Goal: Transaction & Acquisition: Purchase product/service

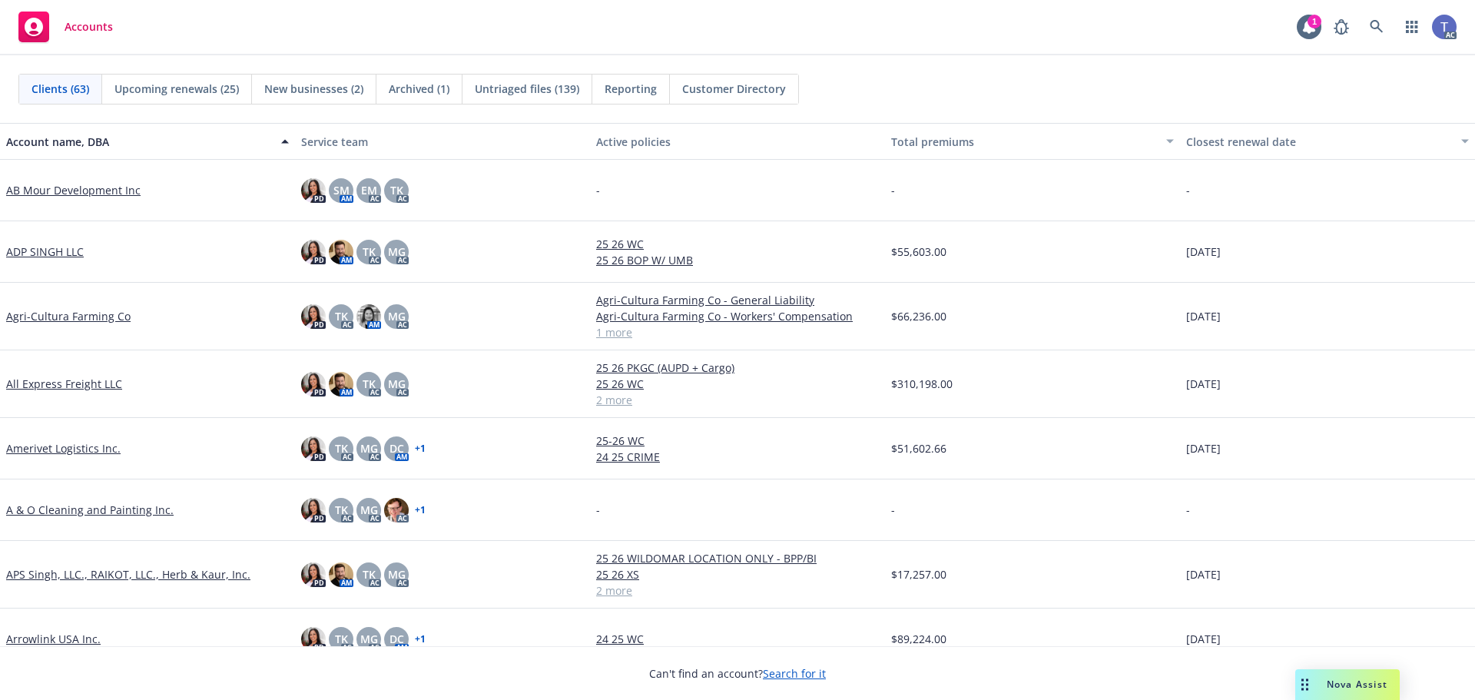
drag, startPoint x: 0, startPoint y: 0, endPoint x: 724, endPoint y: 42, distance: 725.6
click at [724, 42] on div "Accounts 1 AC" at bounding box center [737, 27] width 1475 height 55
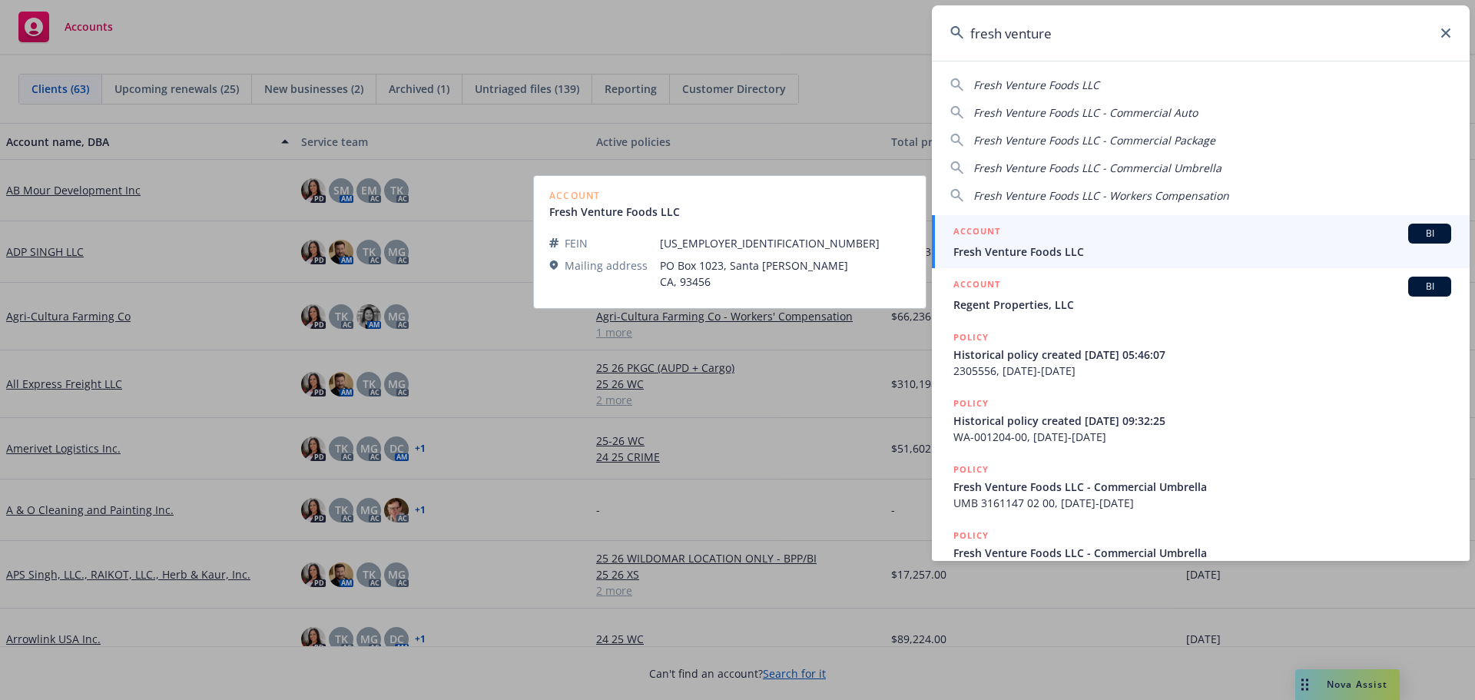
type input "fresh venture"
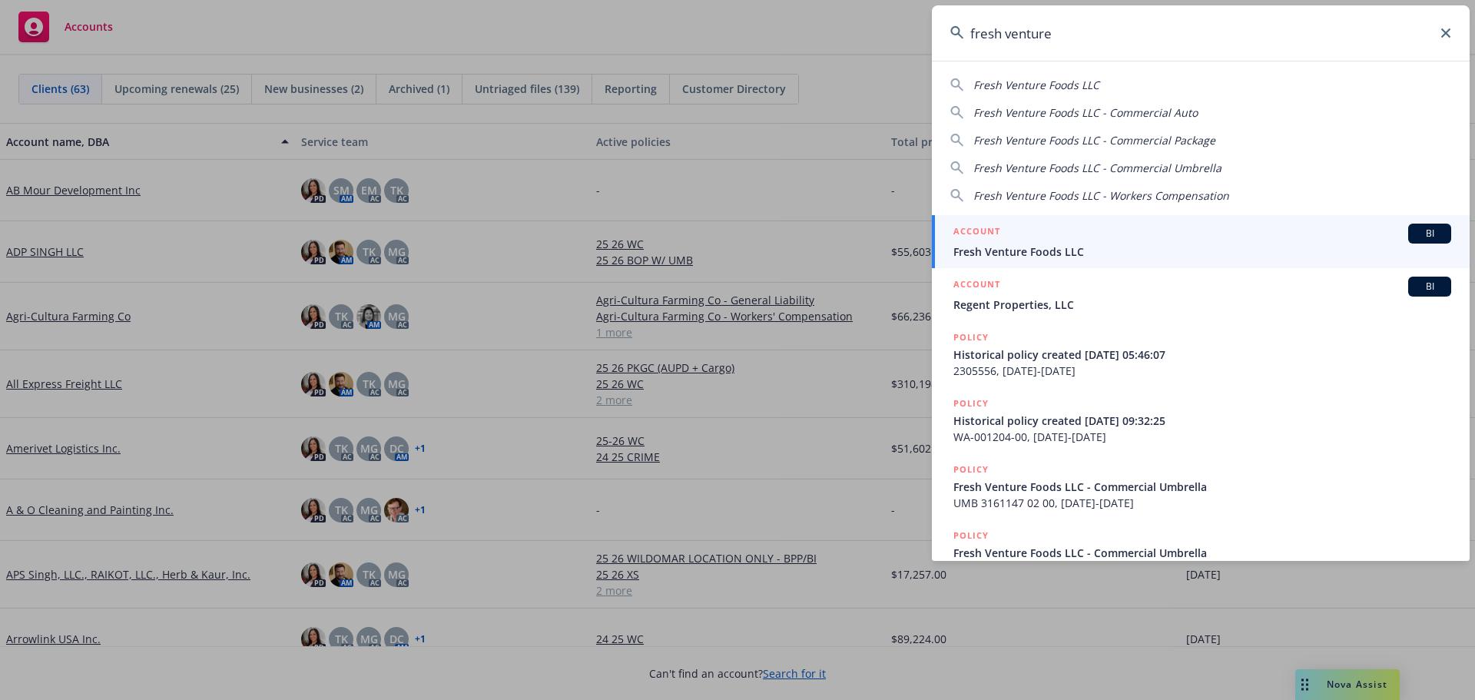
click at [1148, 246] on span "Fresh Venture Foods LLC" at bounding box center [1202, 252] width 498 height 16
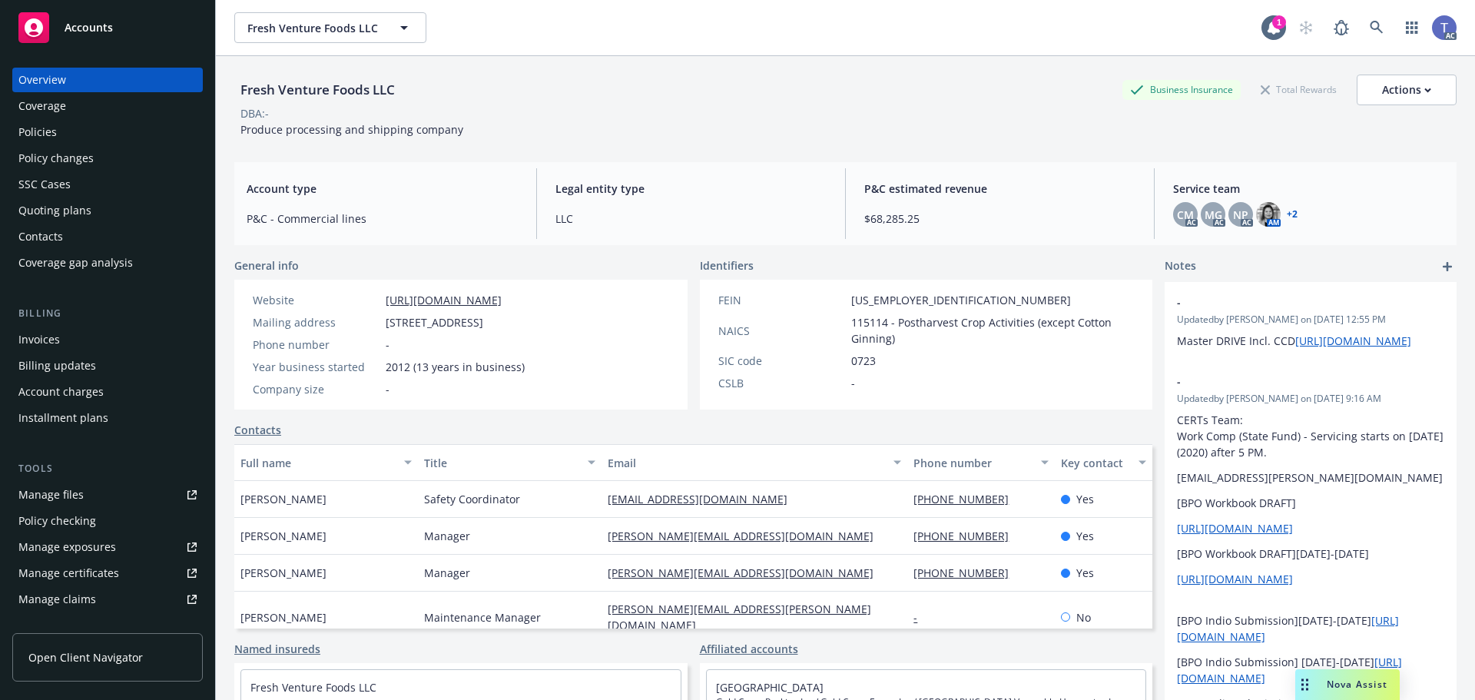
click at [38, 138] on div "Policies" at bounding box center [37, 132] width 38 height 25
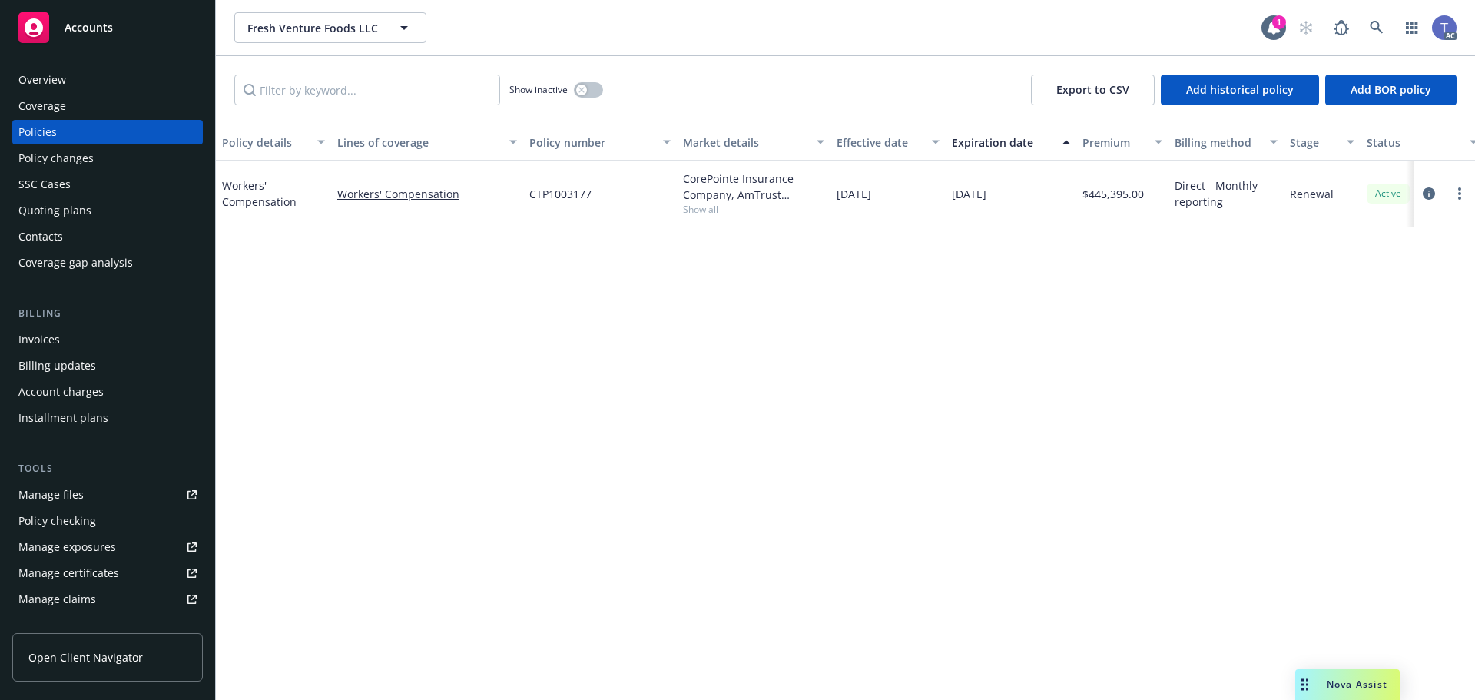
click at [62, 346] on div "Invoices" at bounding box center [107, 339] width 178 height 25
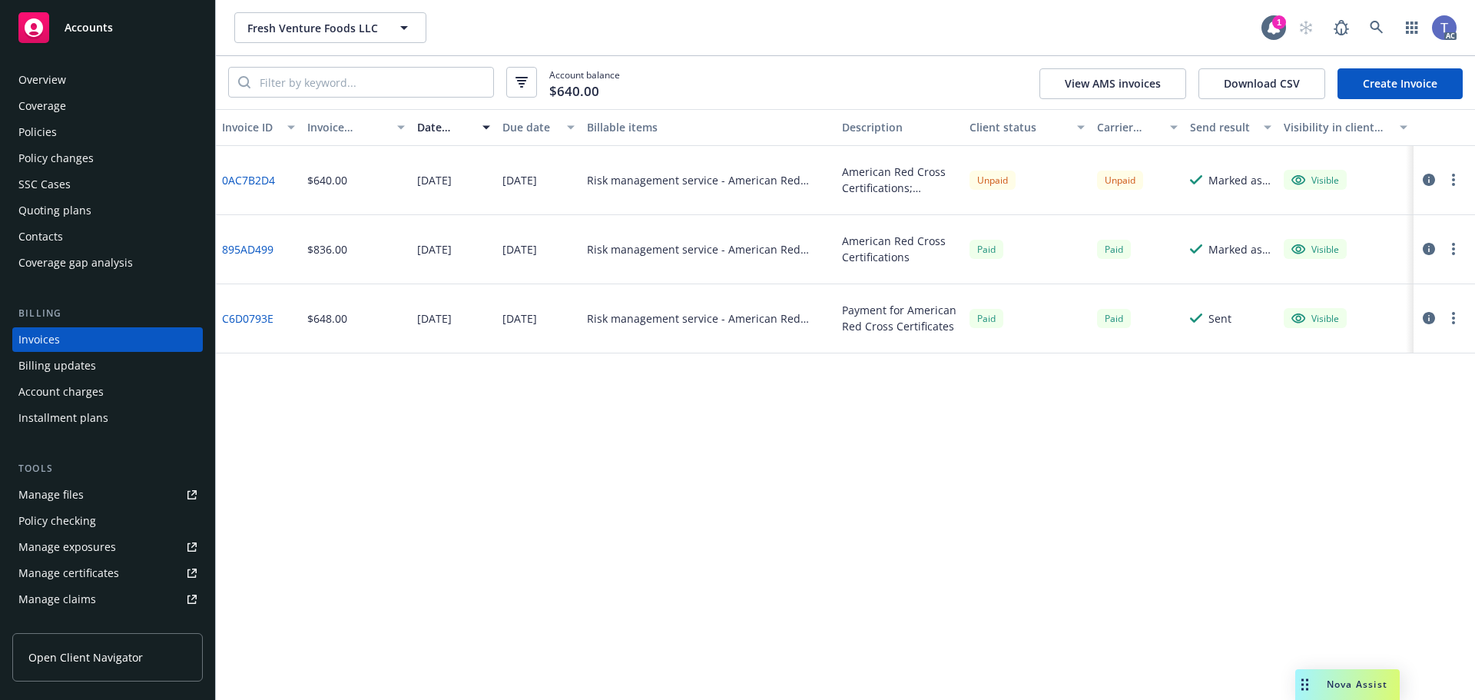
click at [1452, 167] on div at bounding box center [1443, 180] width 61 height 69
click at [1455, 183] on button "button" at bounding box center [1453, 180] width 18 height 18
click at [1354, 279] on link "Copy invoice URL" at bounding box center [1364, 272] width 196 height 31
click at [902, 19] on div "Fresh Venture Foods LLC Fresh Venture Foods LLC" at bounding box center [747, 27] width 1027 height 31
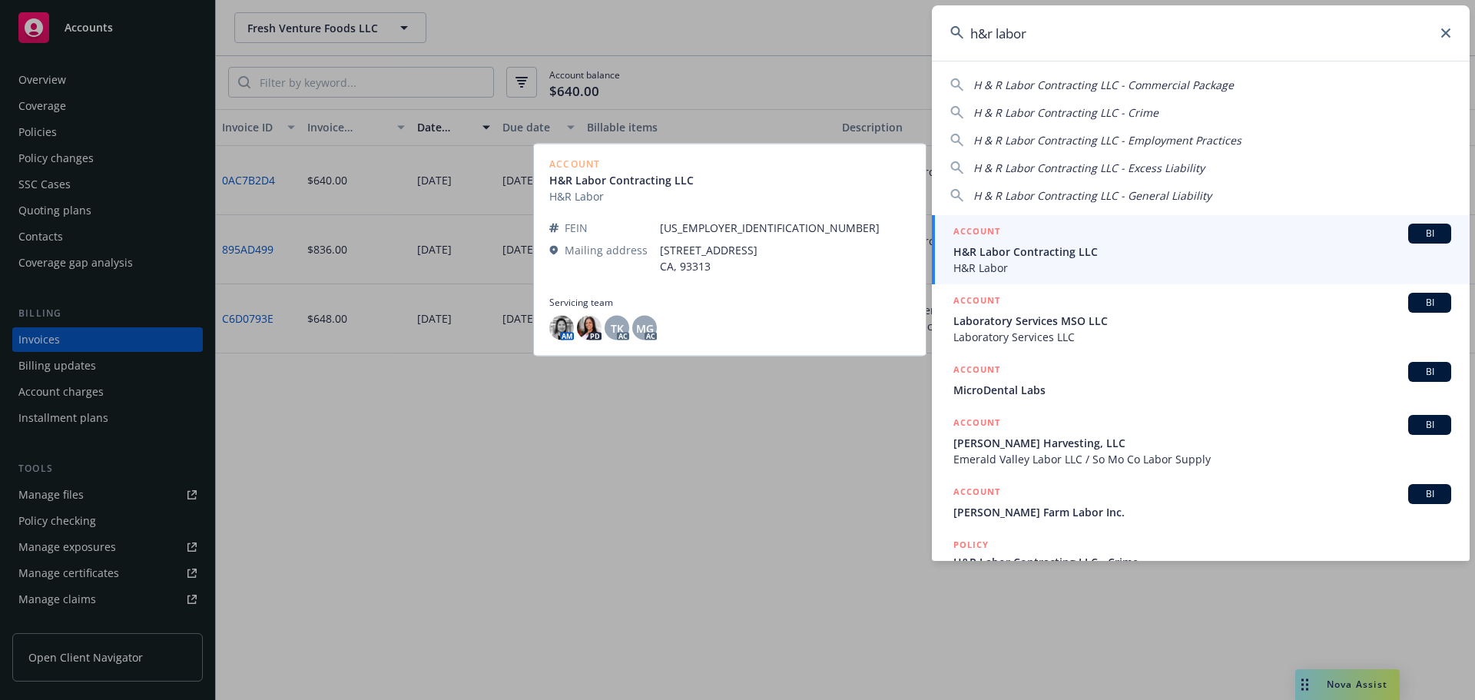
type input "h&r labor"
click at [1095, 254] on span "H&R Labor Contracting LLC" at bounding box center [1202, 252] width 498 height 16
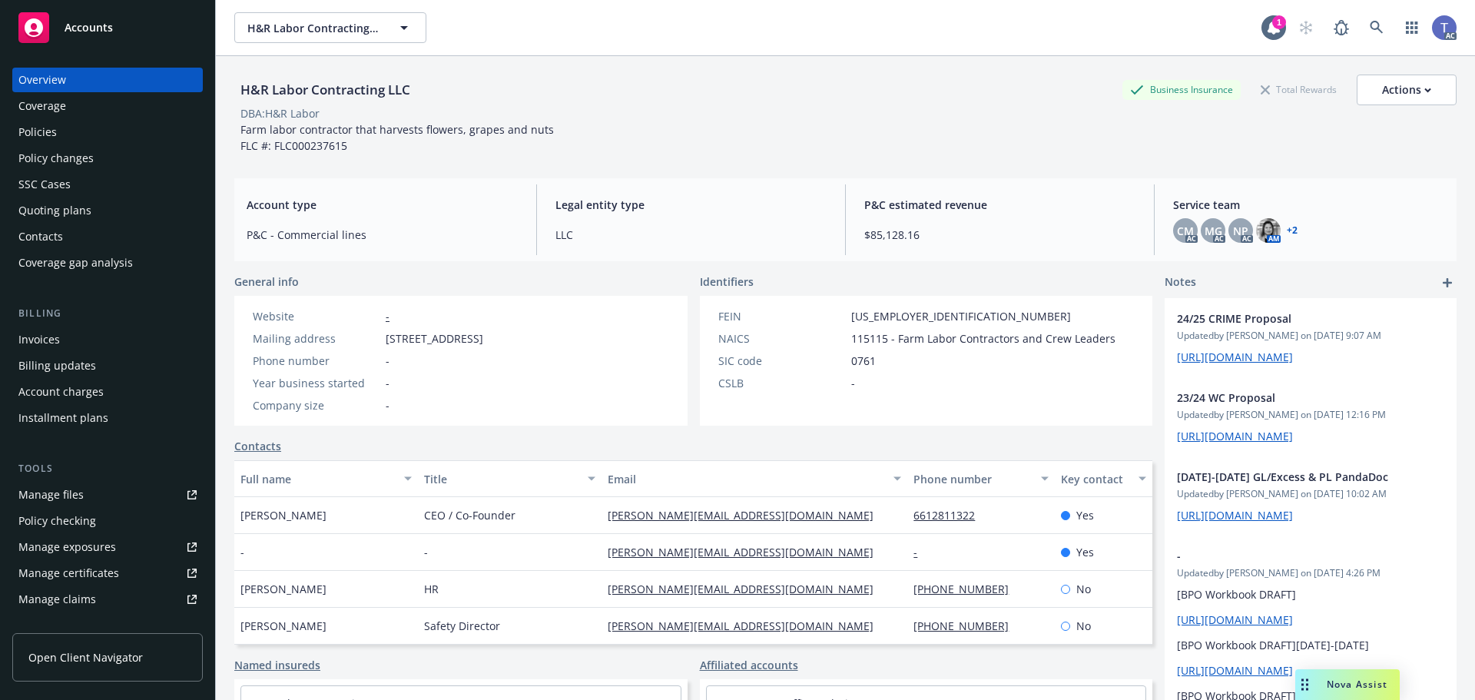
click at [69, 147] on div "Policy changes" at bounding box center [55, 158] width 75 height 25
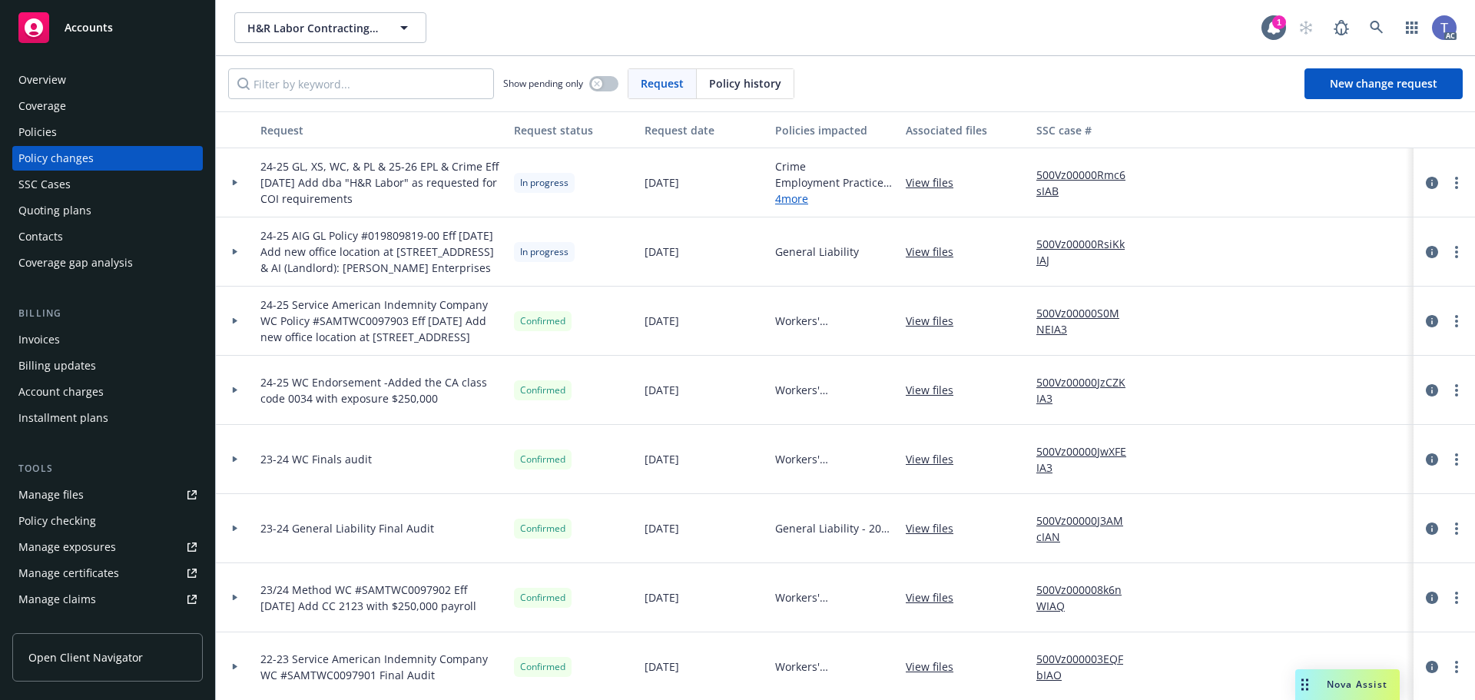
click at [64, 124] on div "Policies" at bounding box center [107, 132] width 178 height 25
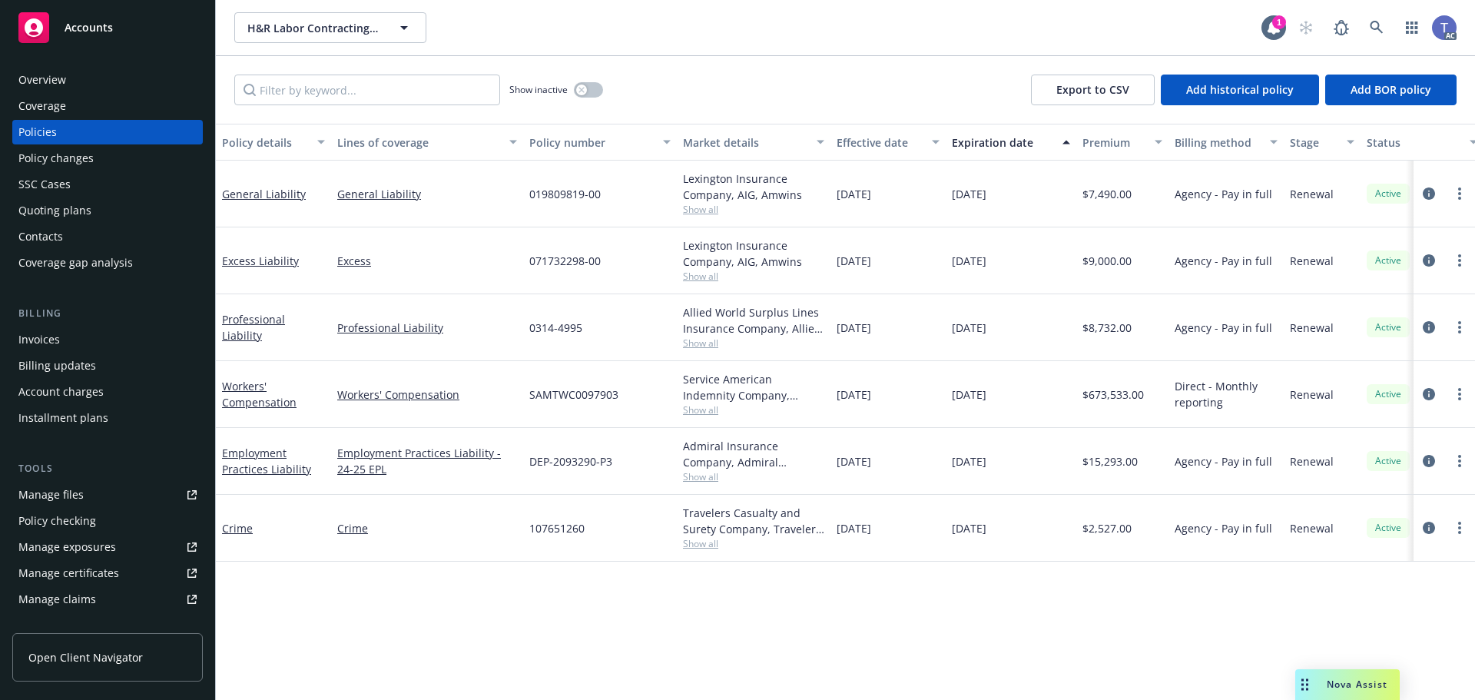
click at [704, 341] on span "Show all" at bounding box center [753, 342] width 141 height 13
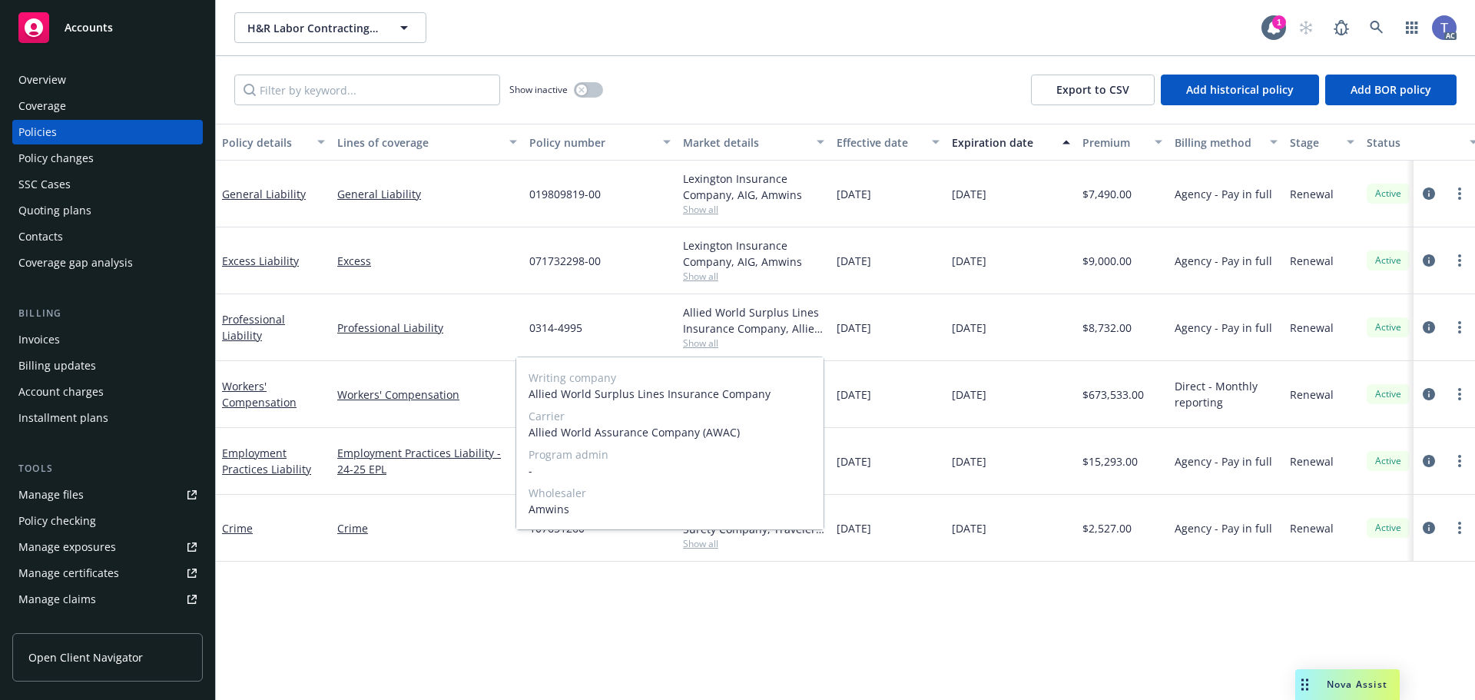
click at [704, 341] on span "Show all" at bounding box center [753, 342] width 141 height 13
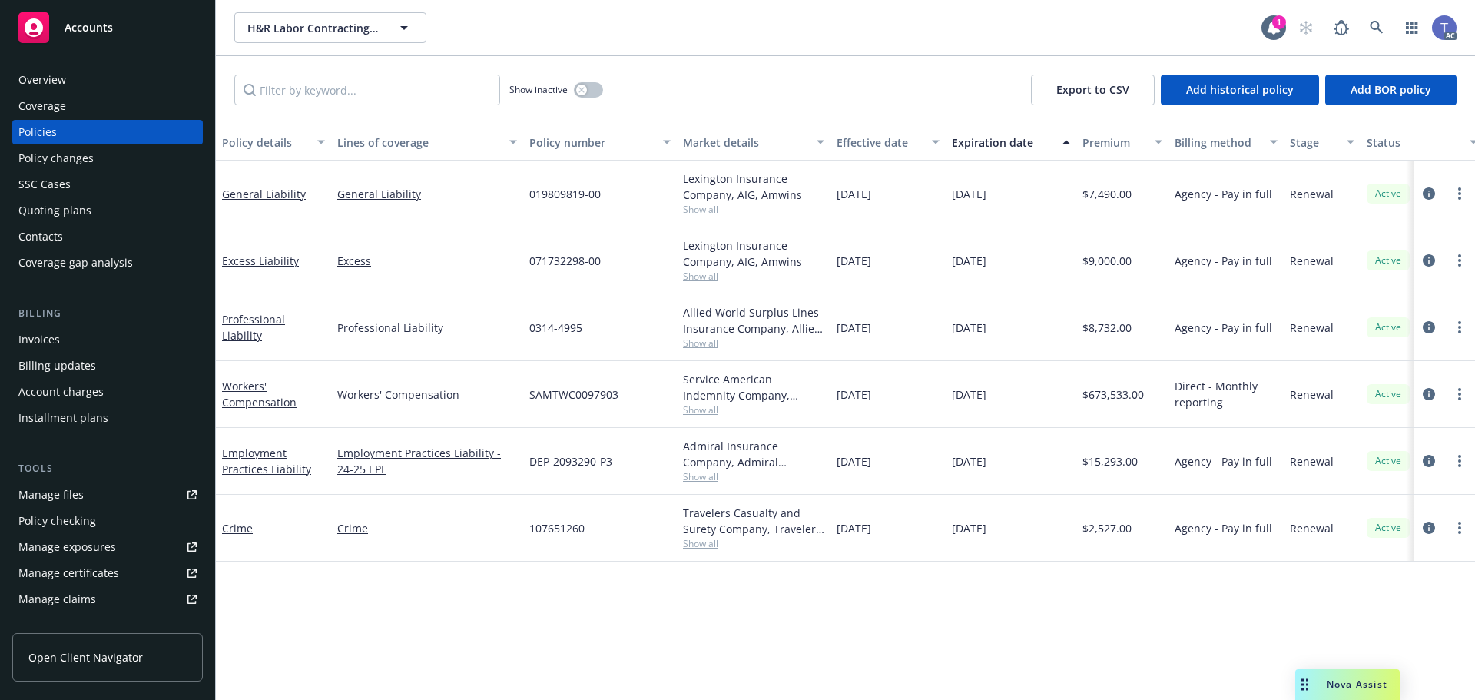
click at [702, 472] on span "Show all" at bounding box center [753, 476] width 141 height 13
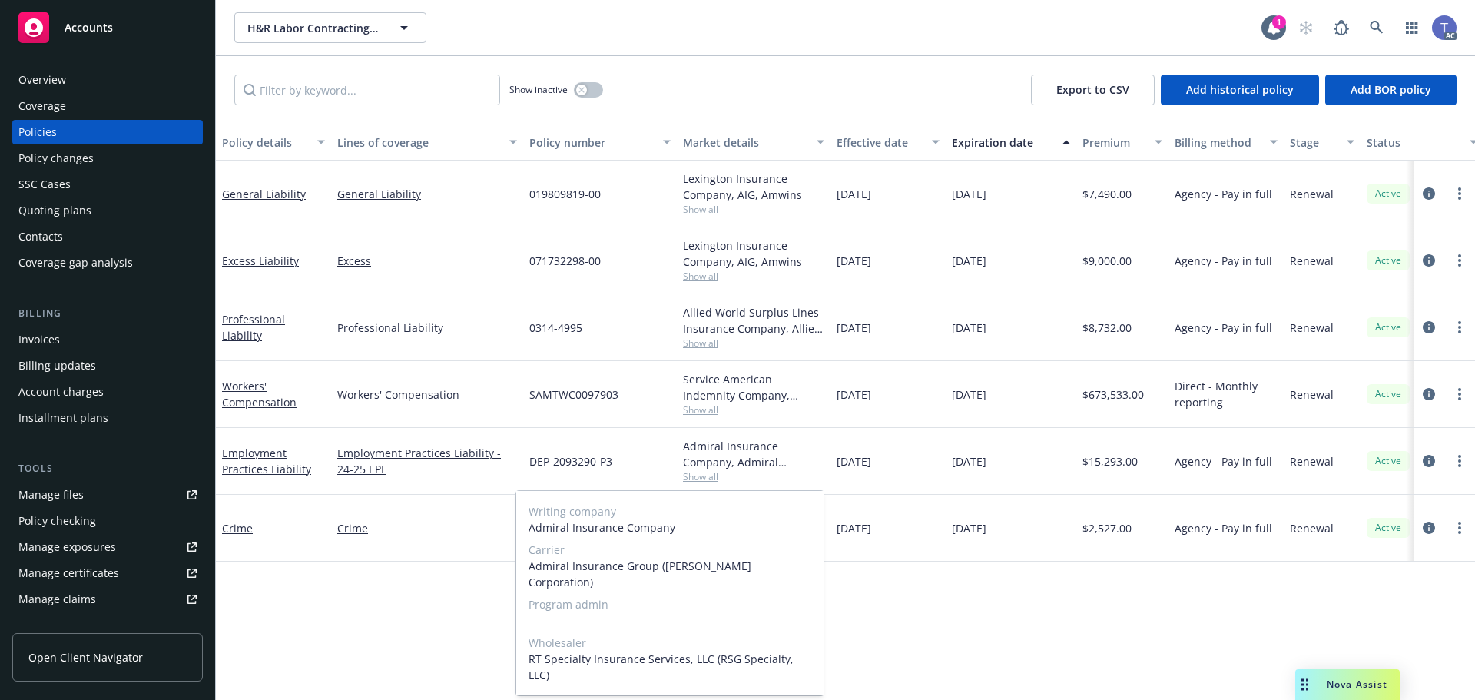
click at [702, 472] on span "Show all" at bounding box center [753, 476] width 141 height 13
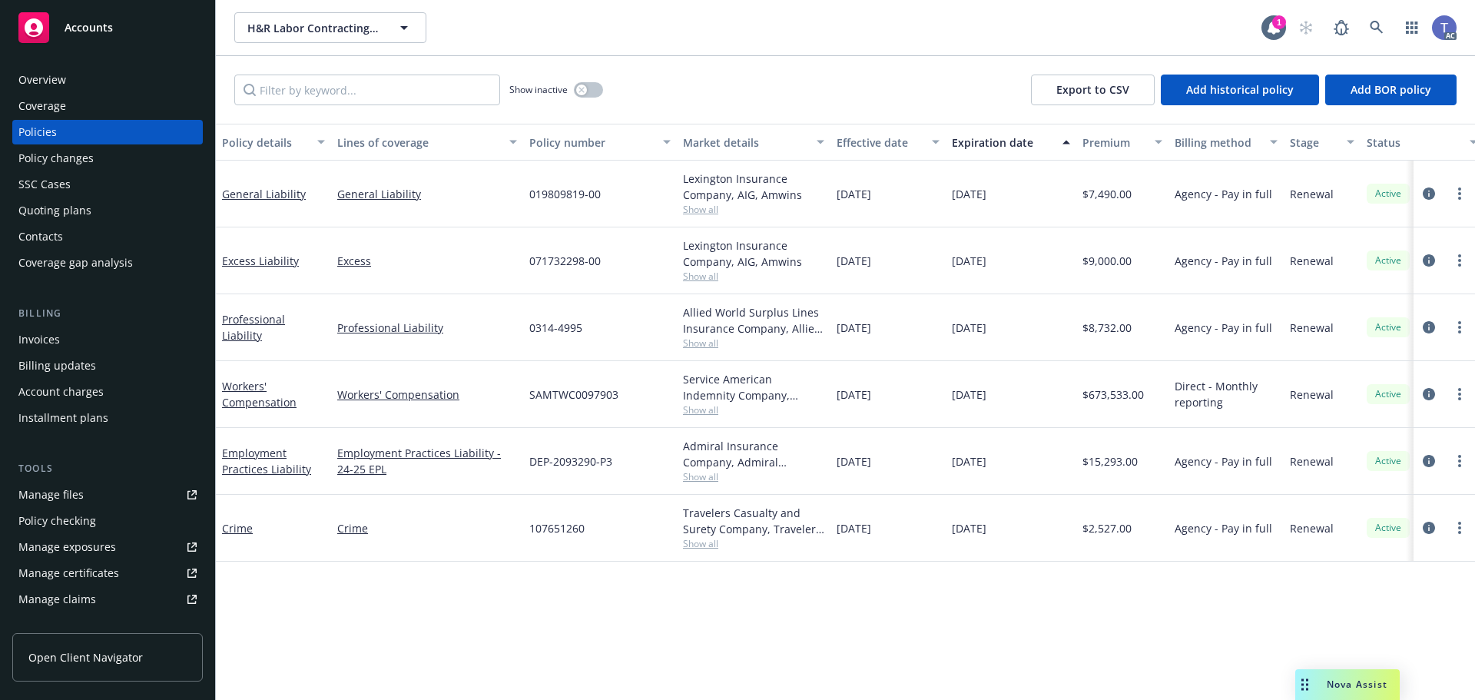
click at [701, 536] on div "Travelers Casualty and Surety Company, Travelers Insurance, RT Specialty Insura…" at bounding box center [753, 521] width 141 height 32
click at [703, 542] on span "Show all" at bounding box center [753, 543] width 141 height 13
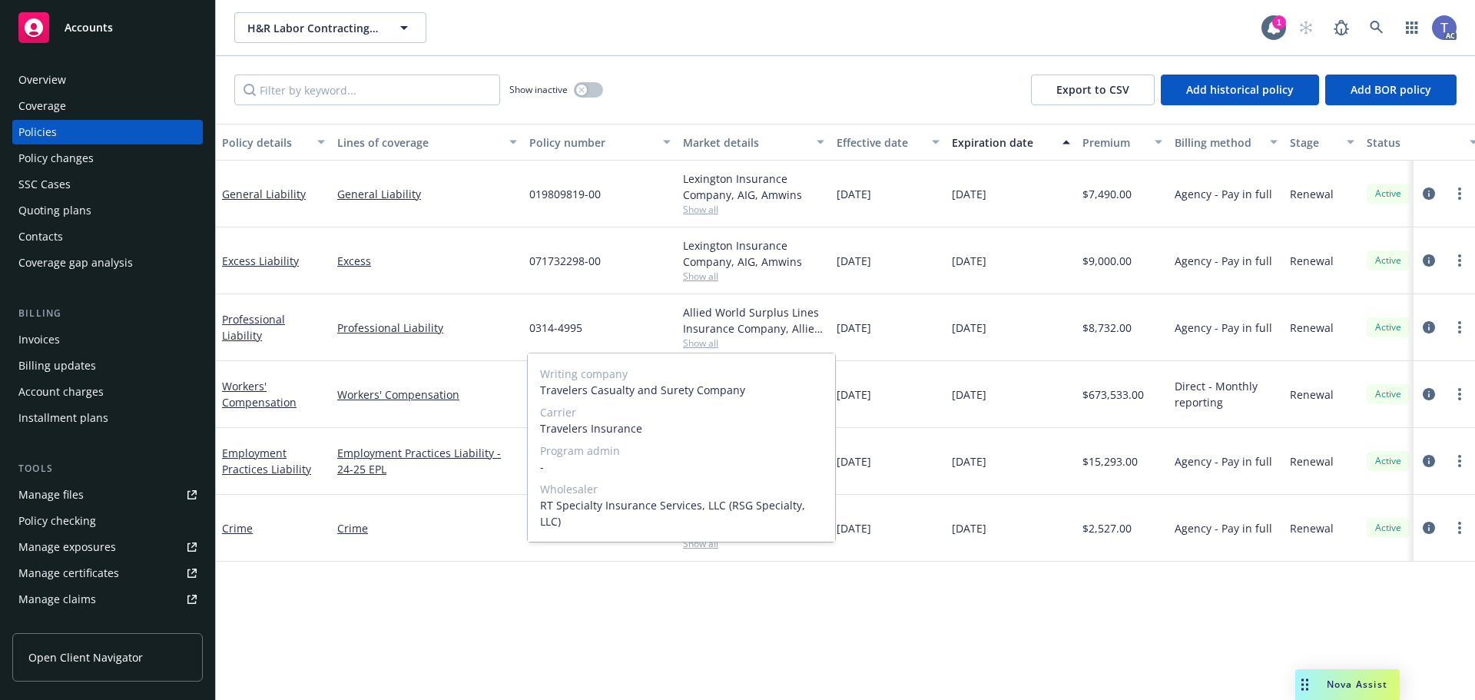
click at [703, 542] on span "Show all" at bounding box center [753, 543] width 141 height 13
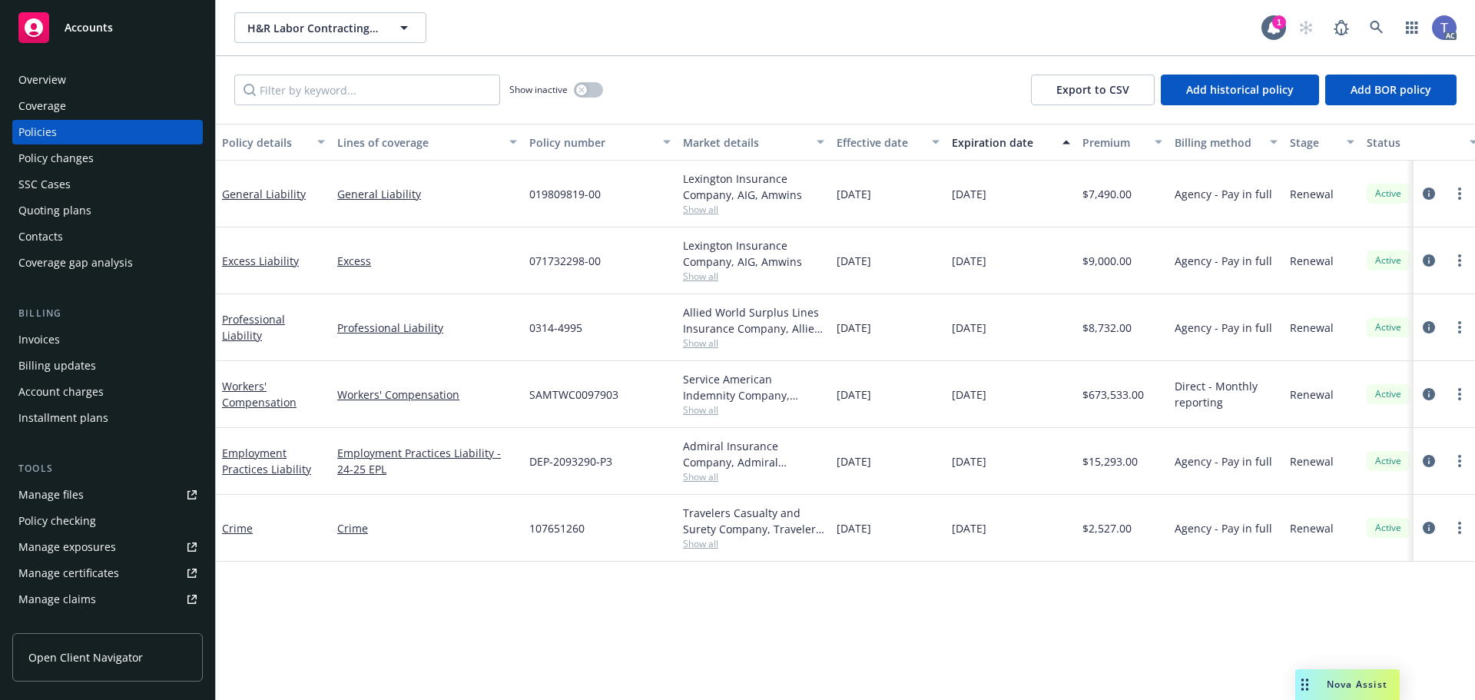
click at [700, 543] on span "Show all" at bounding box center [753, 543] width 141 height 13
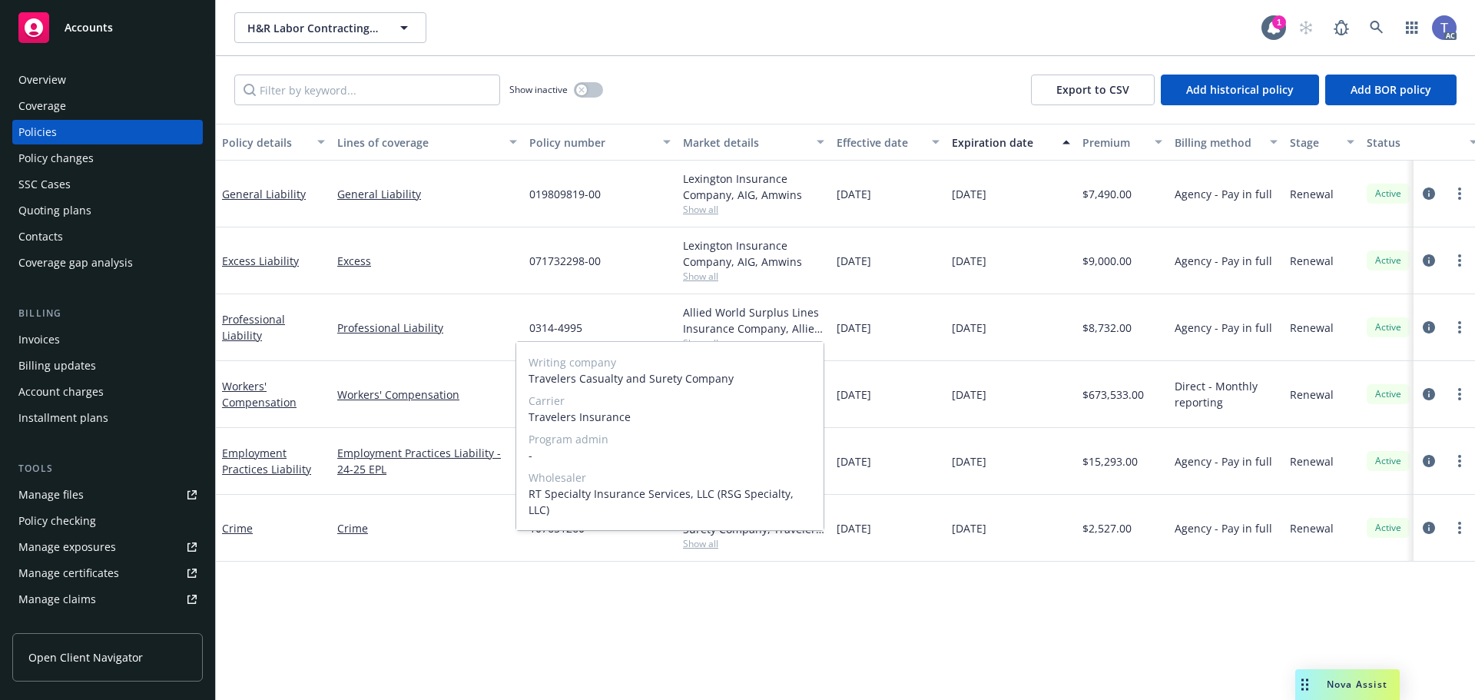
click at [700, 542] on span "Show all" at bounding box center [753, 543] width 141 height 13
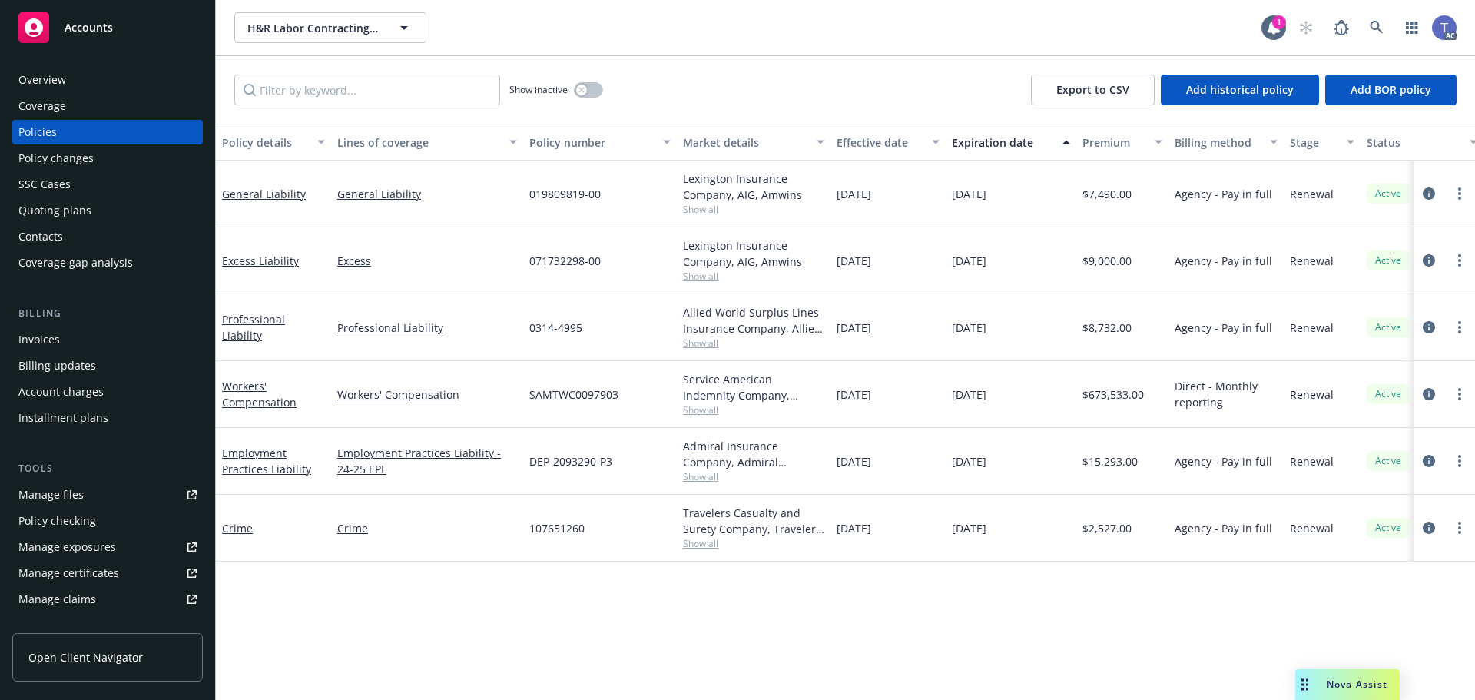
click at [786, 16] on div "H&R Labor Contracting LLC H&R Labor Contracting LLC" at bounding box center [747, 27] width 1027 height 31
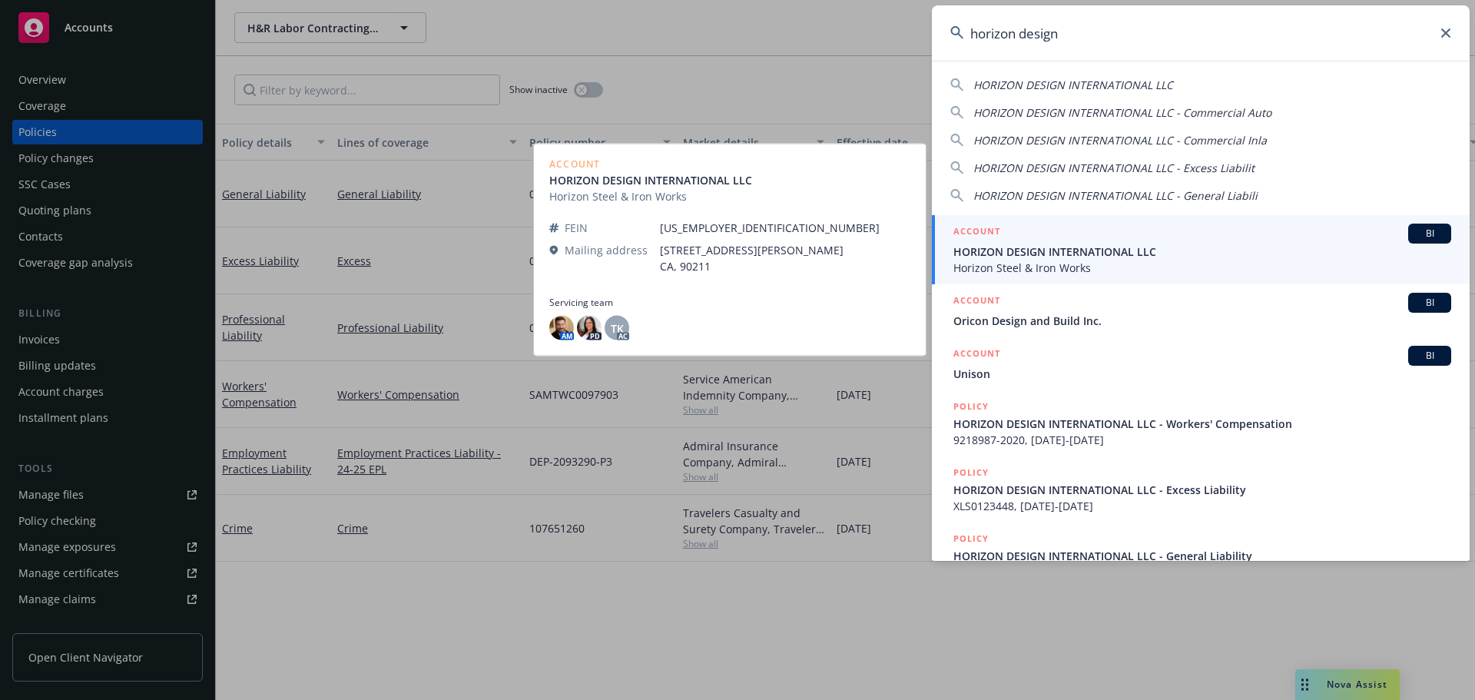
type input "horizon design"
click at [1048, 250] on span "HORIZON DESIGN INTERNATIONAL LLC" at bounding box center [1202, 252] width 498 height 16
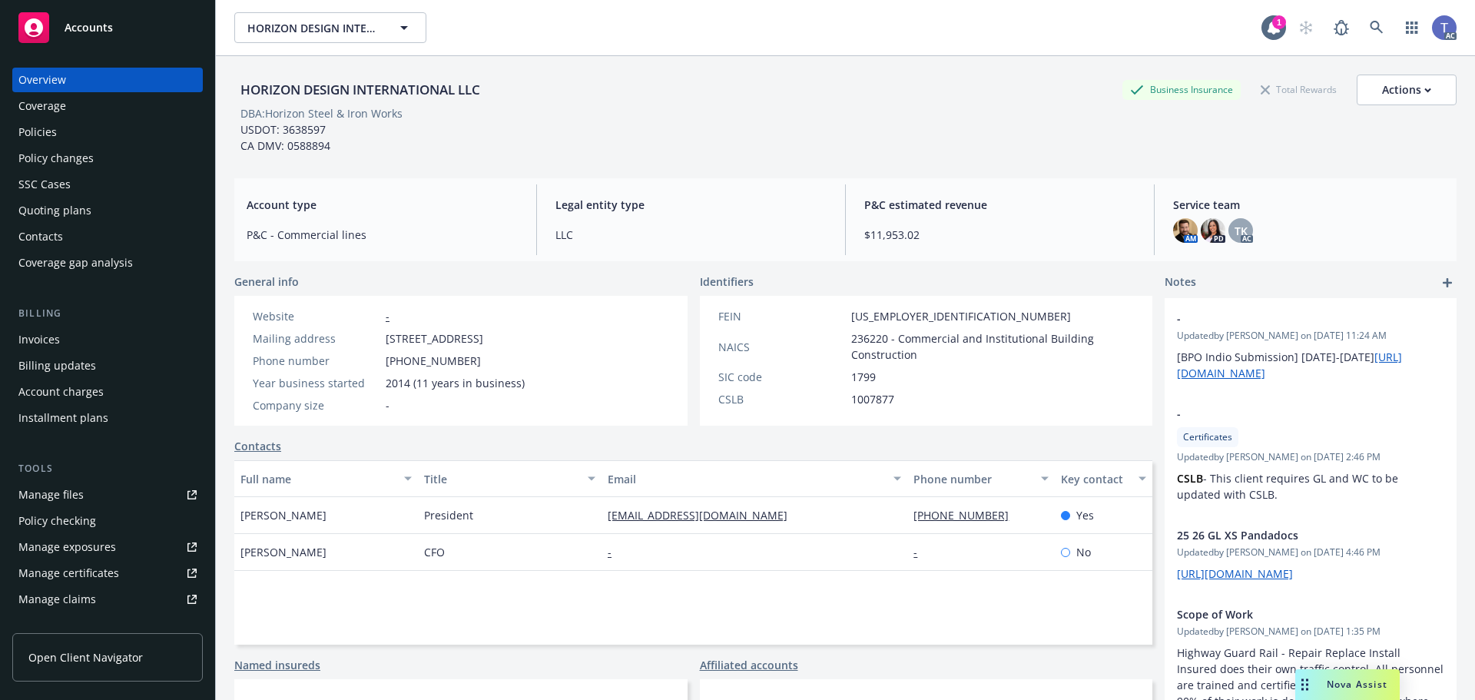
click at [51, 137] on div "Policies" at bounding box center [37, 132] width 38 height 25
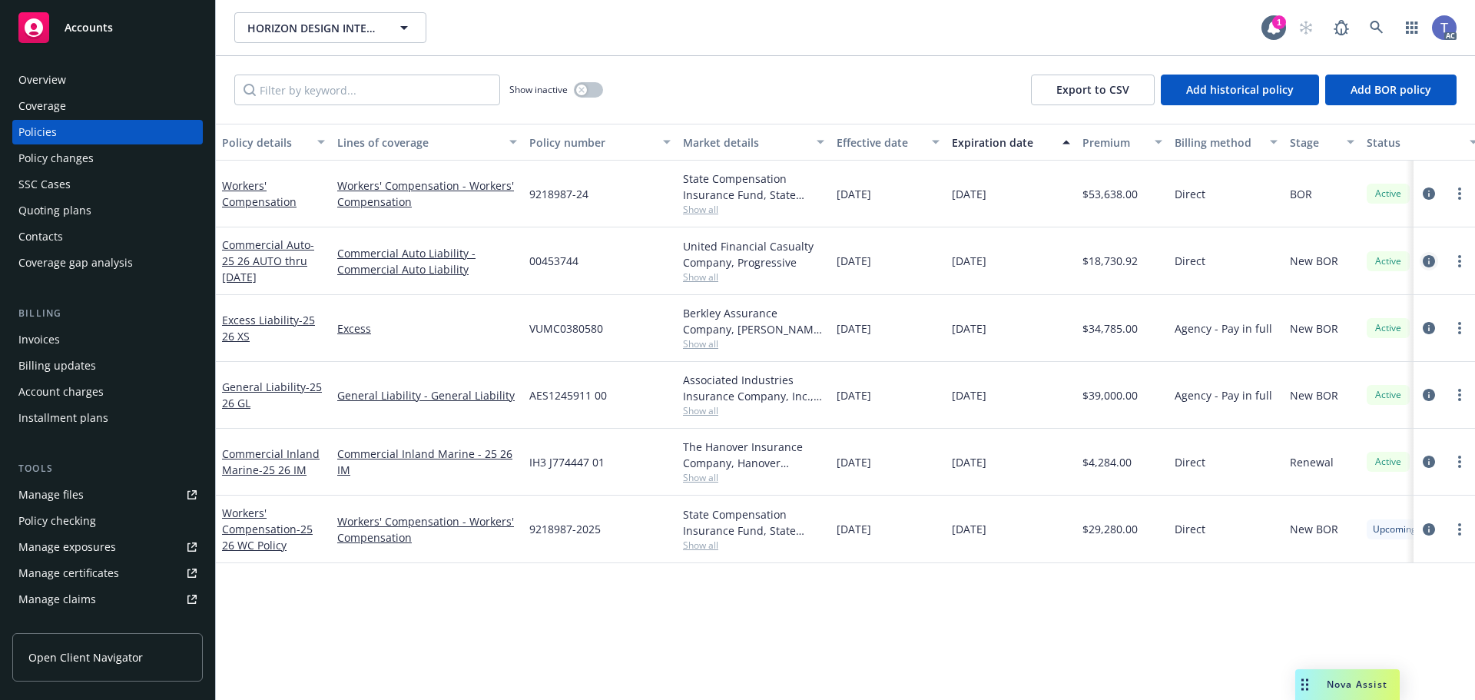
click at [1420, 257] on link "circleInformation" at bounding box center [1429, 261] width 18 height 18
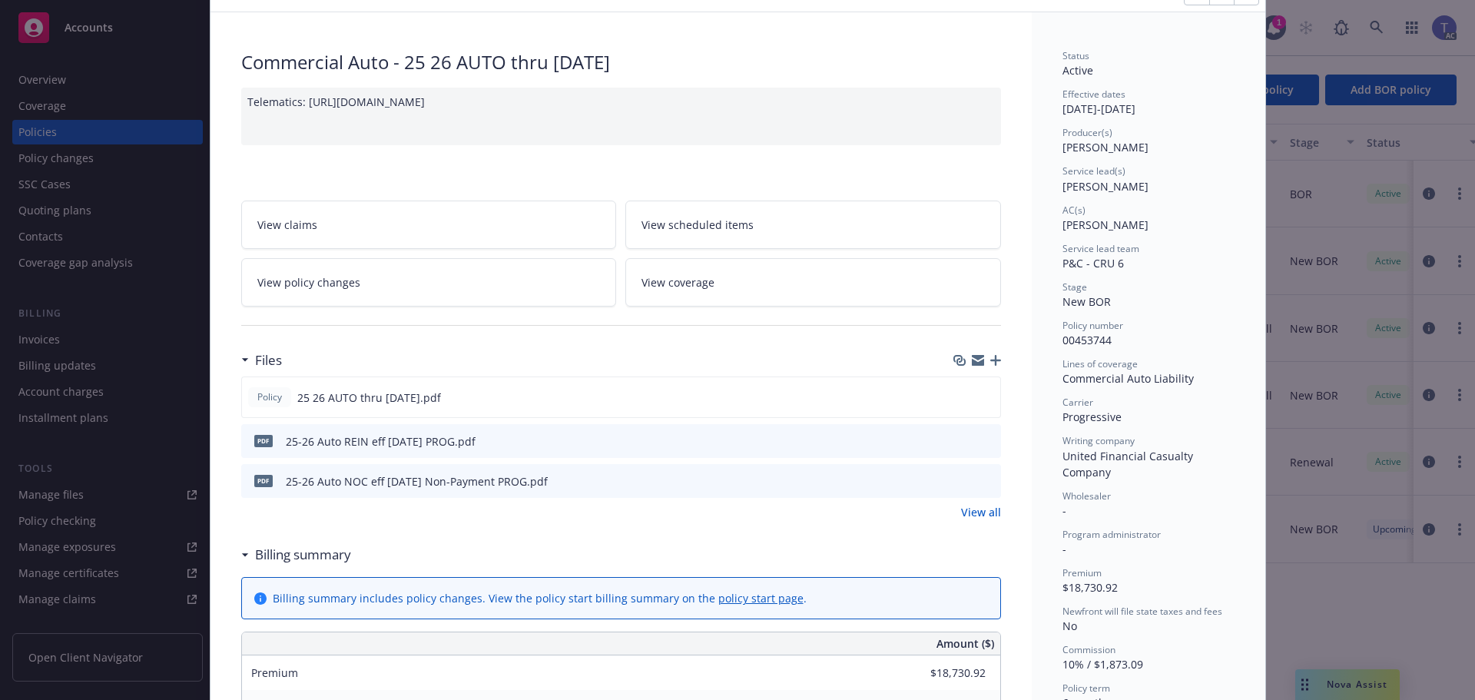
scroll to position [154, 0]
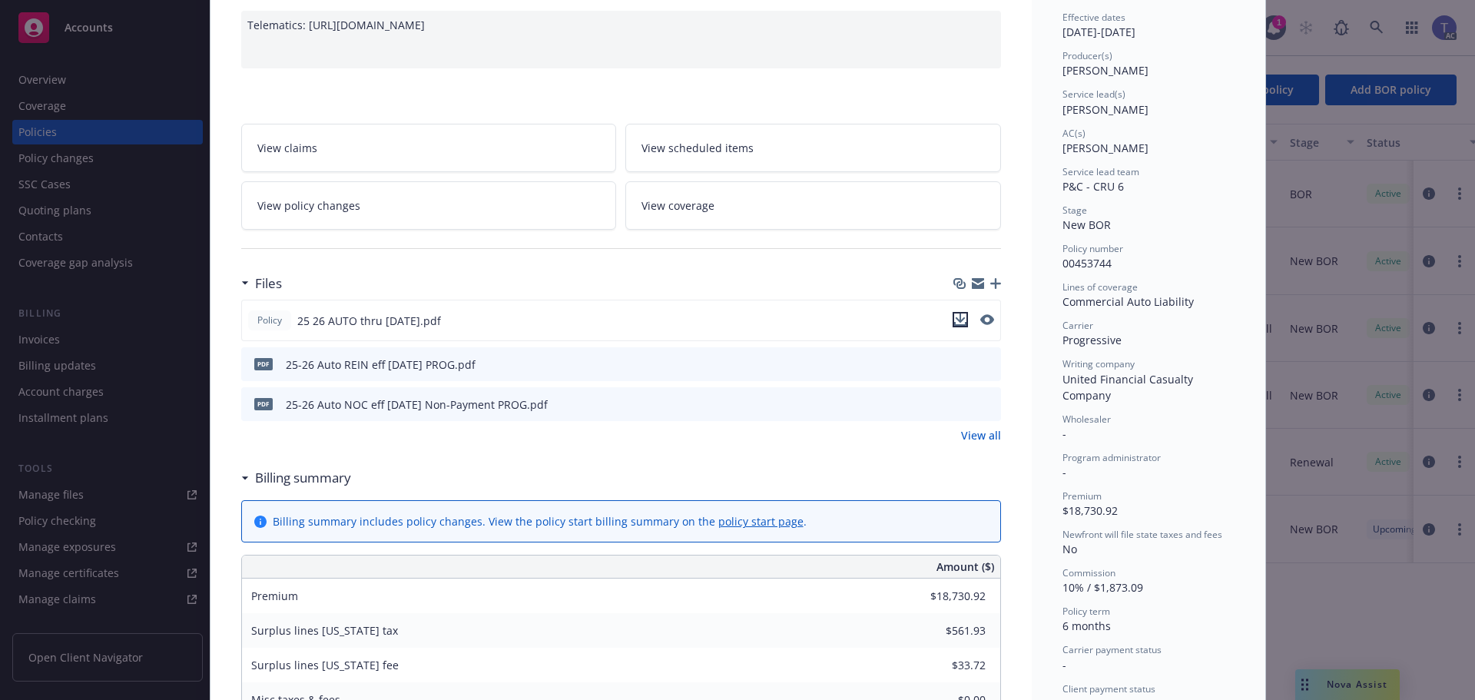
click at [961, 315] on button "download file" at bounding box center [960, 319] width 15 height 15
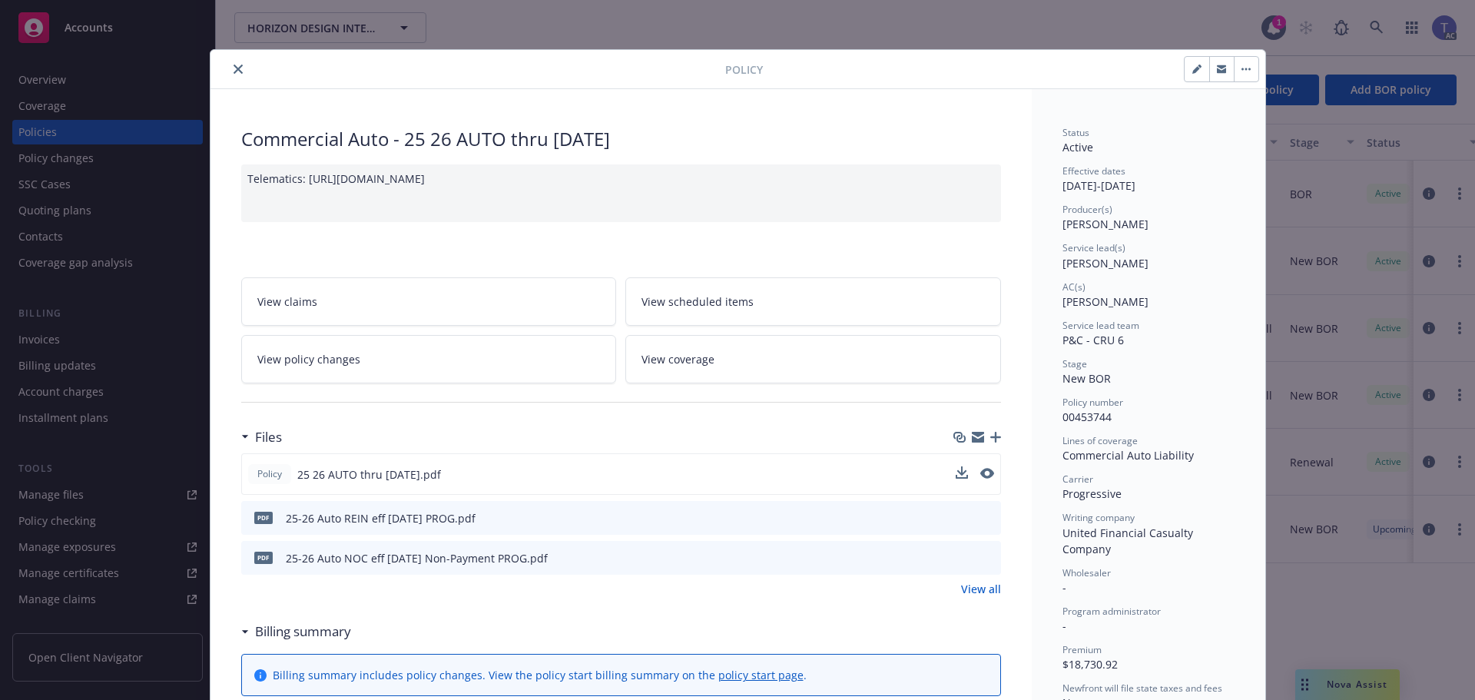
click at [234, 65] on icon "close" at bounding box center [238, 69] width 9 height 9
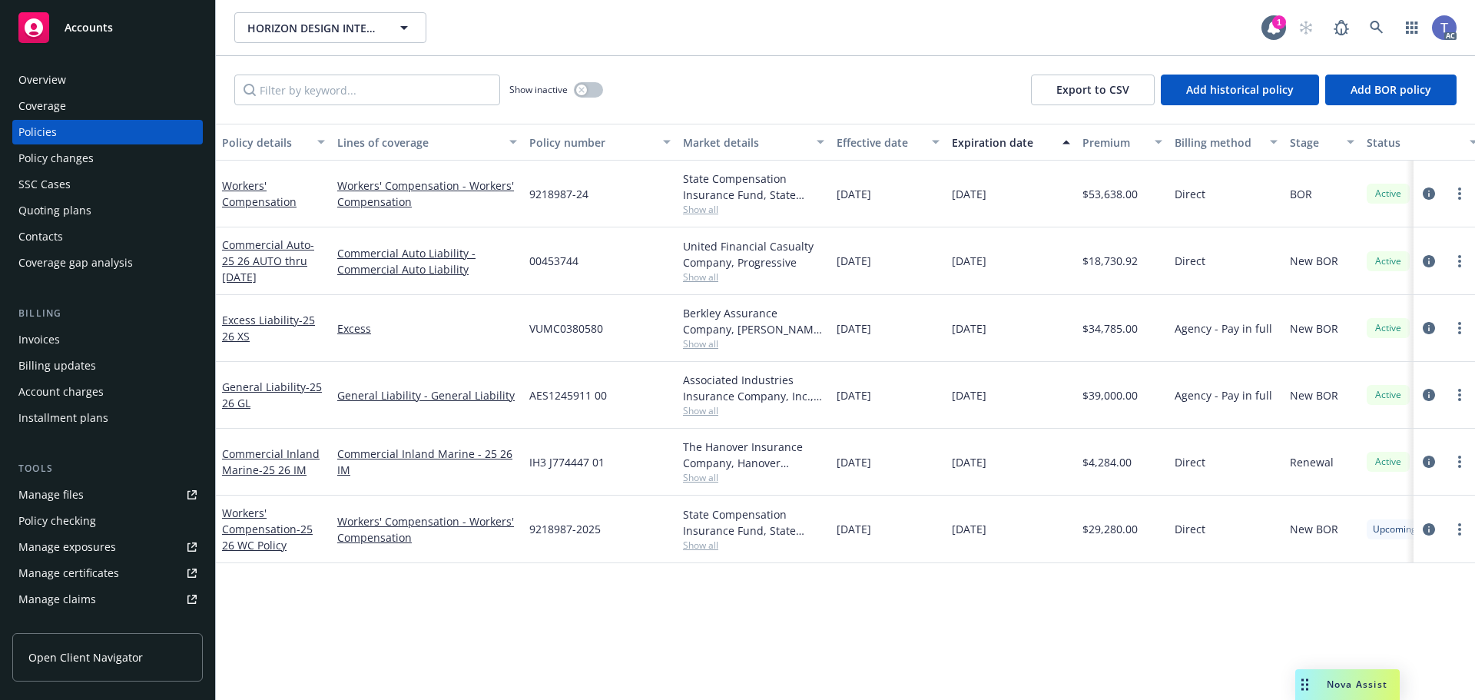
click at [810, 107] on div "Show inactive Export to CSV Add historical policy Add BOR policy" at bounding box center [845, 90] width 1259 height 68
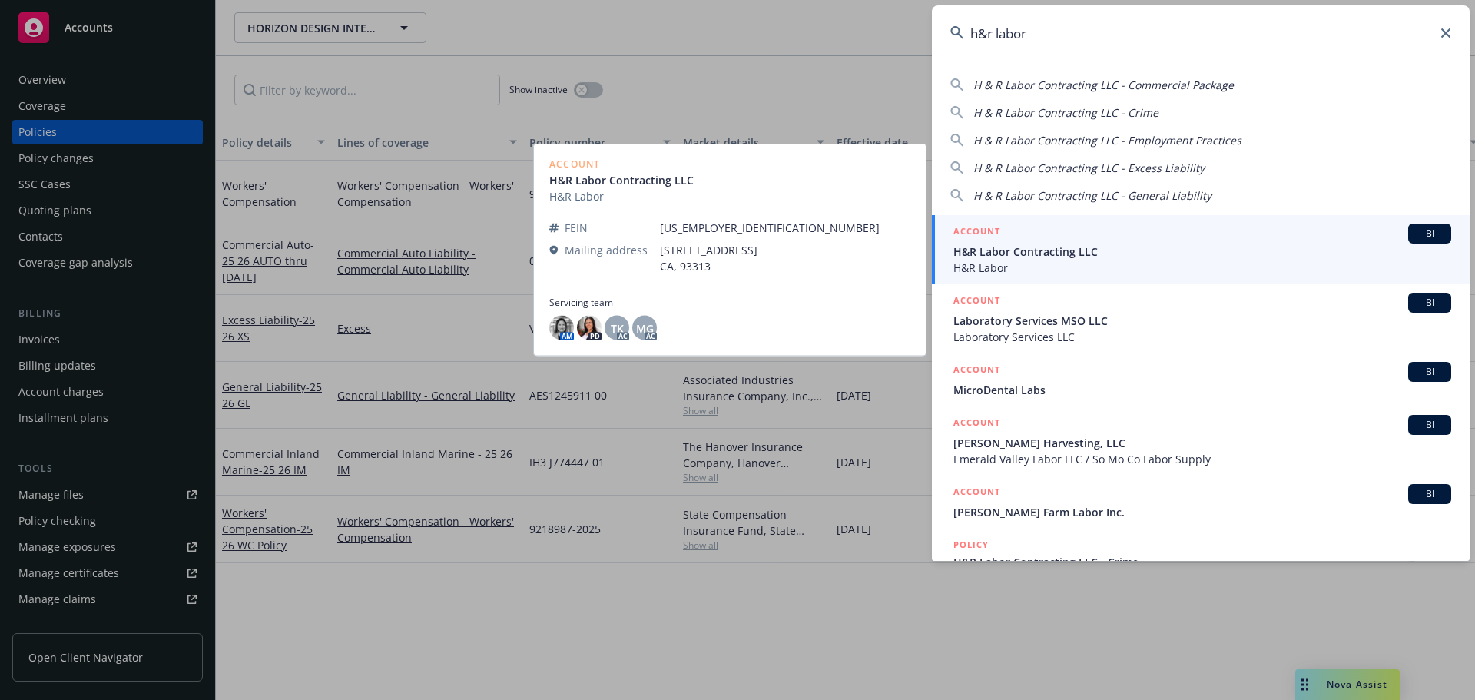
type input "h&r labor"
click at [1112, 254] on span "H&R Labor Contracting LLC" at bounding box center [1202, 252] width 498 height 16
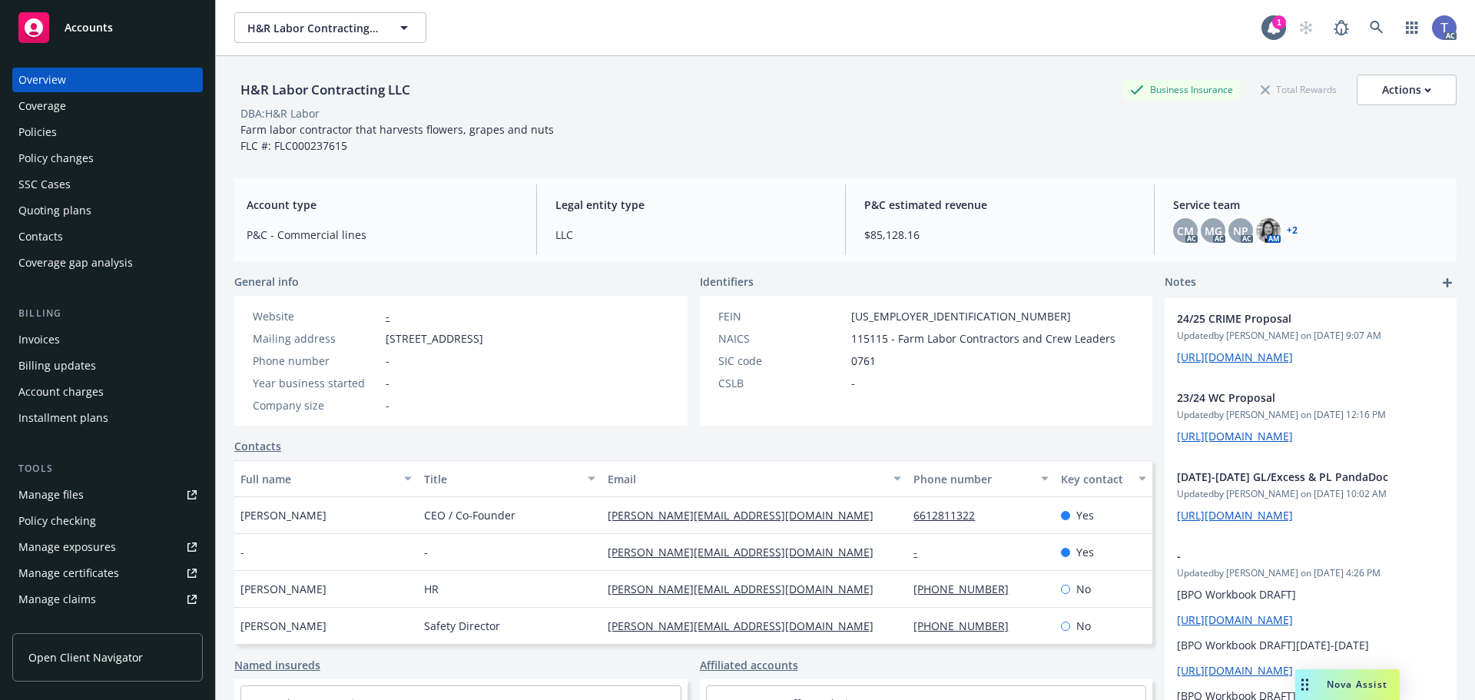
click at [120, 136] on div "Policies" at bounding box center [107, 132] width 178 height 25
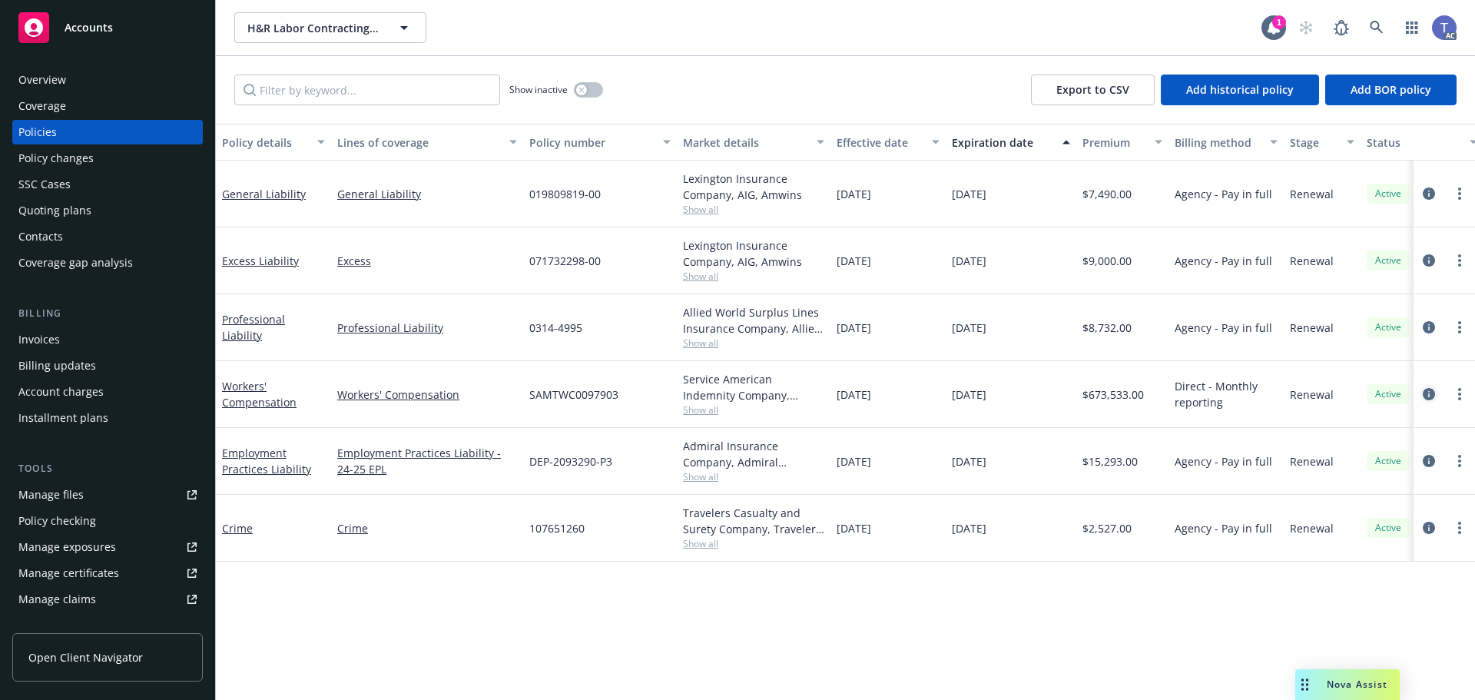
click at [1427, 398] on icon "circleInformation" at bounding box center [1429, 394] width 12 height 12
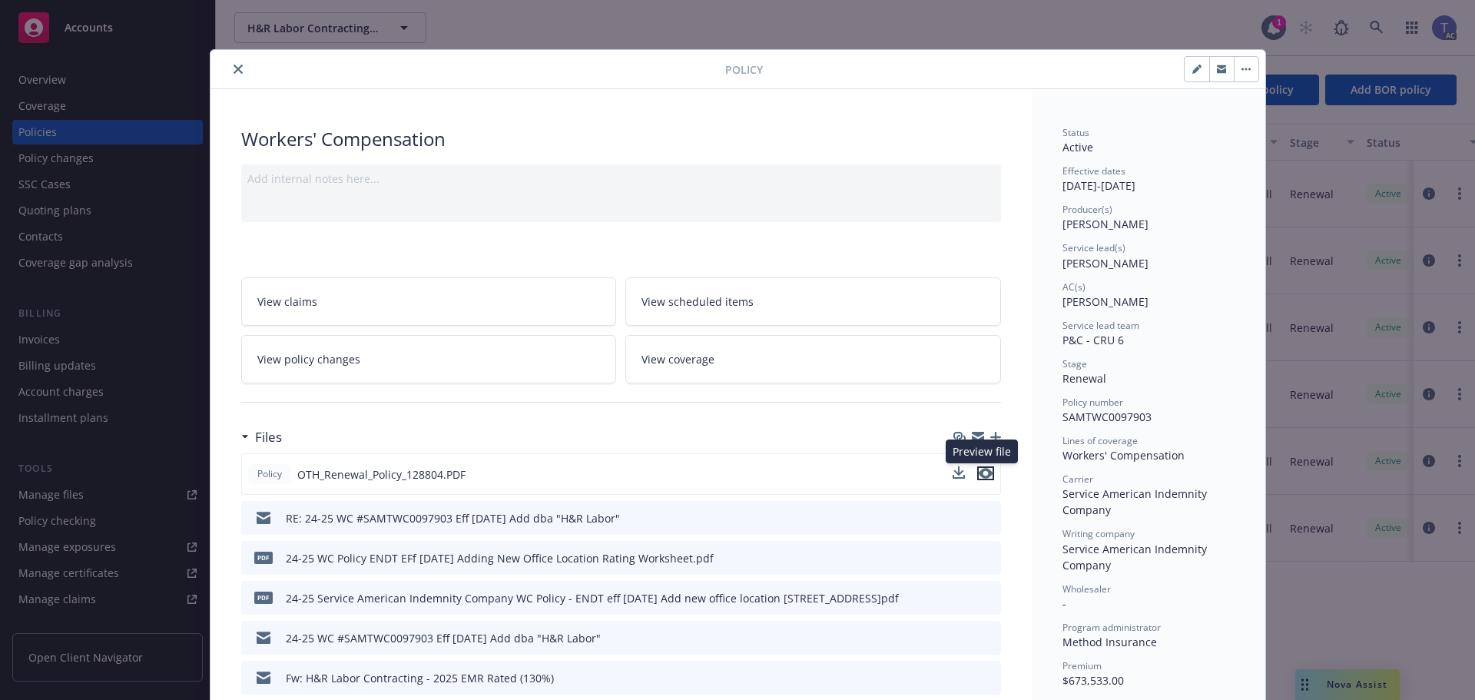
click at [979, 476] on icon "preview file" at bounding box center [986, 473] width 14 height 11
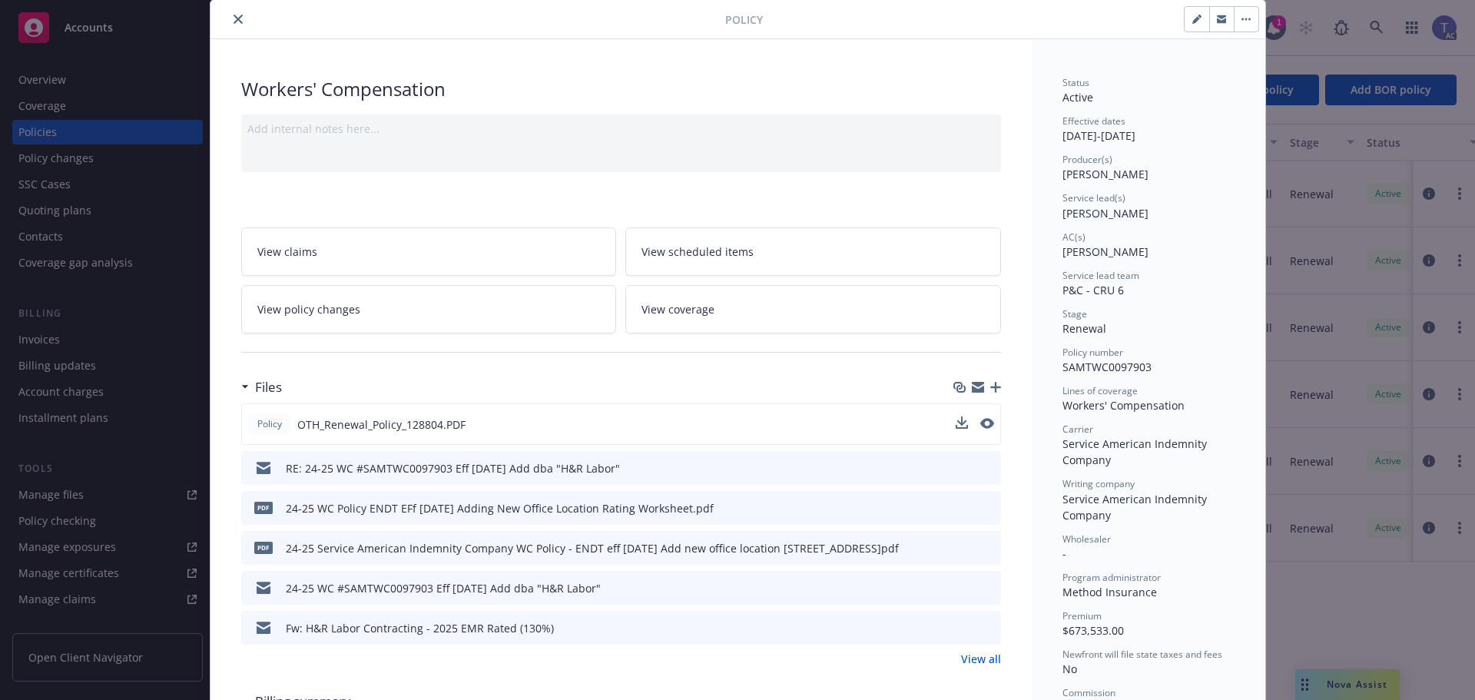
scroll to position [77, 0]
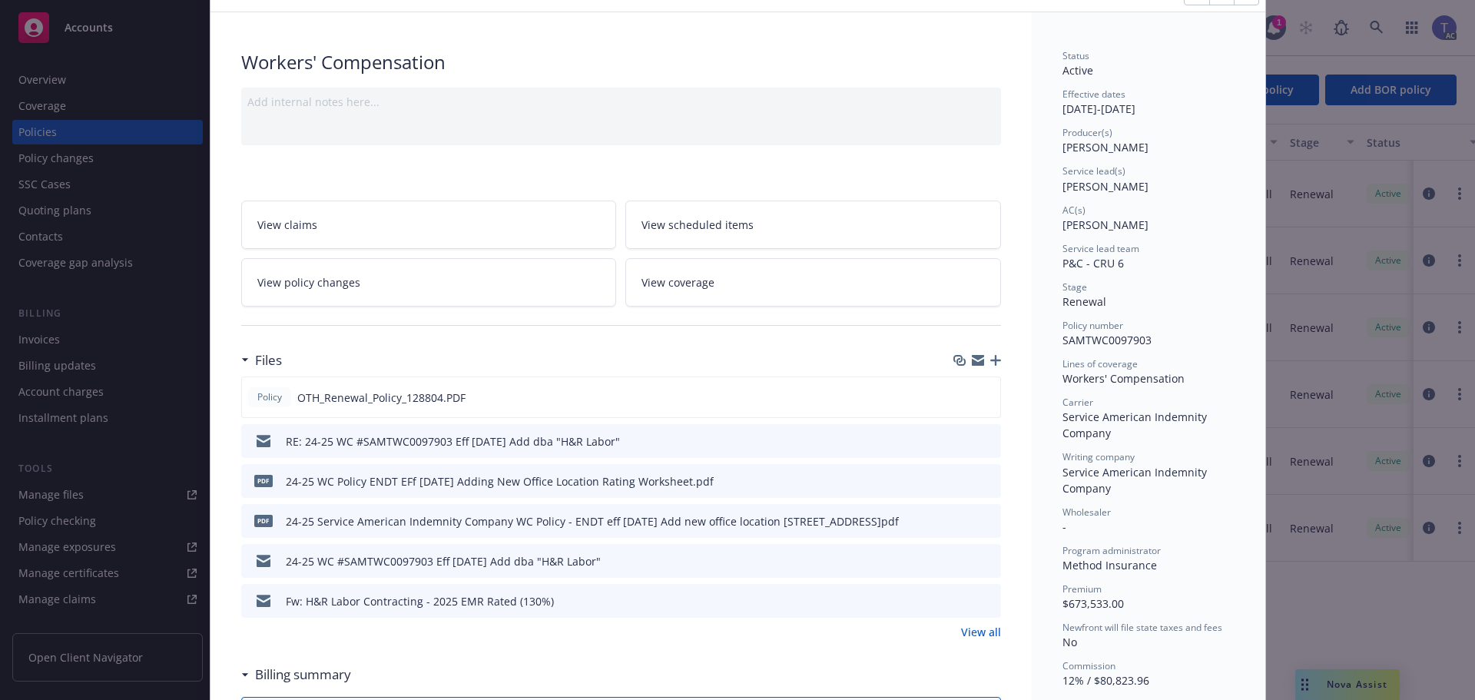
click at [979, 565] on icon "preview file" at bounding box center [986, 560] width 14 height 11
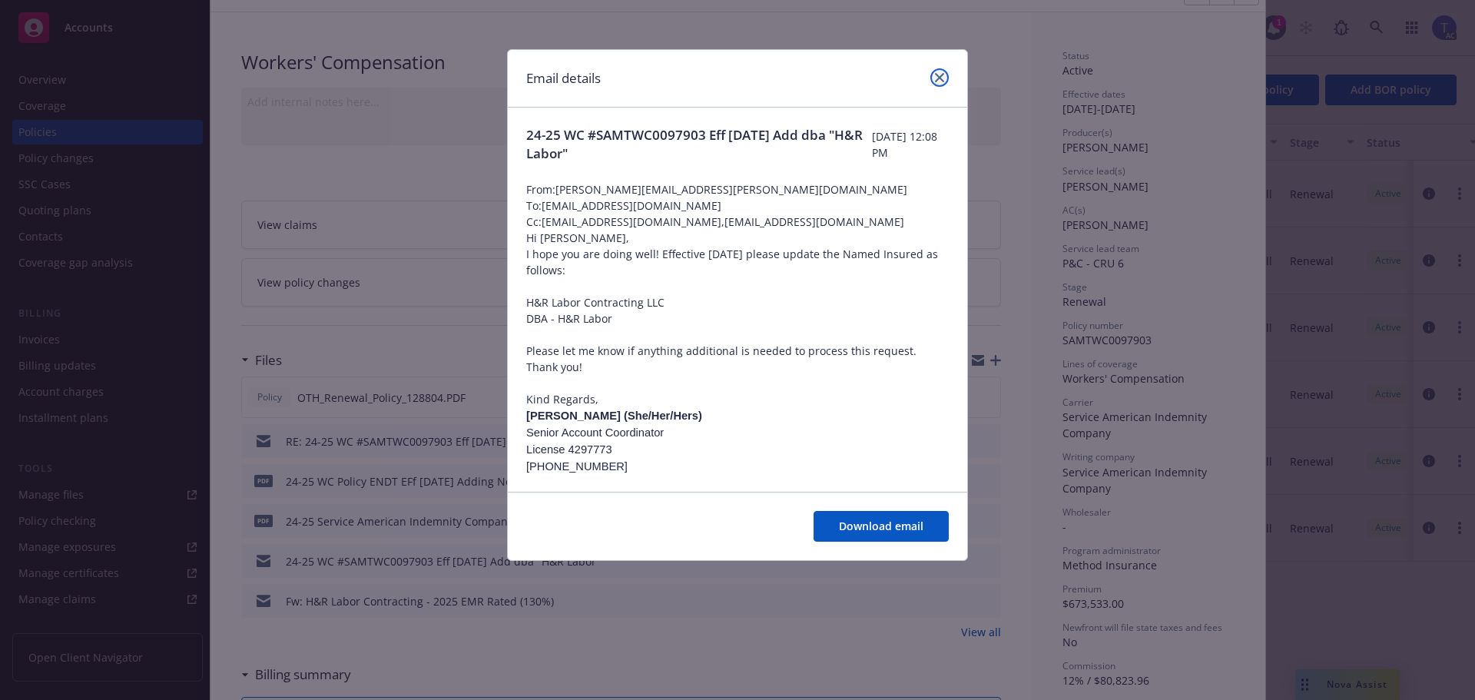
click at [936, 72] on link "close" at bounding box center [939, 77] width 18 height 18
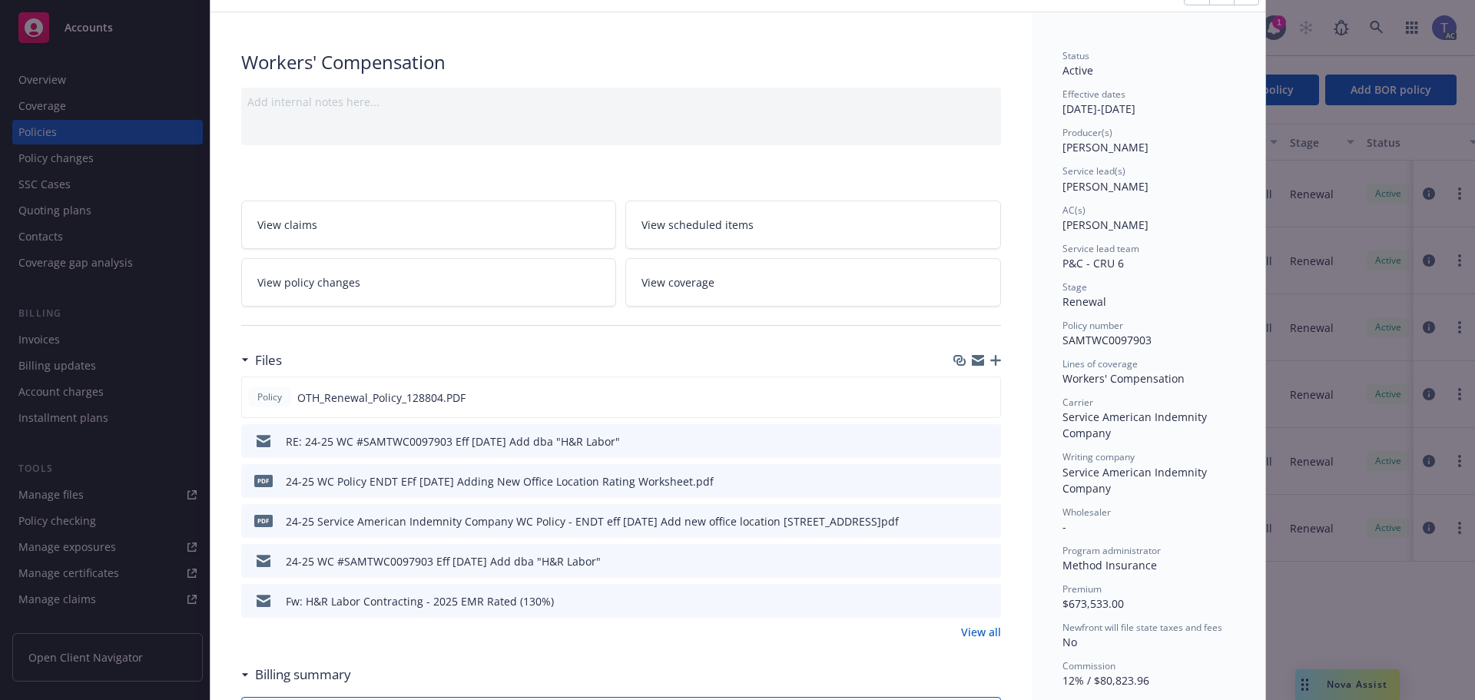
click at [979, 400] on icon "preview file" at bounding box center [986, 396] width 14 height 11
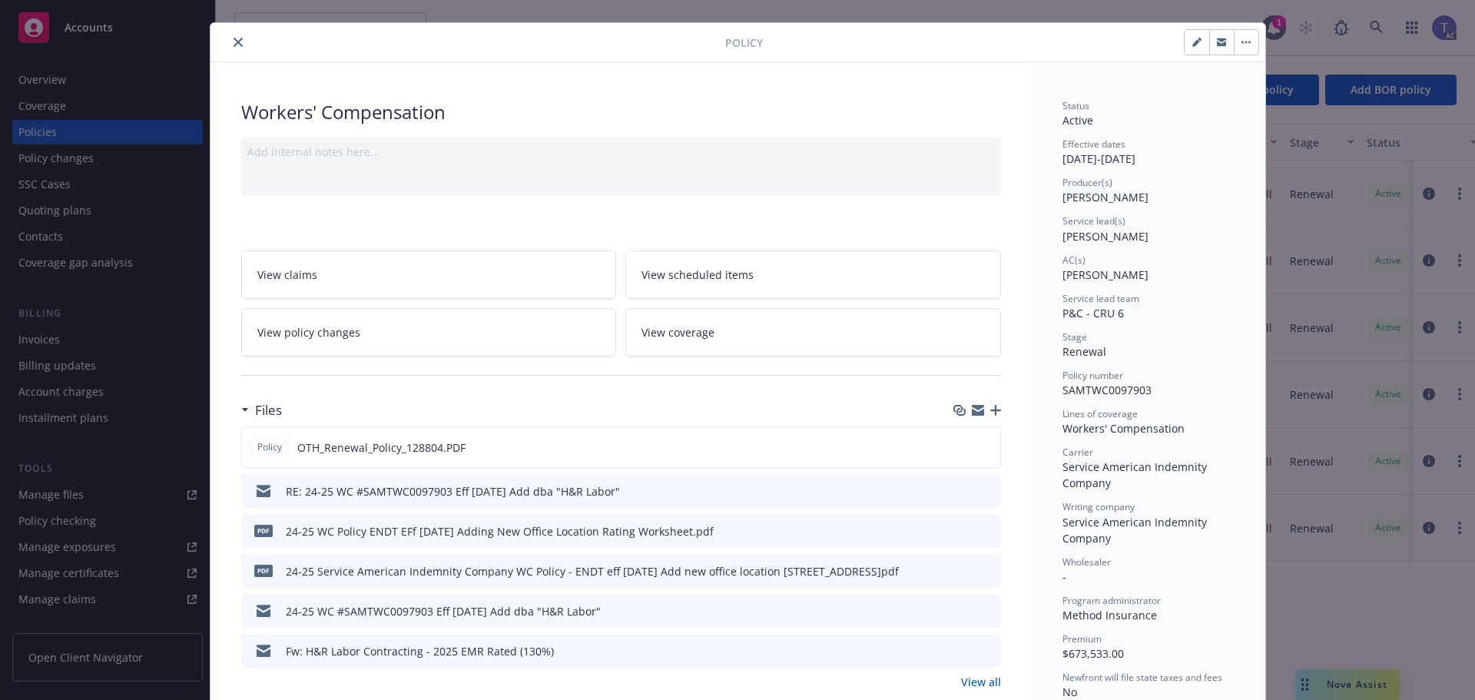
scroll to position [0, 0]
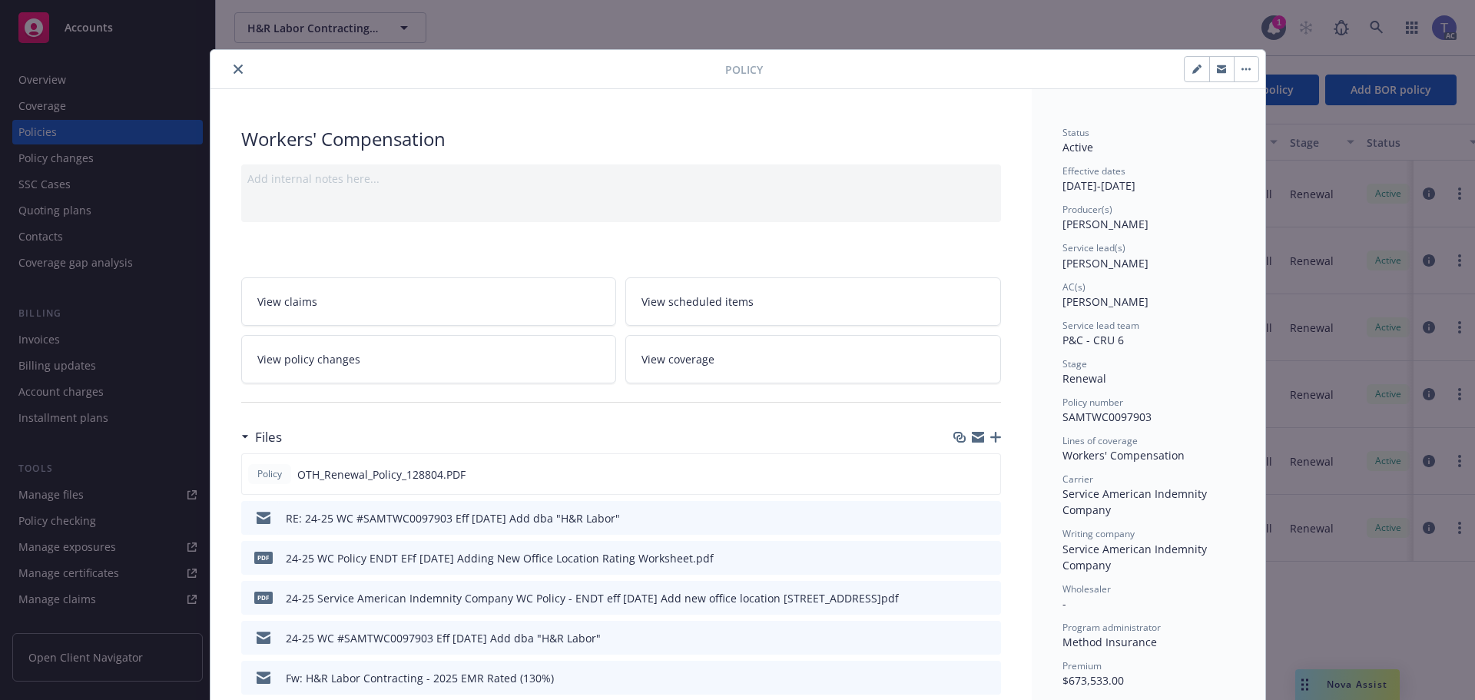
click at [234, 66] on icon "close" at bounding box center [238, 69] width 9 height 9
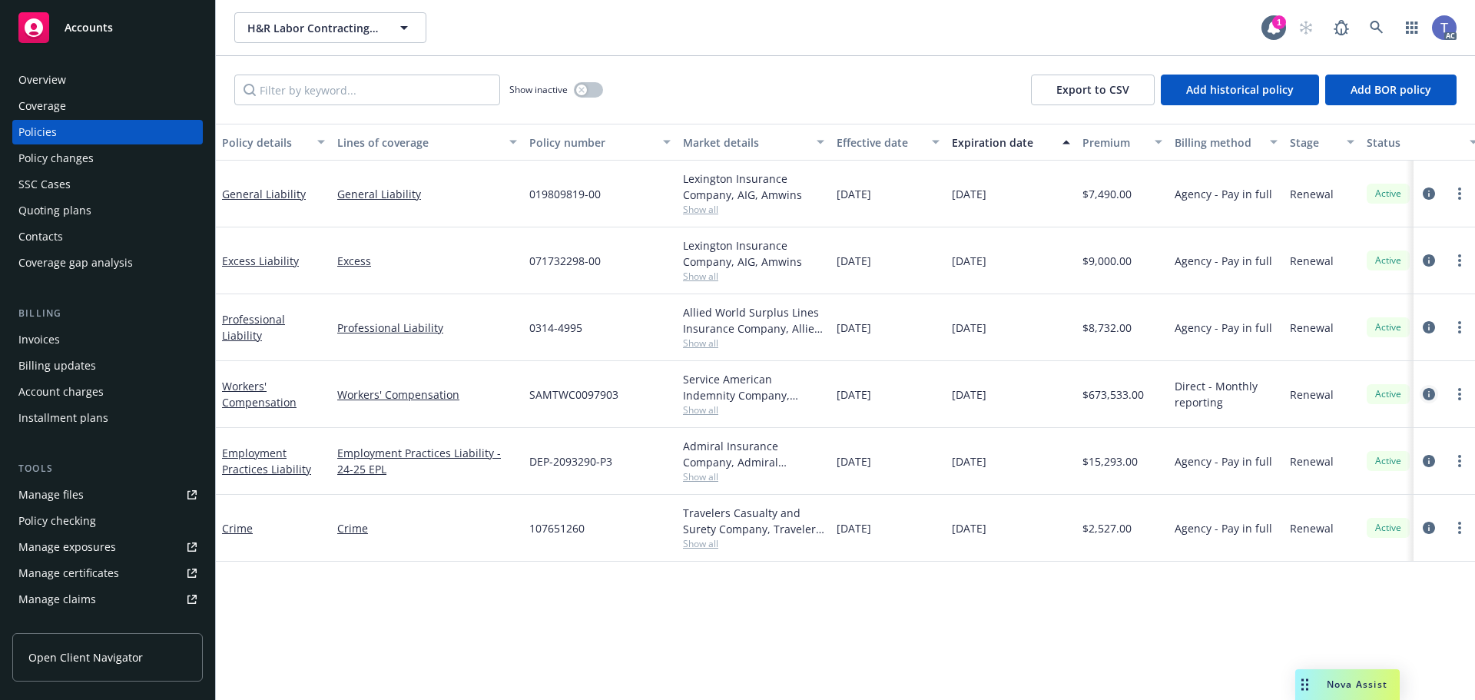
click at [1429, 393] on icon "circleInformation" at bounding box center [1429, 394] width 12 height 12
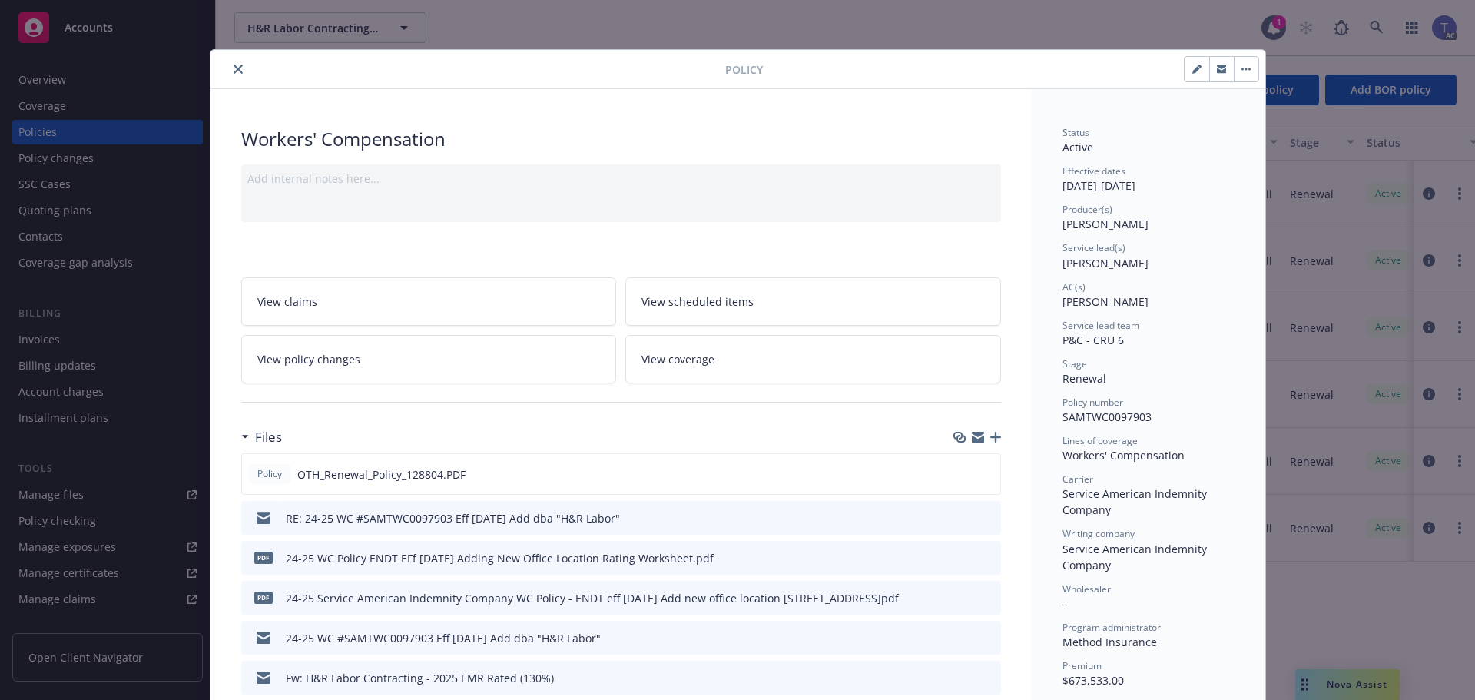
drag, startPoint x: 492, startPoint y: 356, endPoint x: 423, endPoint y: 343, distance: 70.5
click at [491, 356] on link "View policy changes" at bounding box center [429, 359] width 376 height 48
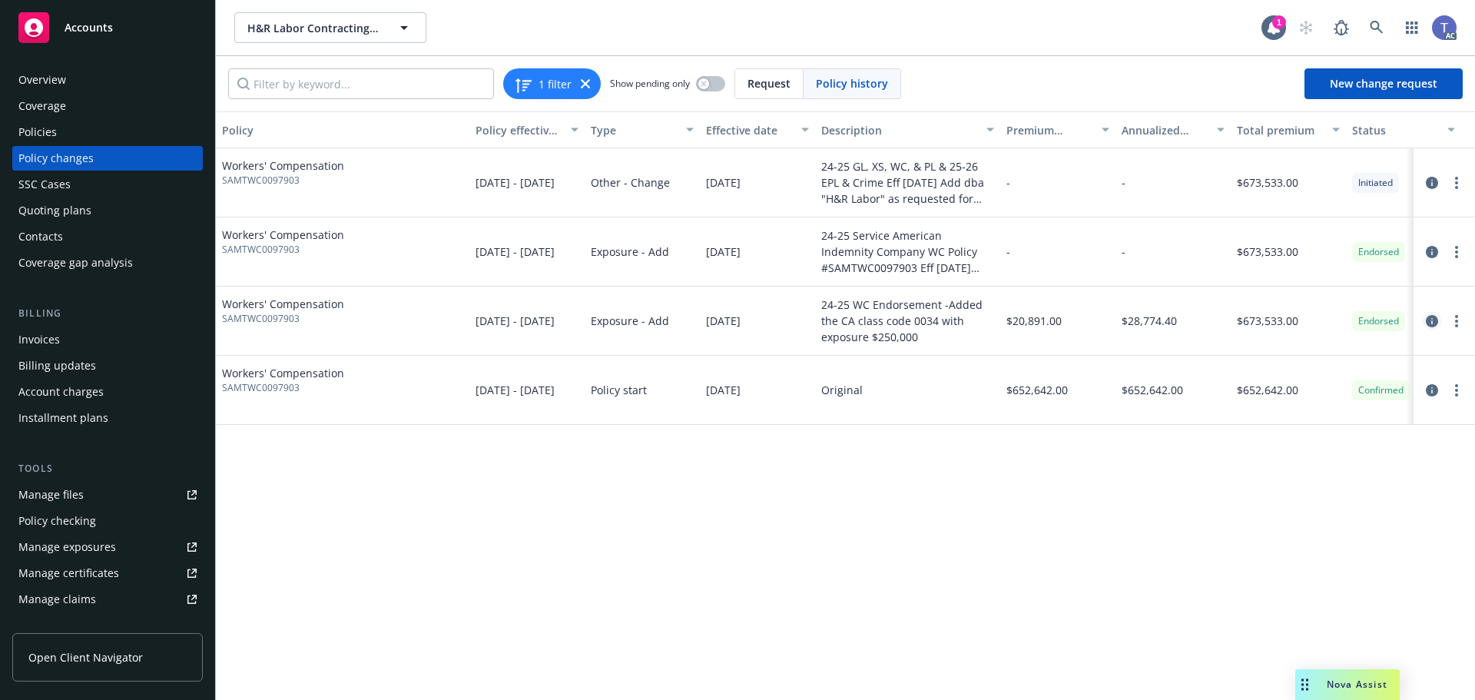
click at [1436, 320] on icon "circleInformation" at bounding box center [1432, 321] width 12 height 12
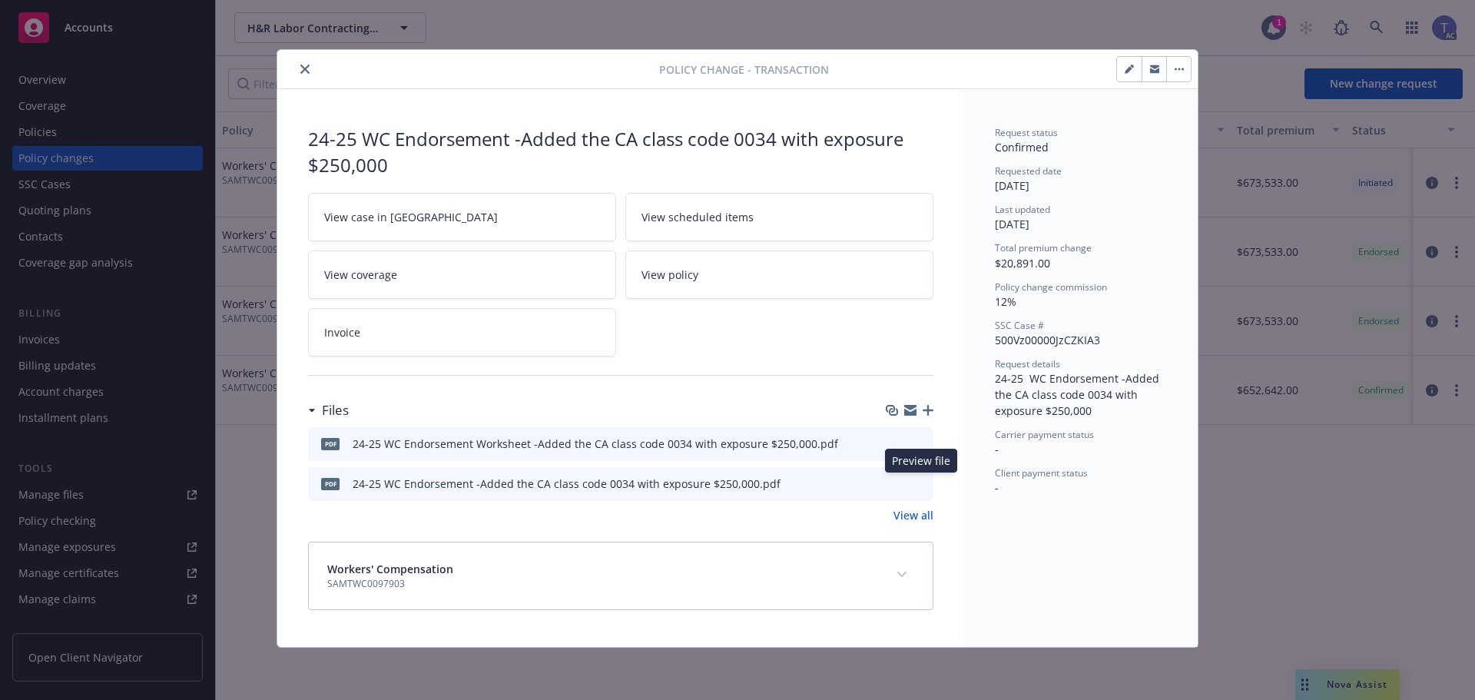
click at [921, 482] on icon "preview file" at bounding box center [919, 482] width 14 height 11
click at [309, 68] on icon "close" at bounding box center [304, 69] width 9 height 9
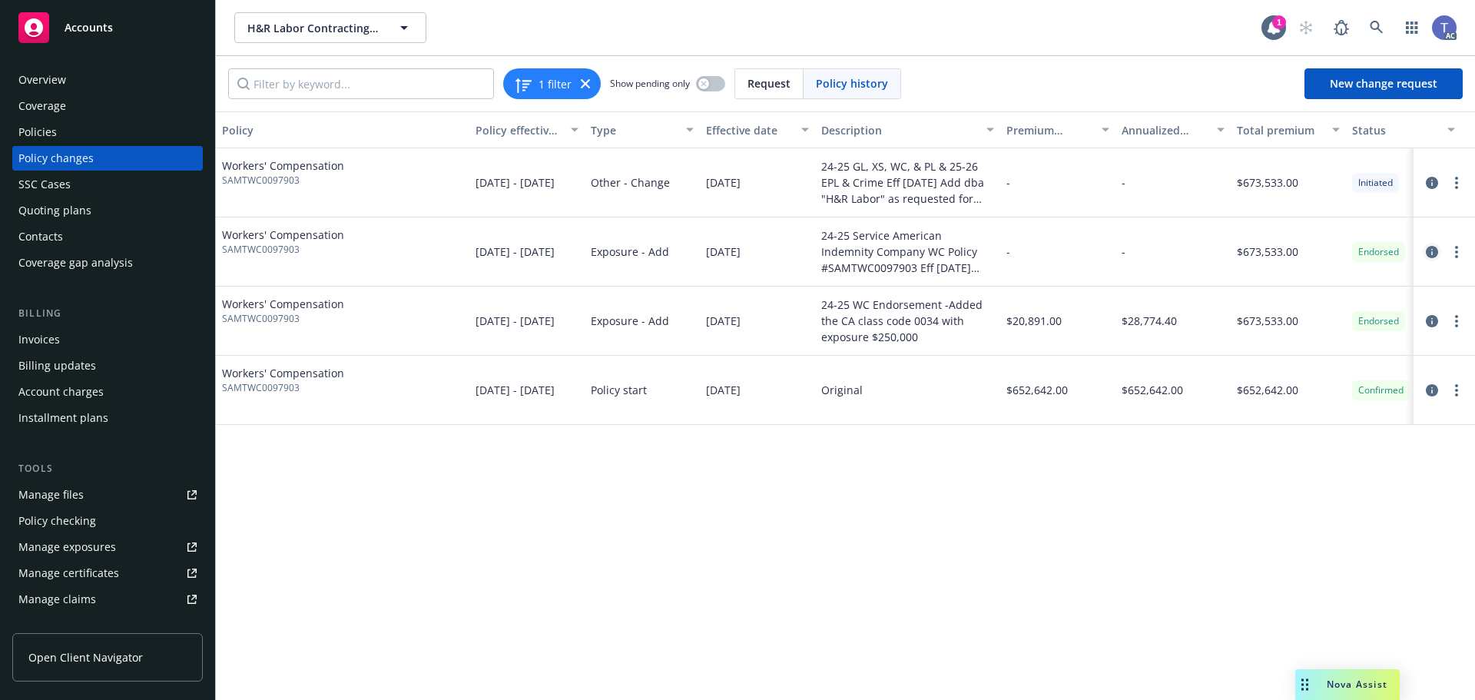
click at [1429, 248] on icon "circleInformation" at bounding box center [1432, 252] width 12 height 12
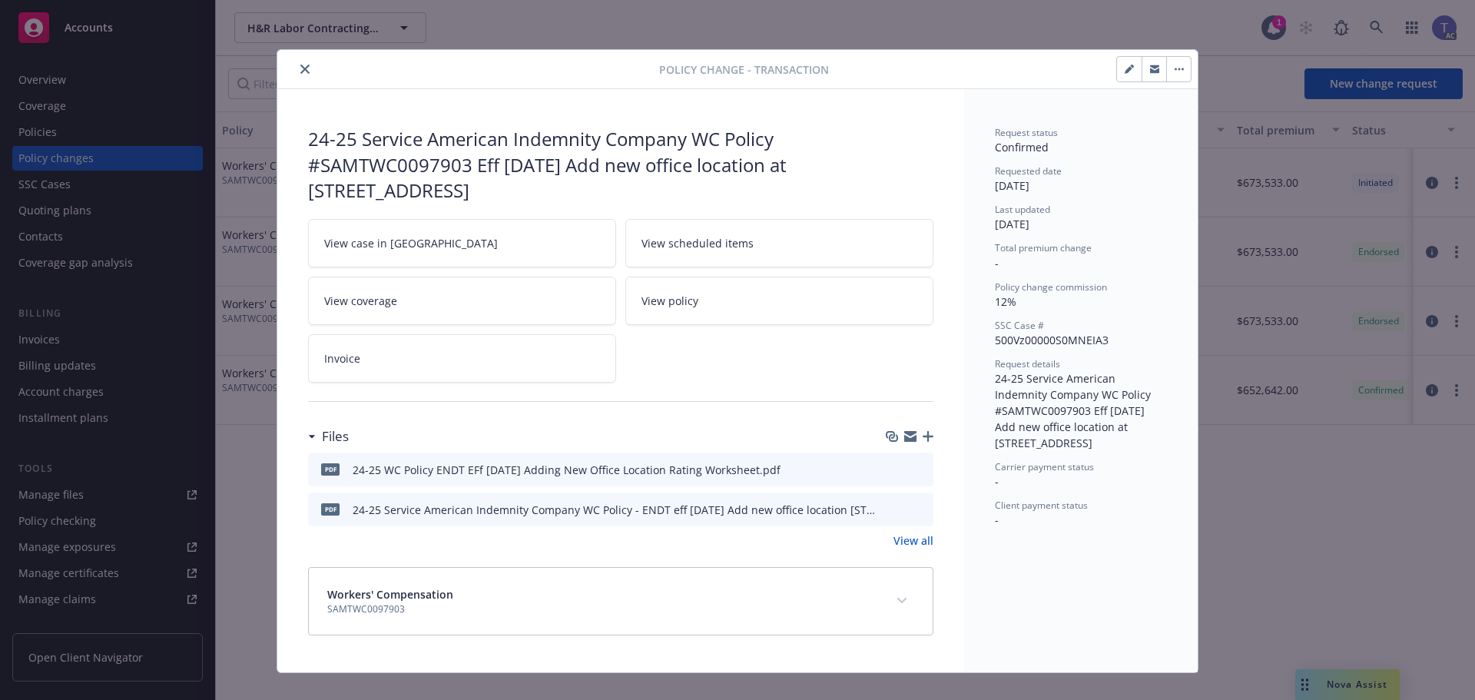
click at [918, 510] on icon "preview file" at bounding box center [919, 508] width 14 height 11
click at [304, 67] on button "close" at bounding box center [305, 69] width 18 height 18
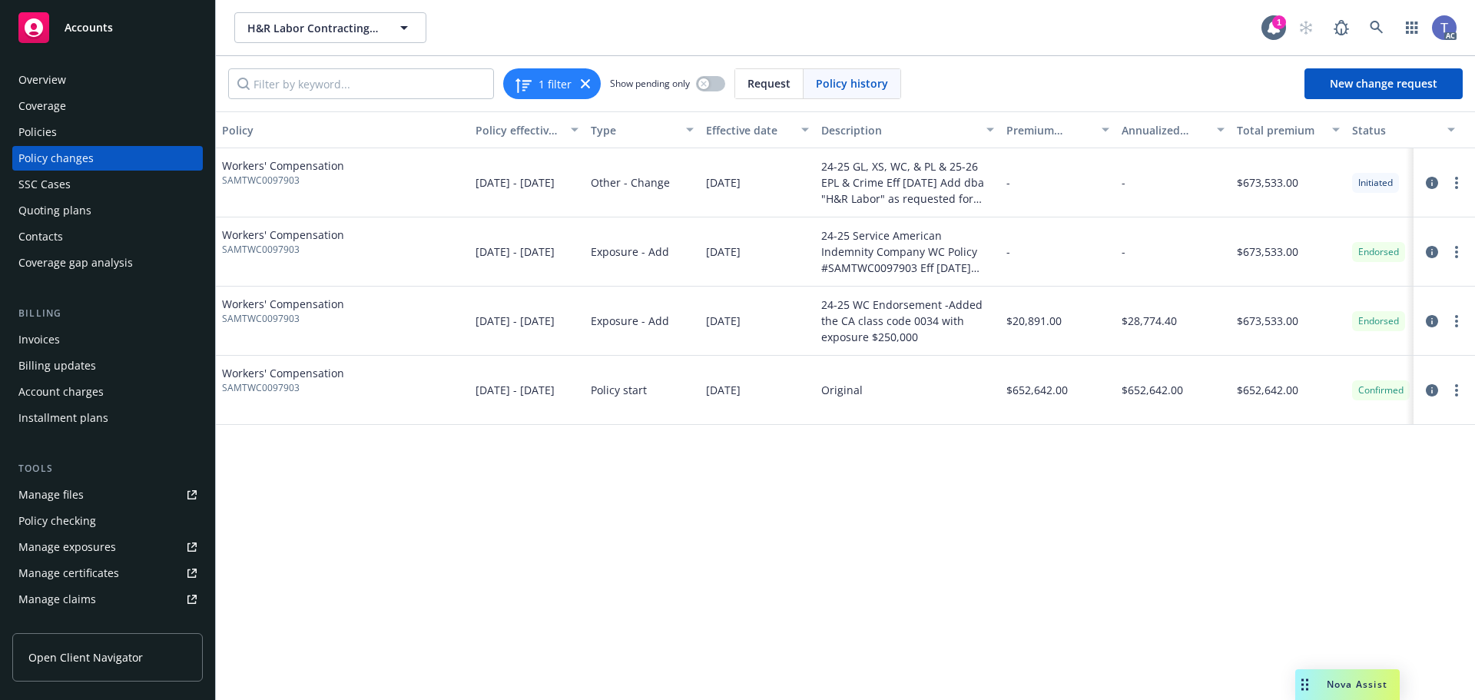
click at [60, 124] on div "Policies" at bounding box center [107, 132] width 178 height 25
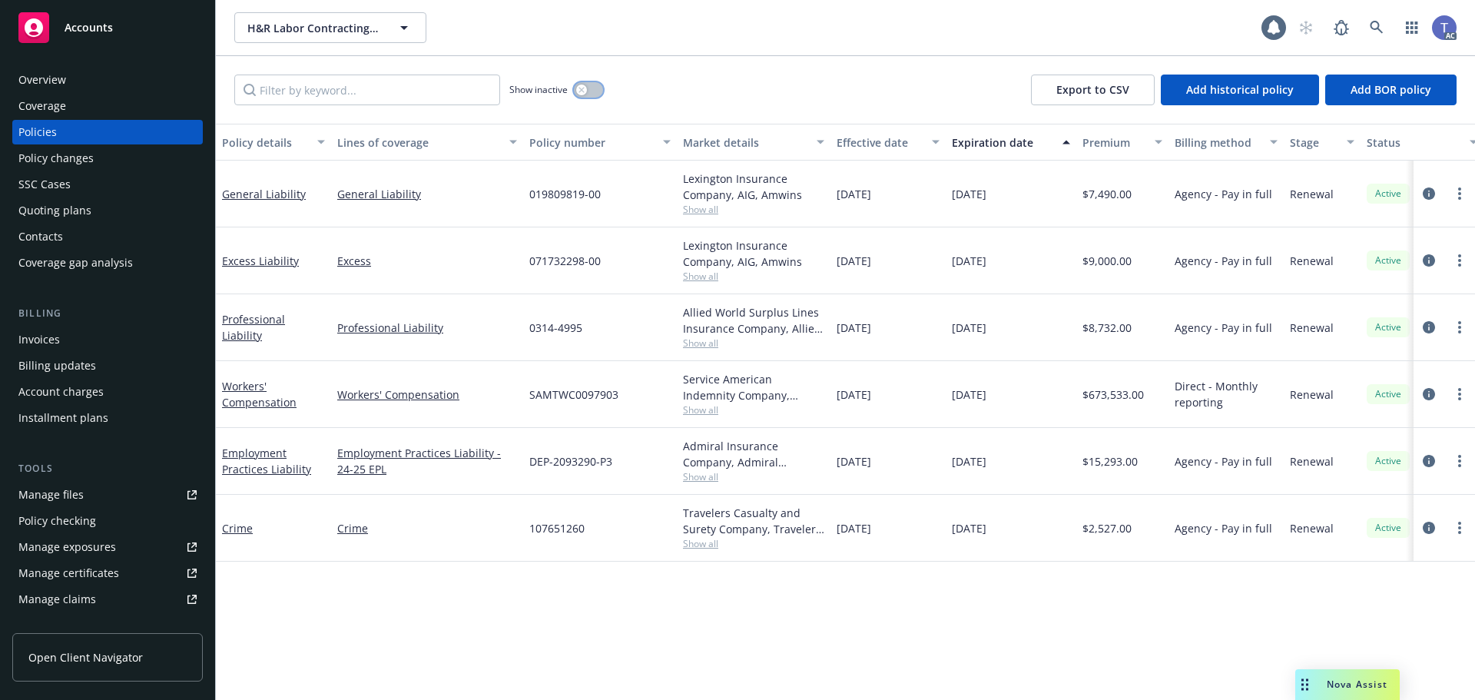
click at [578, 91] on icon "button" at bounding box center [581, 90] width 6 height 6
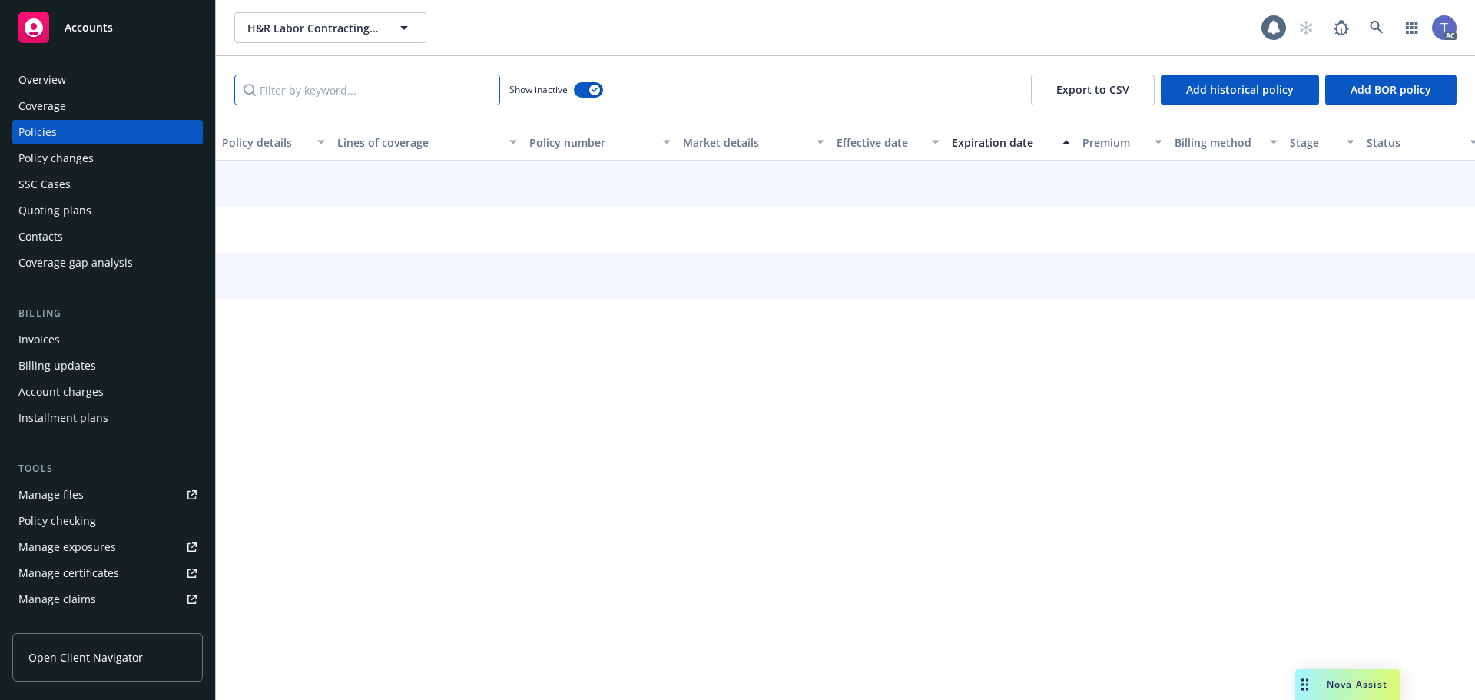
click at [283, 91] on input "Filter by keyword..." at bounding box center [367, 90] width 266 height 31
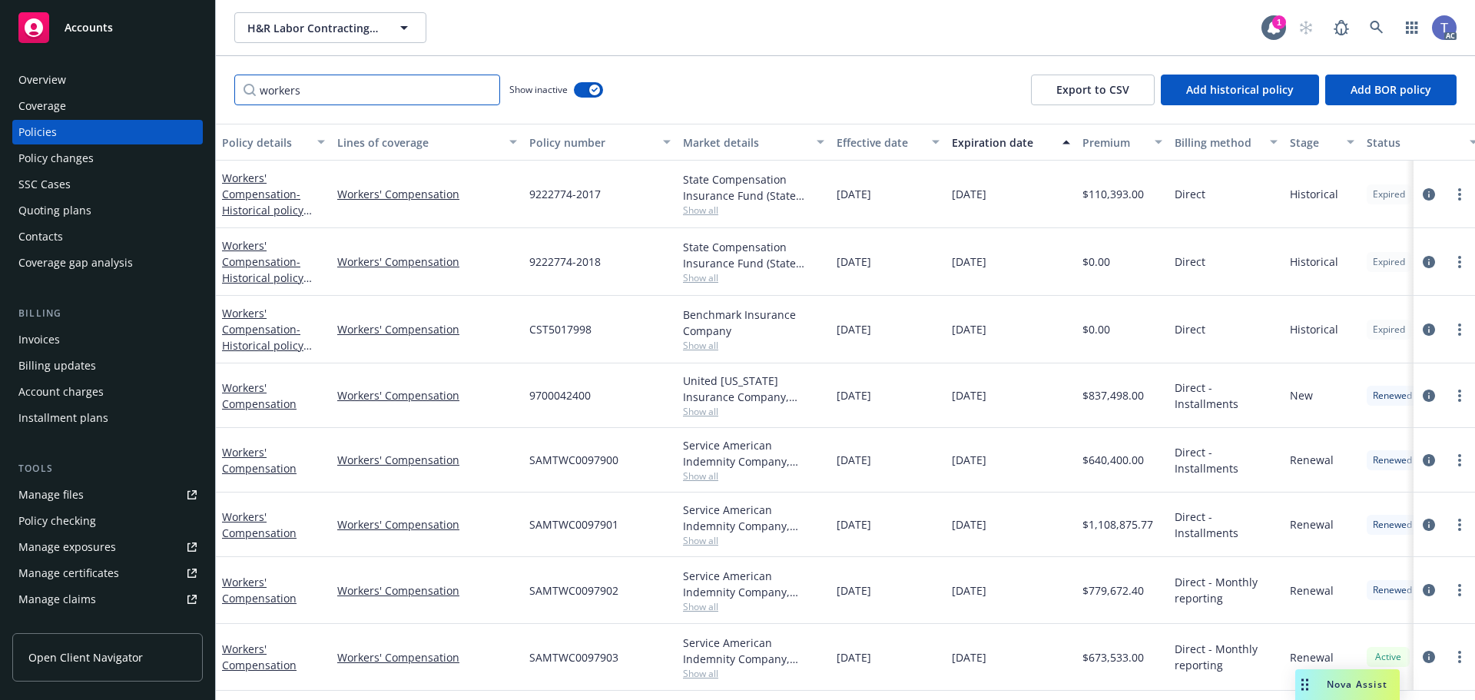
scroll to position [2, 0]
type input "workers"
click at [1423, 584] on icon "circleInformation" at bounding box center [1429, 590] width 12 height 12
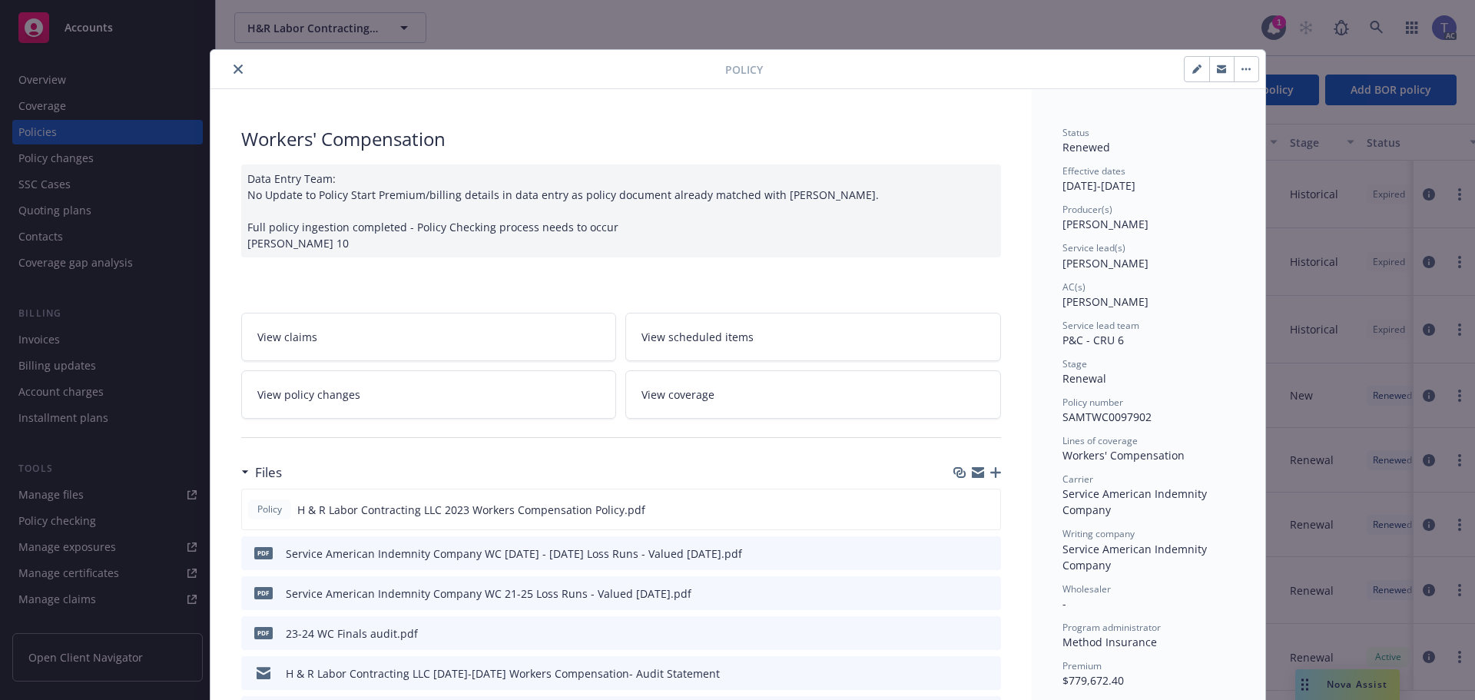
click at [416, 388] on link "View policy changes" at bounding box center [429, 394] width 376 height 48
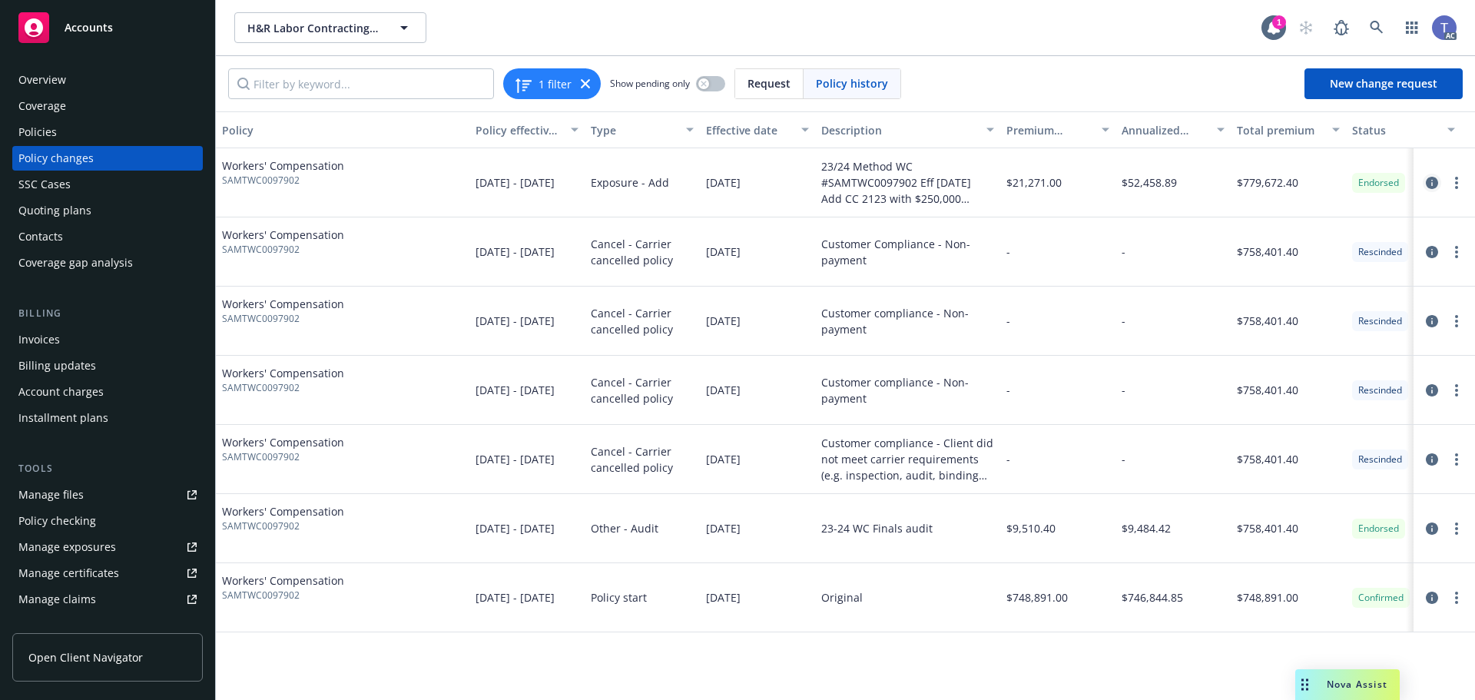
click at [1429, 179] on icon "circleInformation" at bounding box center [1432, 183] width 12 height 12
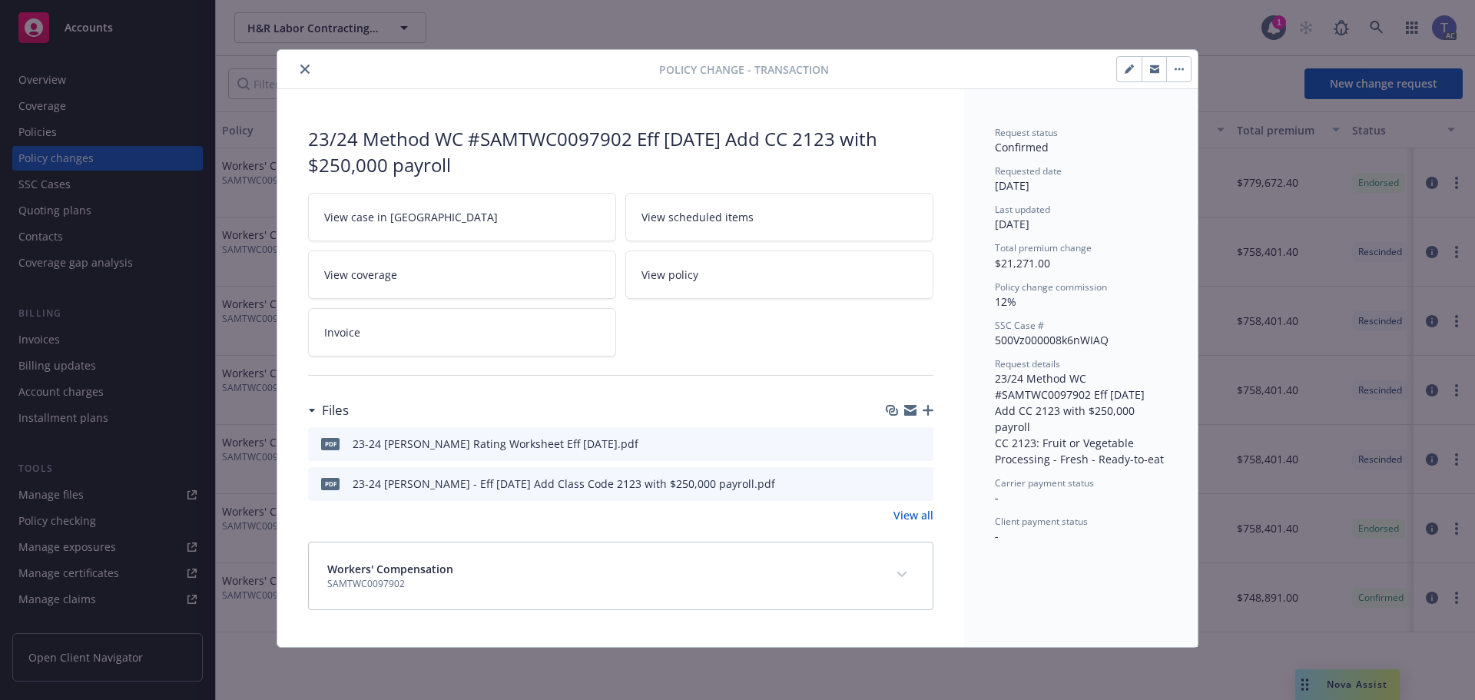
click at [308, 69] on icon "close" at bounding box center [304, 69] width 9 height 9
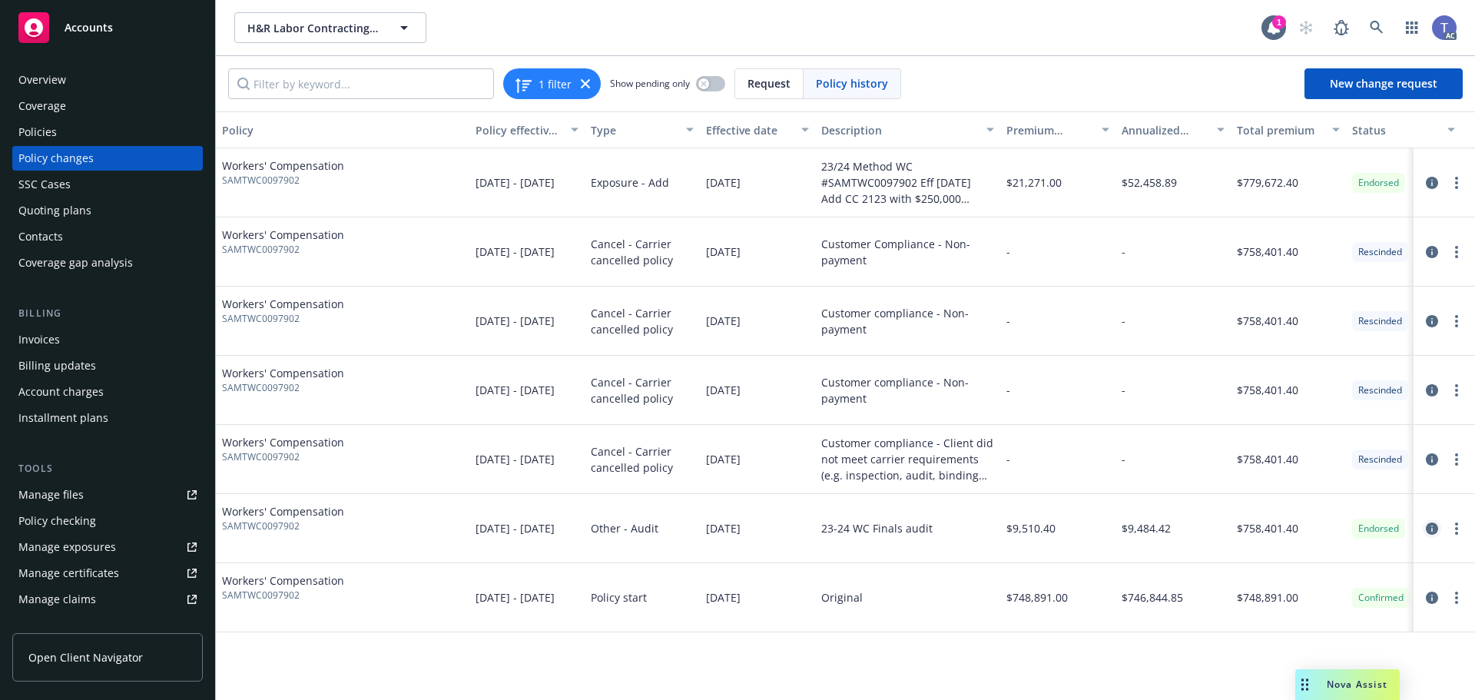
click at [1430, 524] on icon "circleInformation" at bounding box center [1432, 528] width 12 height 12
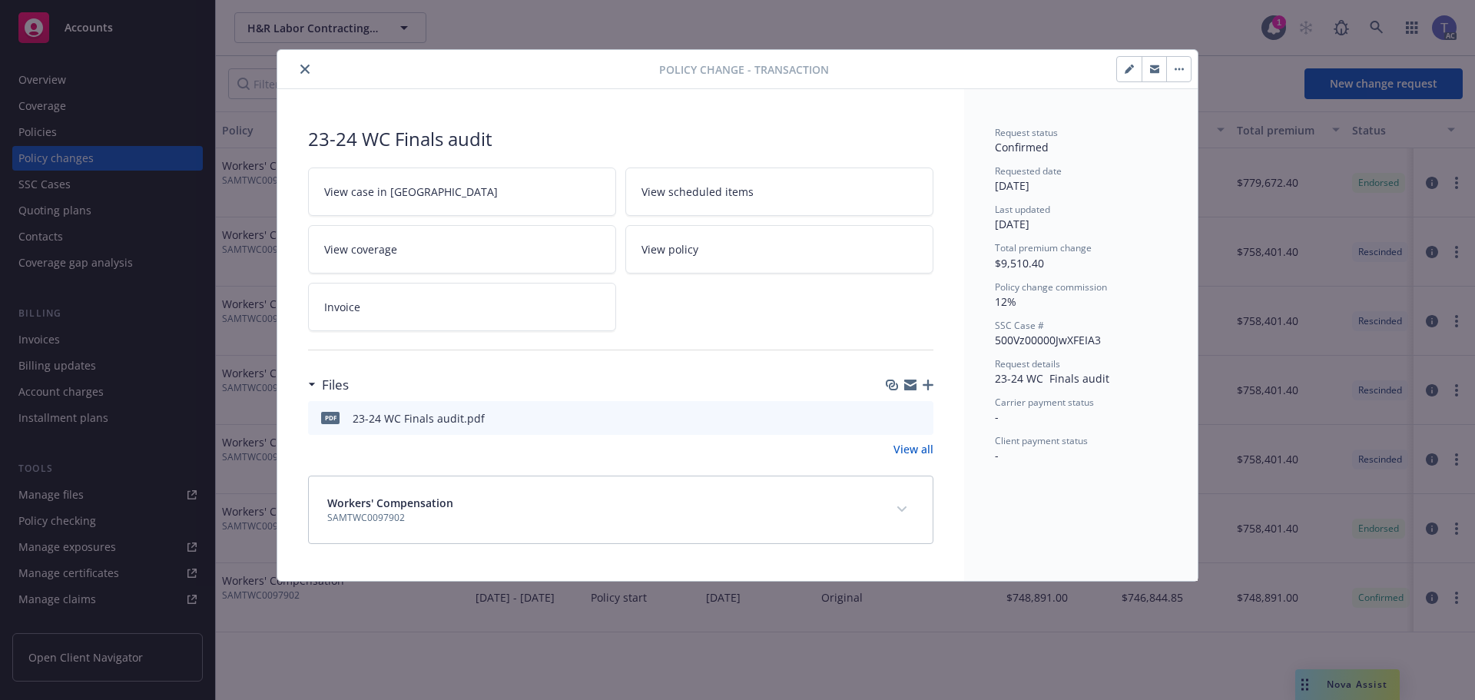
click at [915, 416] on icon "preview file" at bounding box center [919, 417] width 14 height 11
click at [309, 68] on icon "close" at bounding box center [304, 69] width 9 height 9
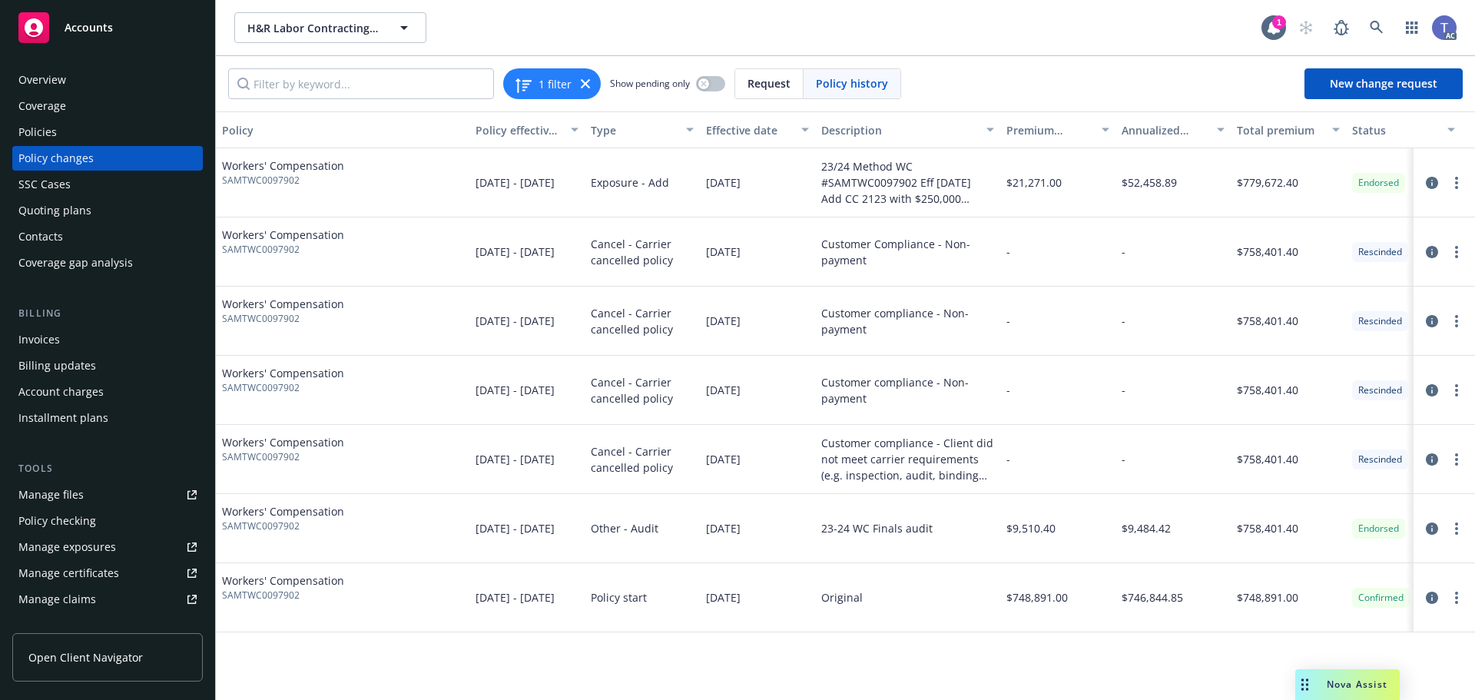
click at [21, 132] on div "Policies" at bounding box center [37, 132] width 38 height 25
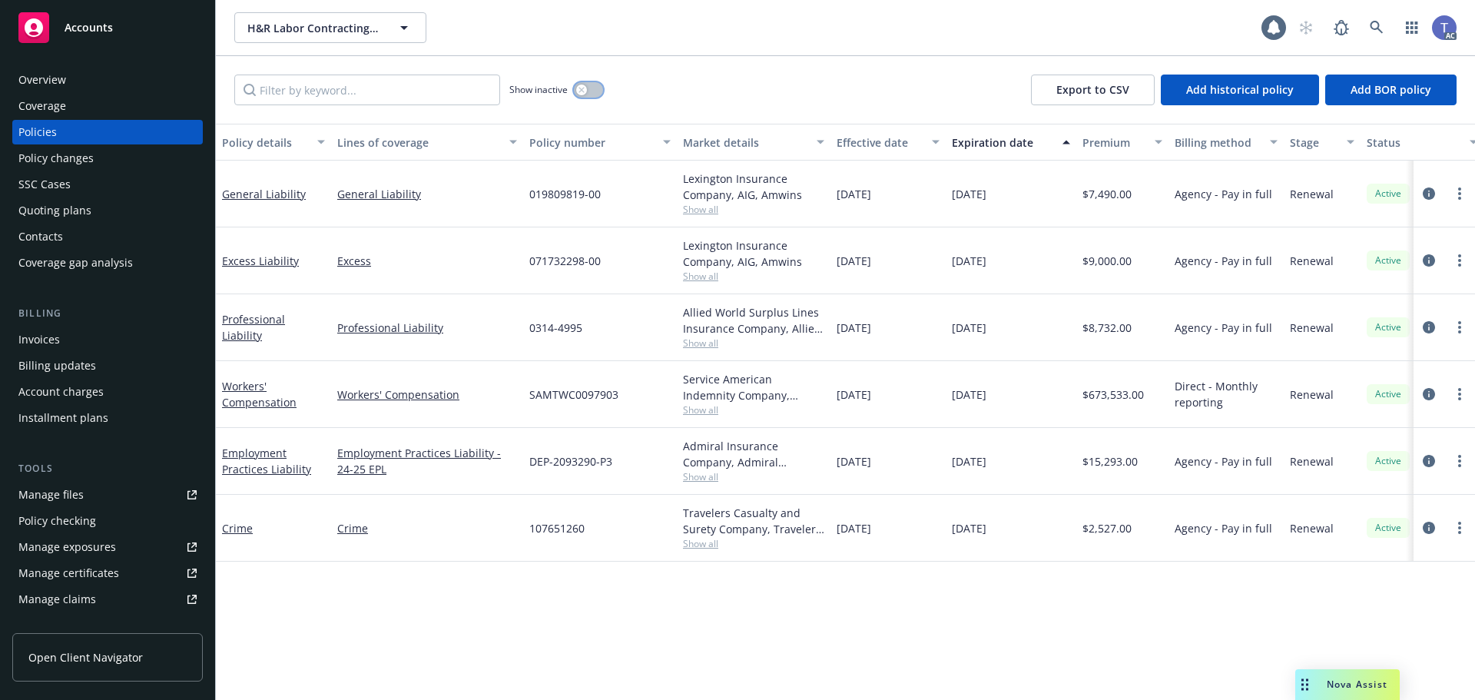
click at [595, 89] on button "button" at bounding box center [588, 89] width 29 height 15
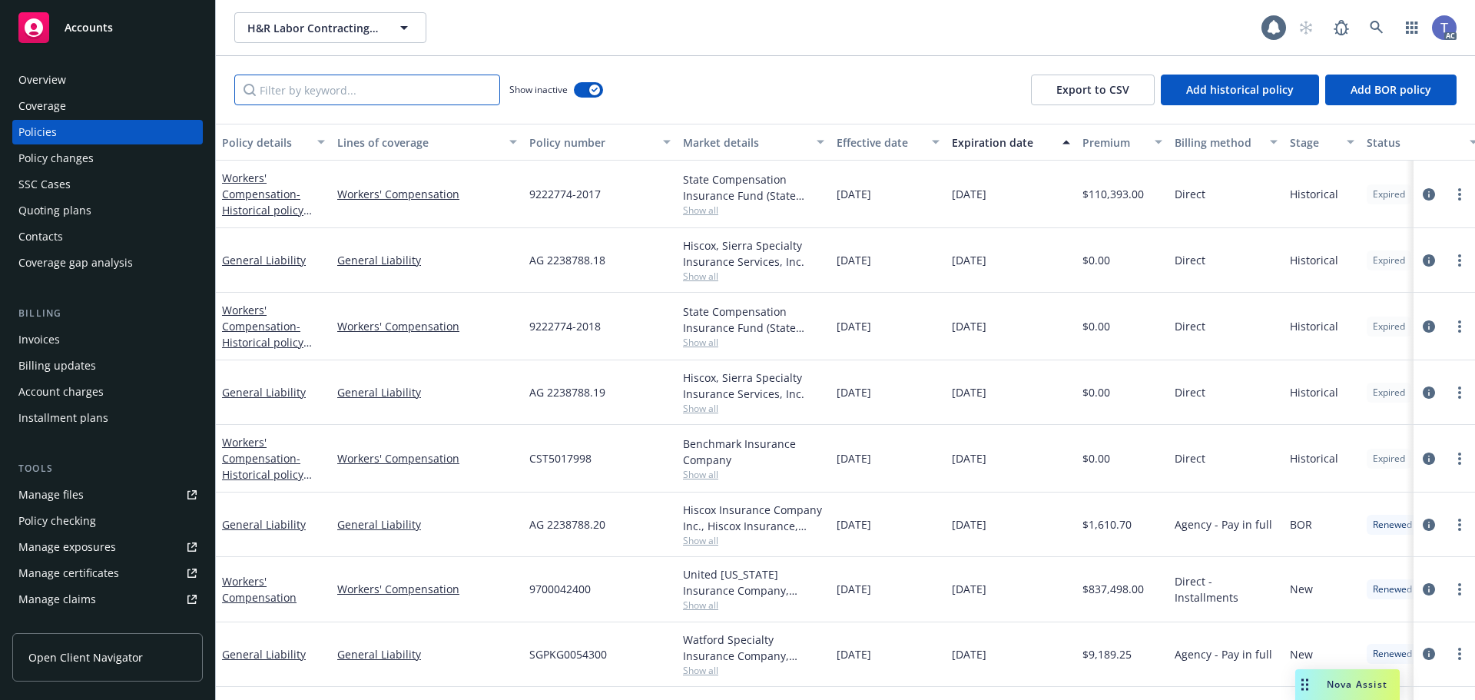
click at [408, 90] on input "Filter by keyword..." at bounding box center [367, 90] width 266 height 31
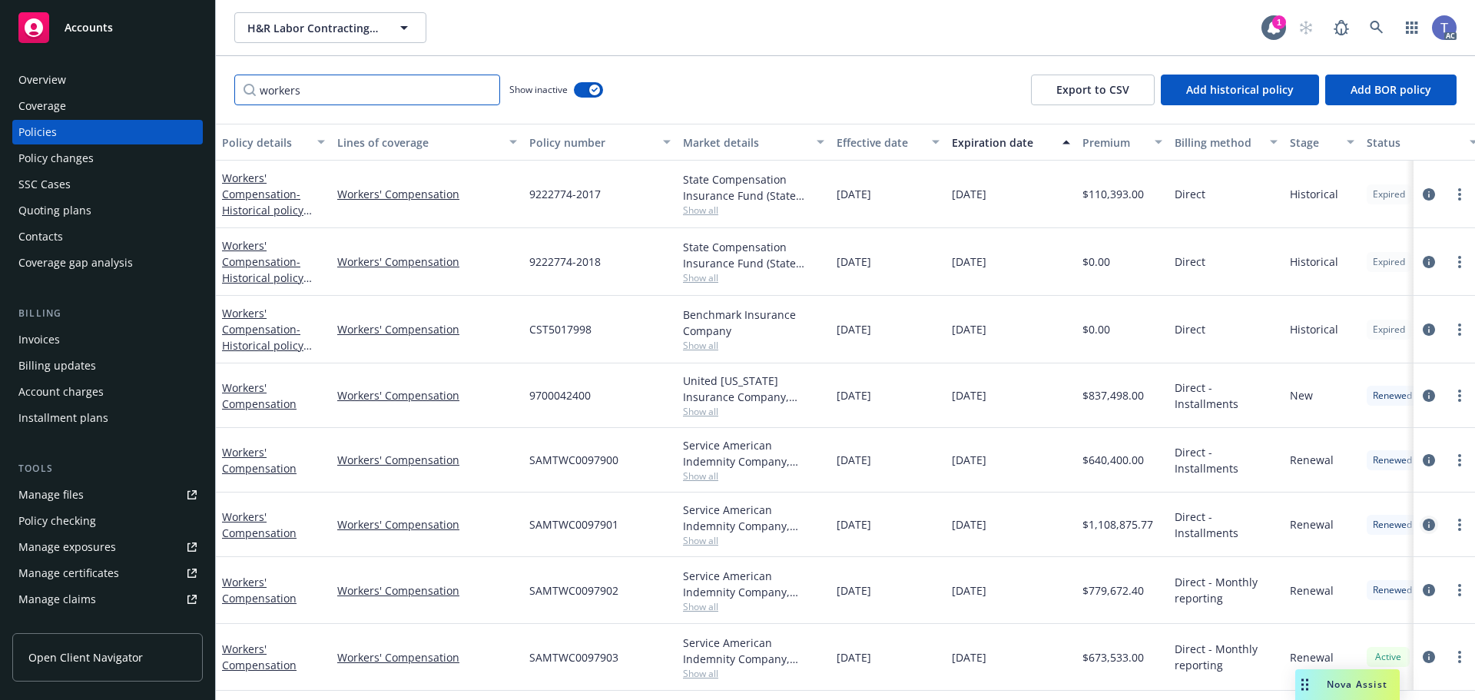
type input "workers"
click at [1423, 522] on icon "circleInformation" at bounding box center [1429, 525] width 12 height 12
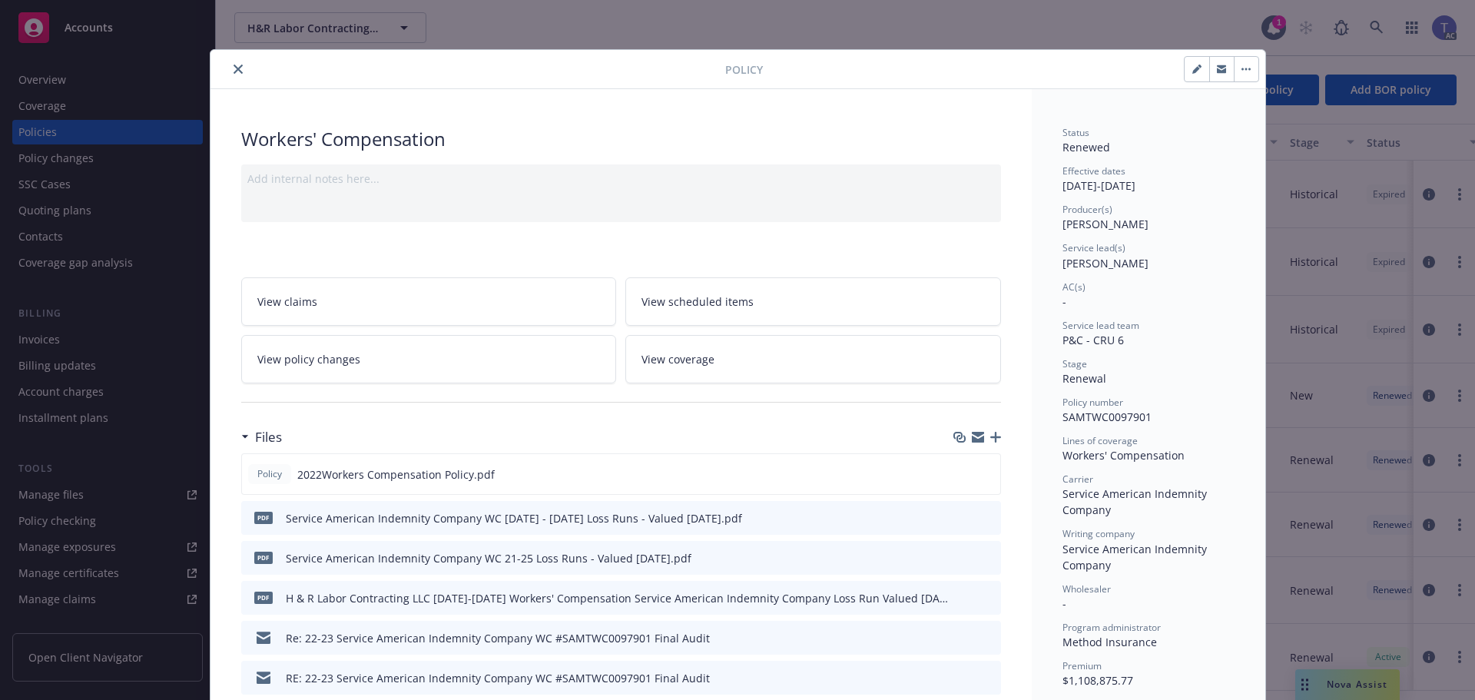
click at [393, 370] on link "View policy changes" at bounding box center [429, 359] width 376 height 48
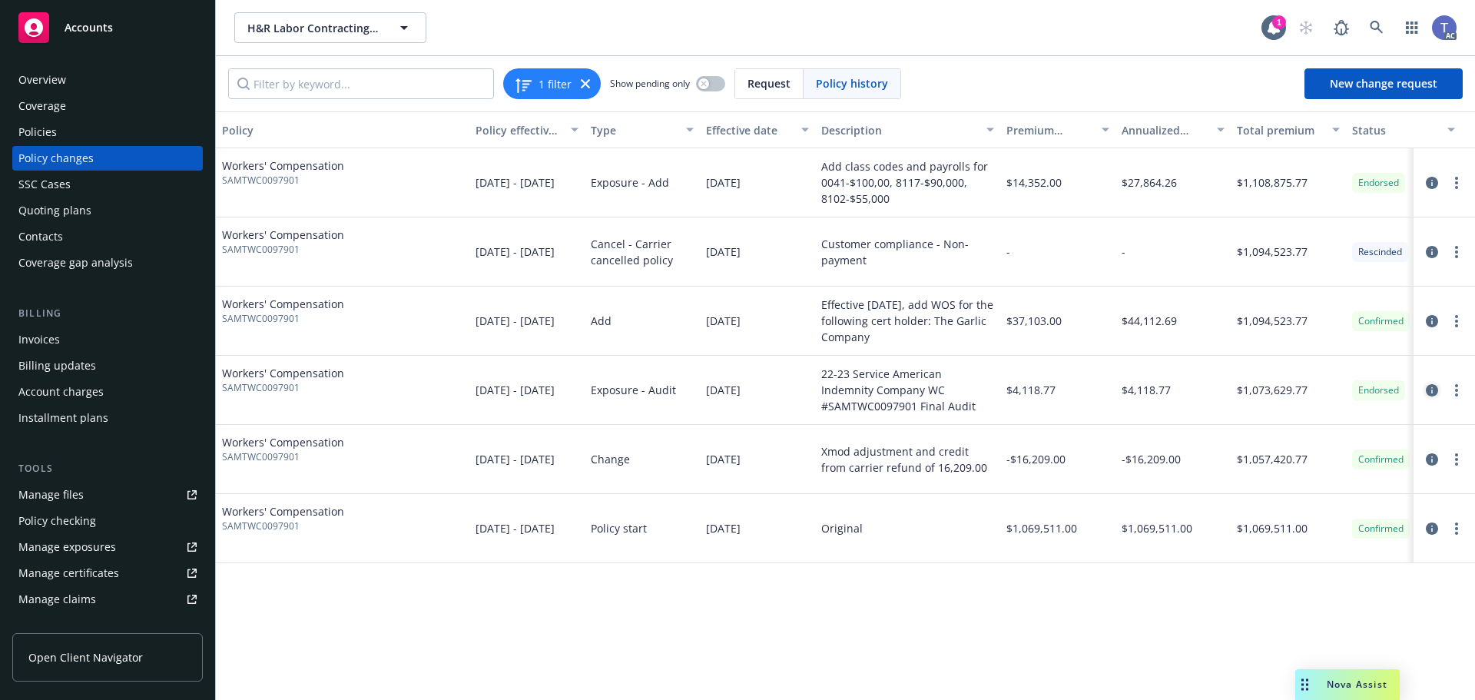
click at [1433, 392] on icon "circleInformation" at bounding box center [1432, 390] width 12 height 12
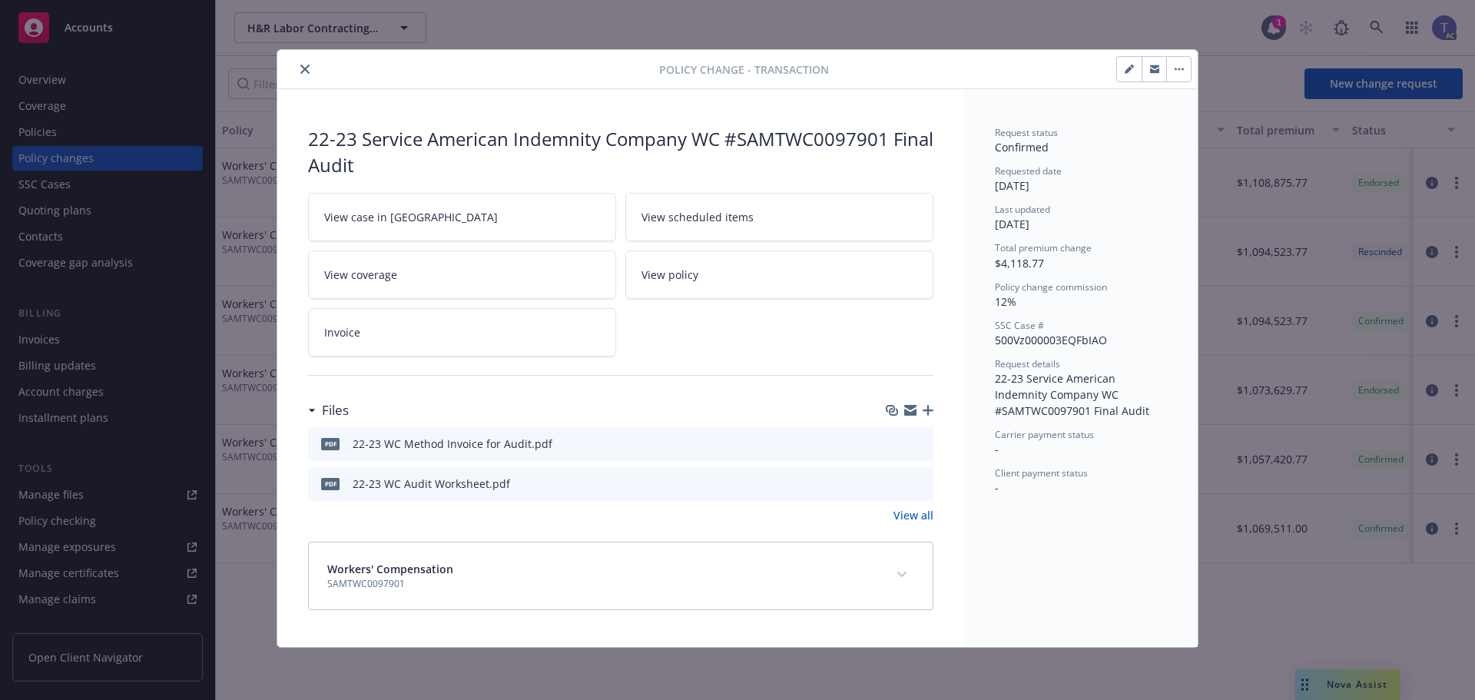
click at [921, 489] on button at bounding box center [920, 484] width 14 height 16
click at [928, 485] on div "pdf 22-23 WC Audit Worksheet.pdf" at bounding box center [620, 484] width 625 height 34
click at [926, 485] on button "preview file" at bounding box center [918, 483] width 17 height 14
click at [303, 71] on icon "close" at bounding box center [304, 69] width 9 height 9
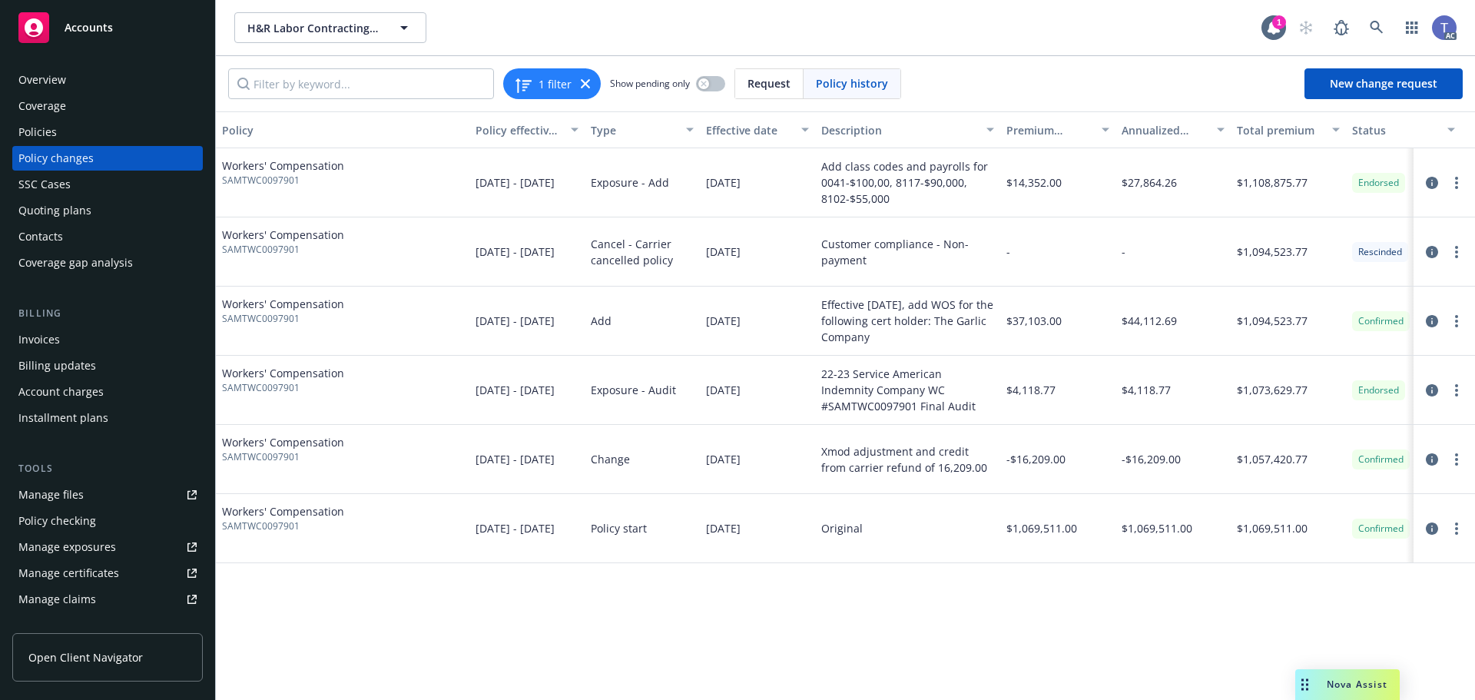
click at [49, 131] on div "Policies" at bounding box center [37, 132] width 38 height 25
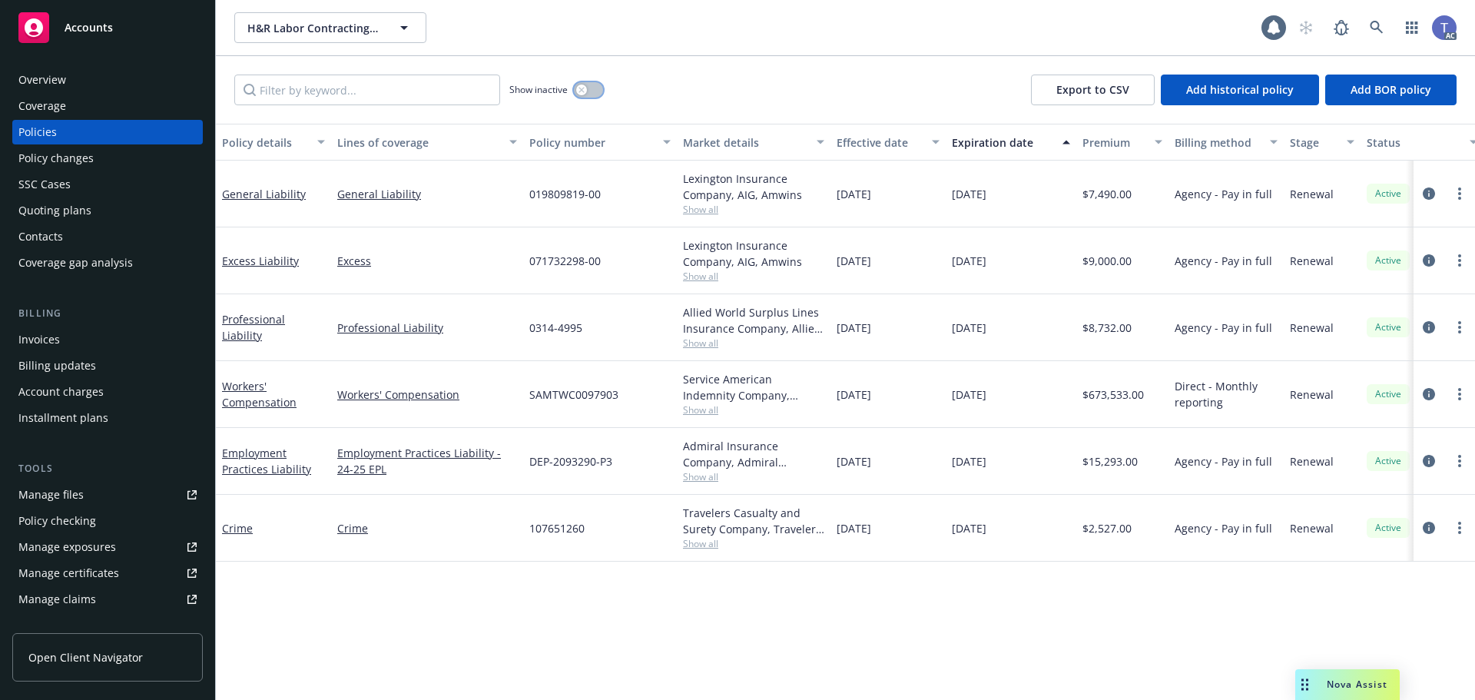
drag, startPoint x: 592, startPoint y: 85, endPoint x: 540, endPoint y: 89, distance: 51.6
click at [589, 85] on button "button" at bounding box center [588, 89] width 29 height 15
click at [370, 79] on input "Filter by keyword..." at bounding box center [367, 90] width 266 height 31
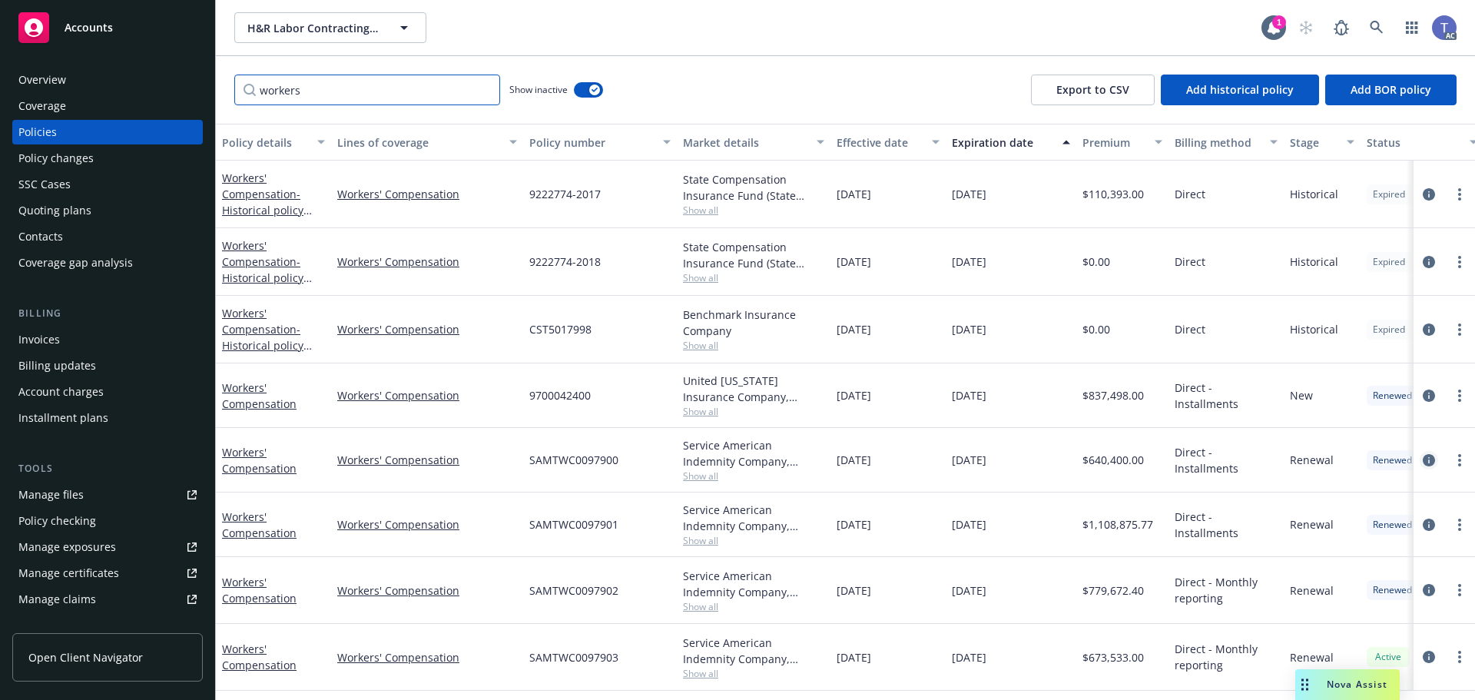
type input "workers"
click at [1423, 460] on icon "circleInformation" at bounding box center [1429, 460] width 12 height 12
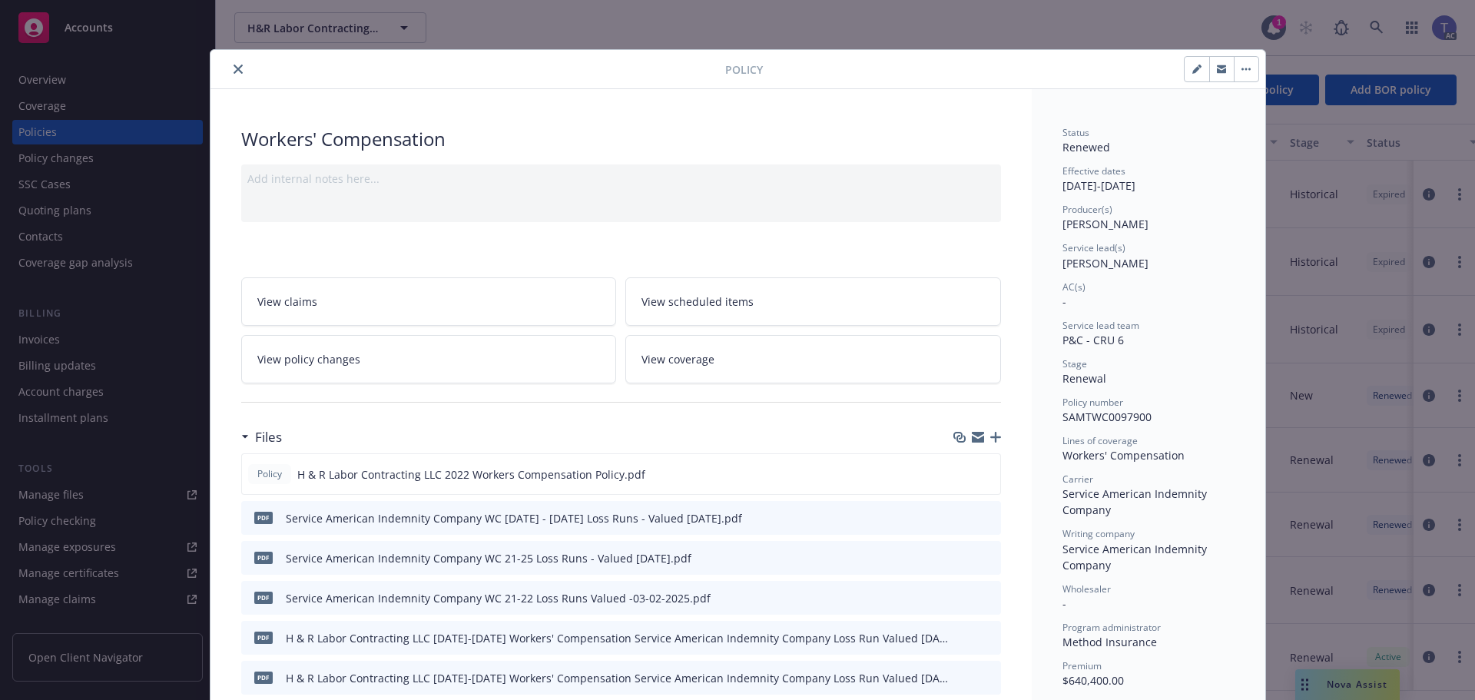
click at [331, 351] on span "View policy changes" at bounding box center [308, 359] width 103 height 16
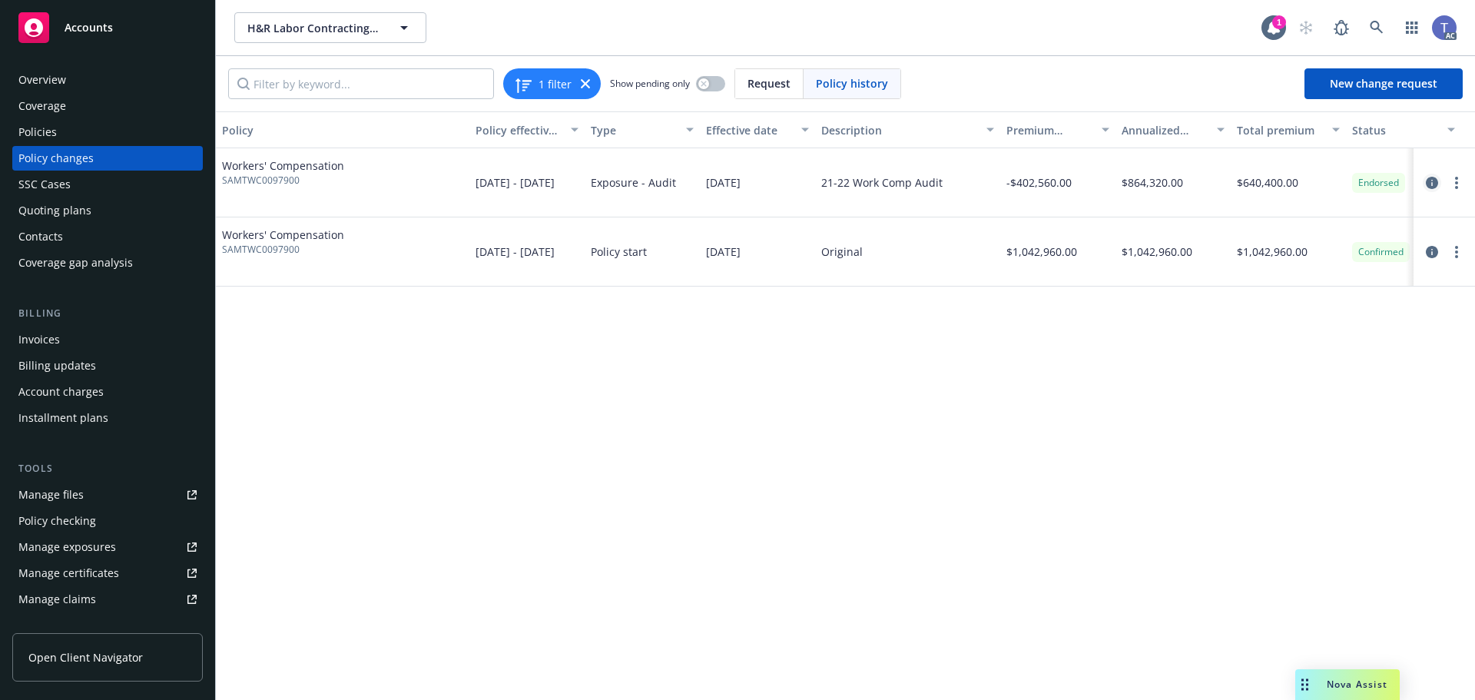
click at [1430, 184] on icon "circleInformation" at bounding box center [1432, 183] width 12 height 12
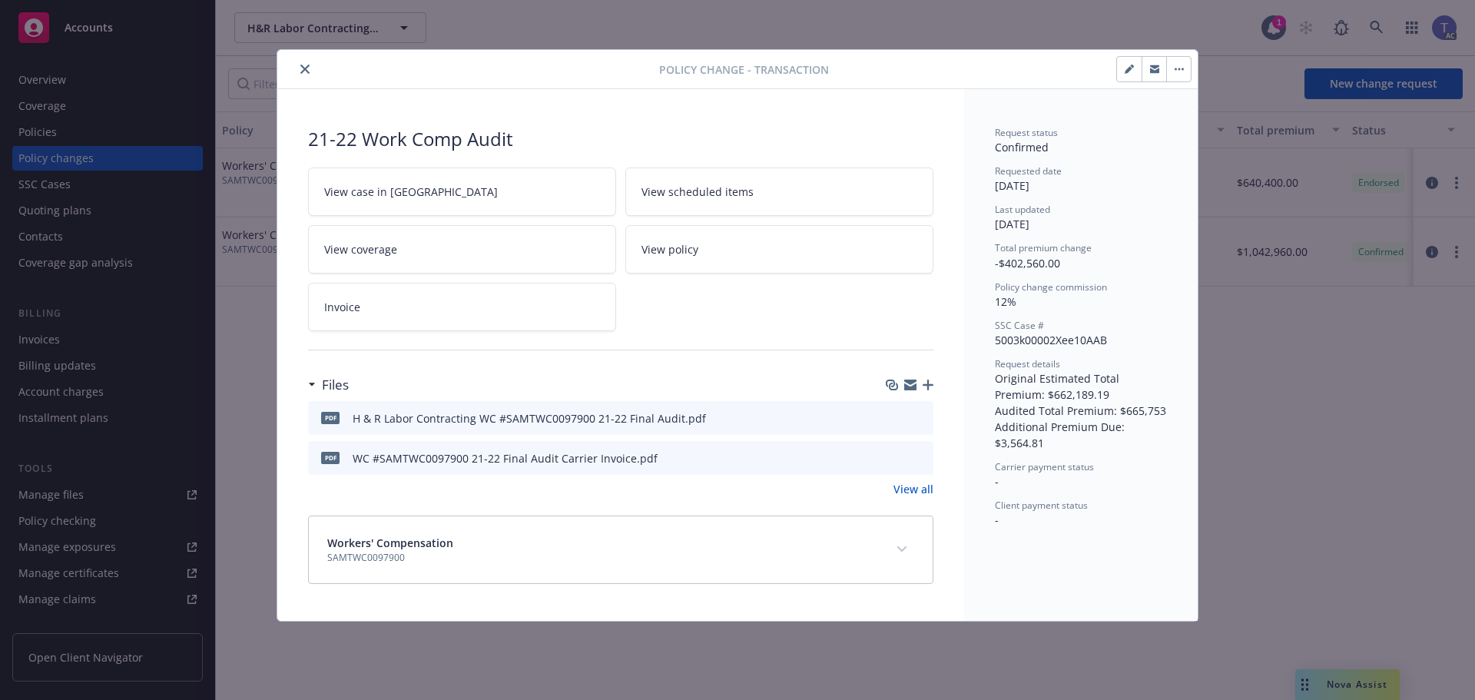
click at [917, 418] on icon "preview file" at bounding box center [919, 417] width 14 height 11
click at [303, 68] on icon "close" at bounding box center [304, 69] width 9 height 9
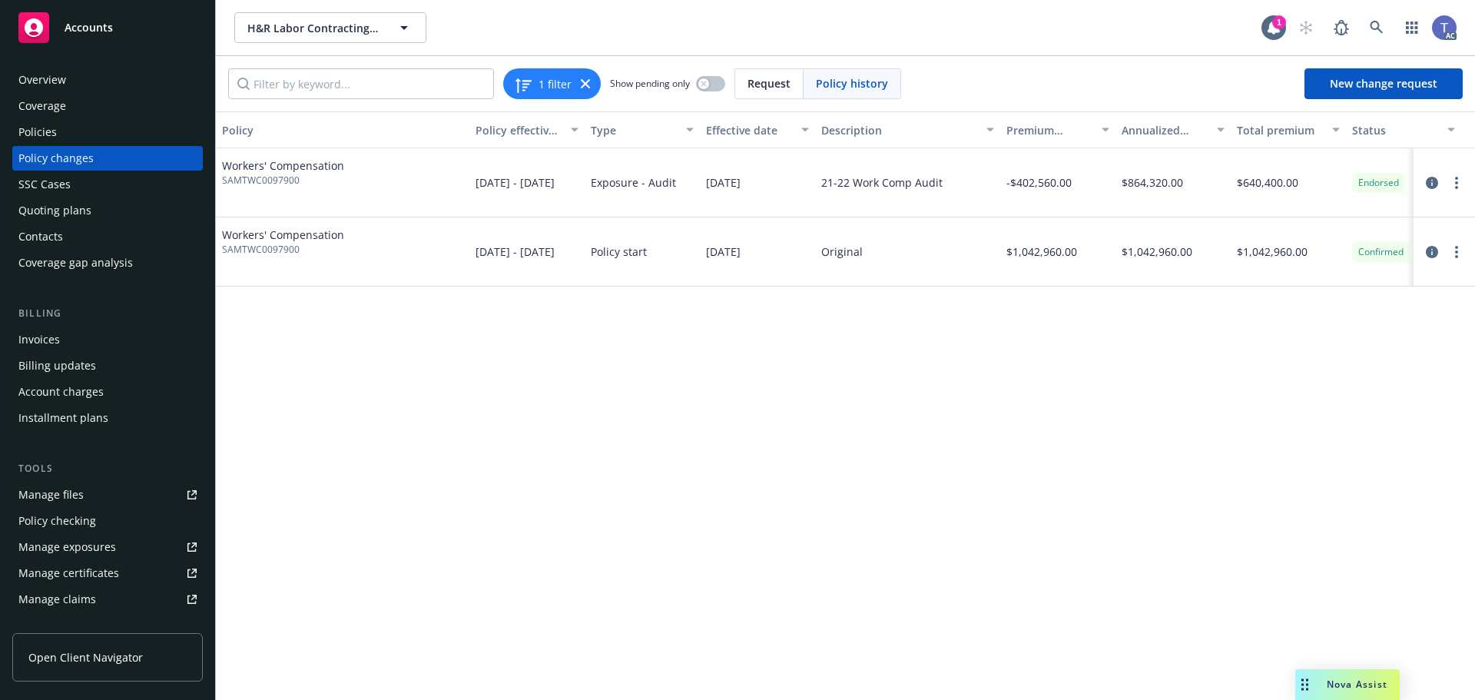
click at [131, 130] on div "Policies" at bounding box center [107, 132] width 178 height 25
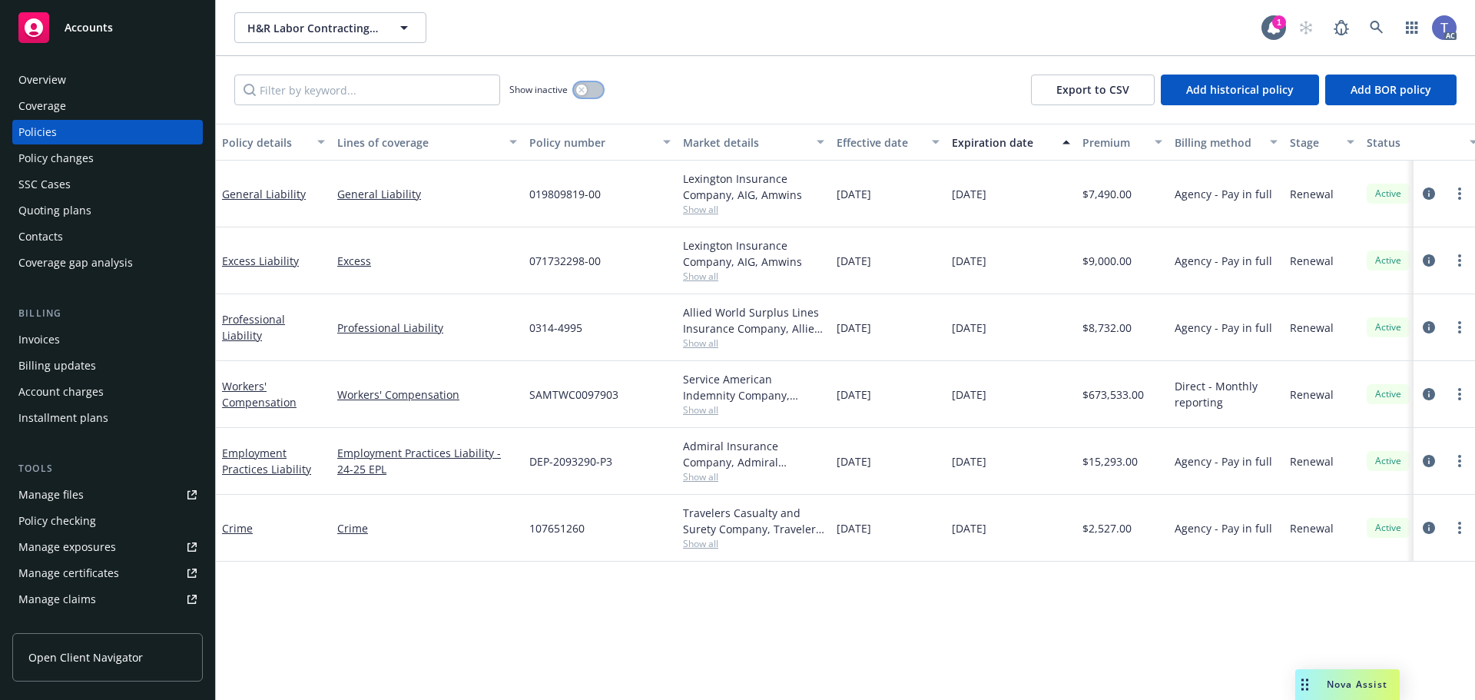
drag, startPoint x: 589, startPoint y: 92, endPoint x: 558, endPoint y: 93, distance: 31.5
click at [589, 92] on button "button" at bounding box center [588, 89] width 29 height 15
click at [416, 93] on input "Filter by keyword..." at bounding box center [367, 90] width 266 height 31
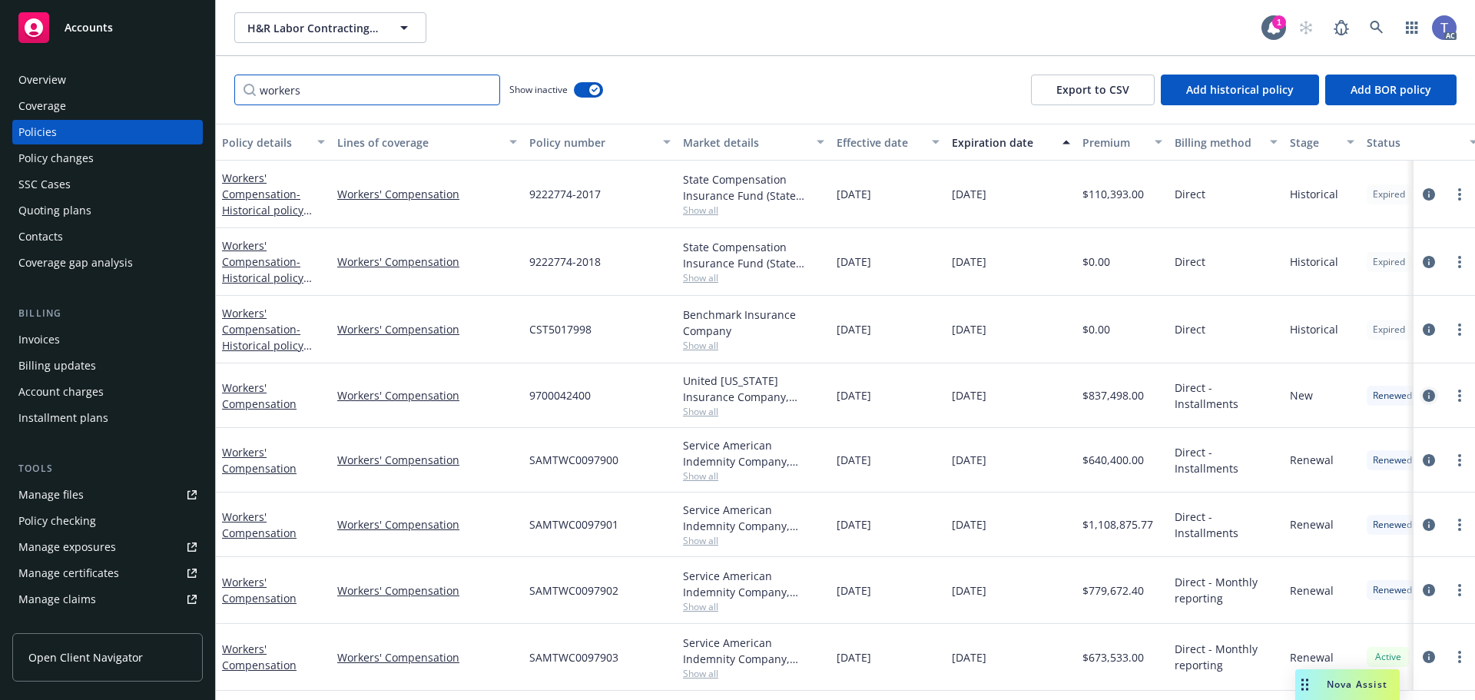
type input "workers"
click at [1423, 394] on icon "circleInformation" at bounding box center [1429, 395] width 12 height 12
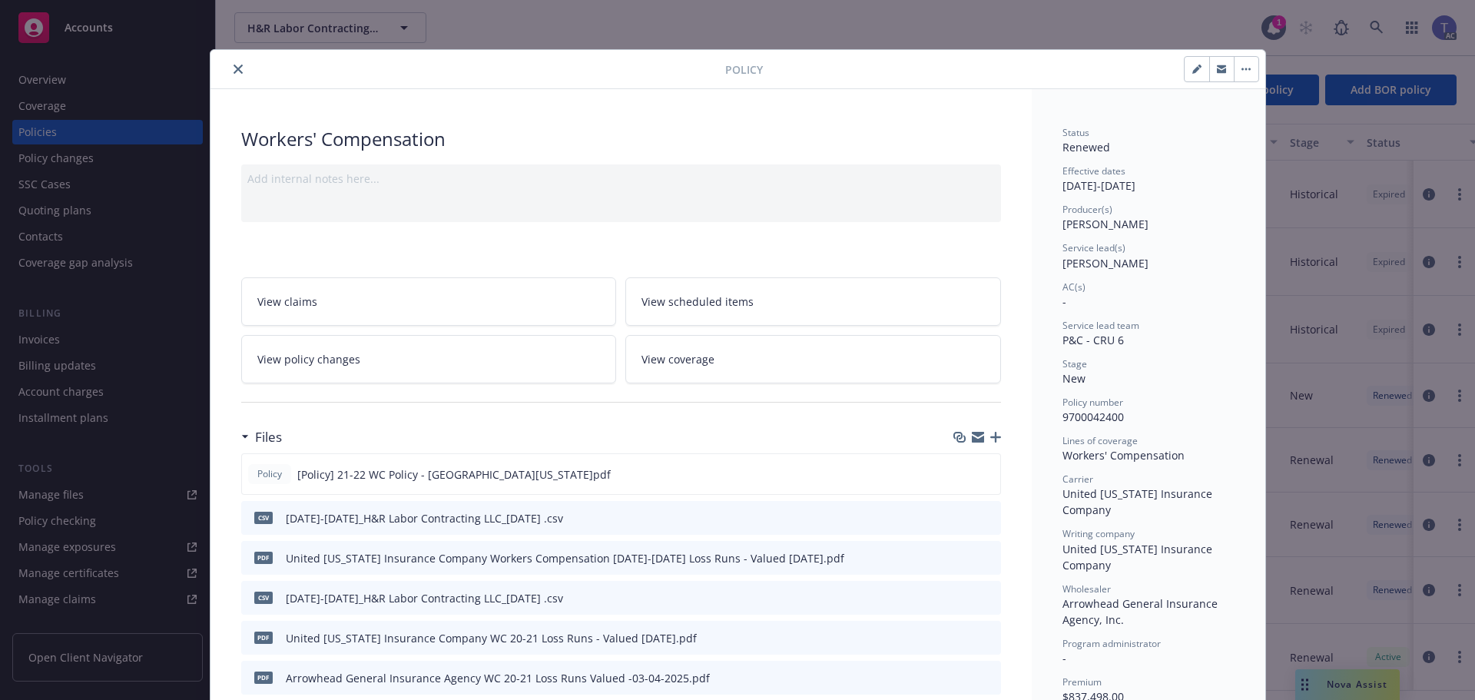
click at [370, 358] on link "View policy changes" at bounding box center [429, 359] width 376 height 48
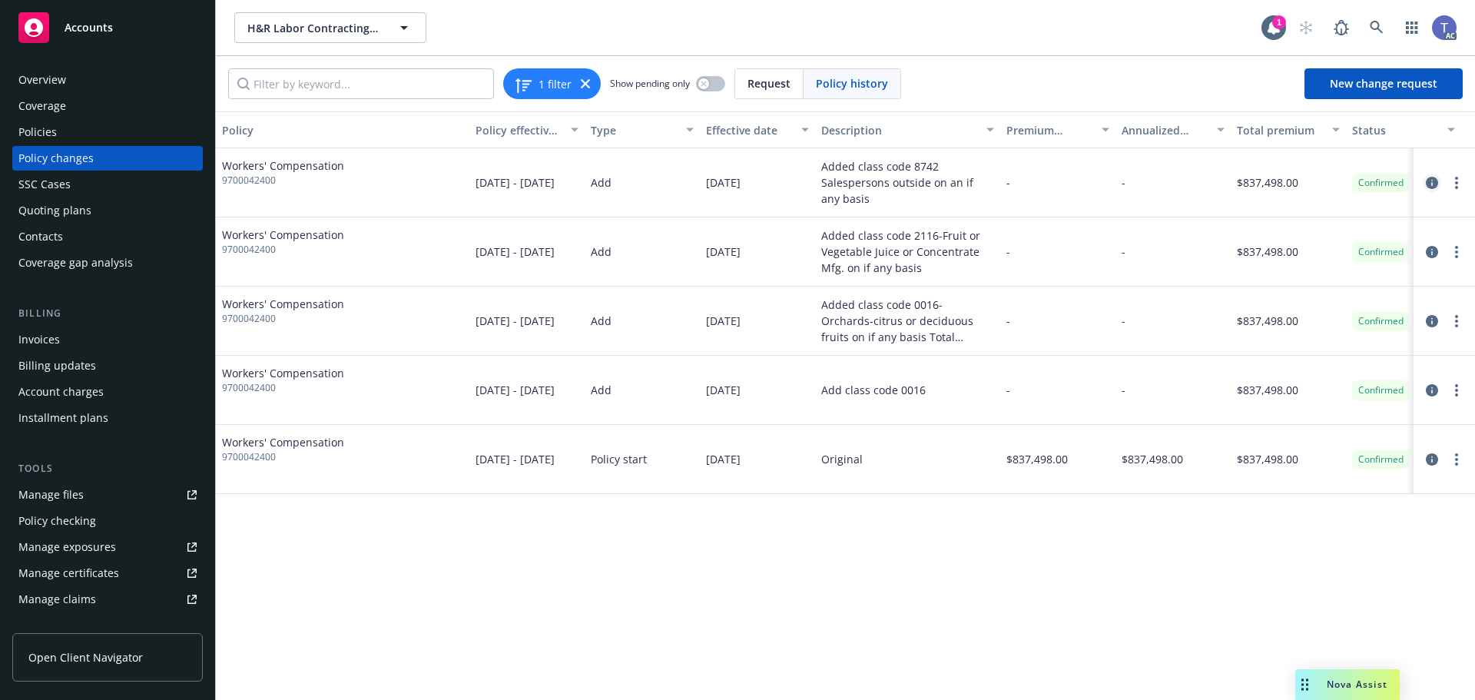
click at [1433, 181] on icon "circleInformation" at bounding box center [1432, 183] width 12 height 12
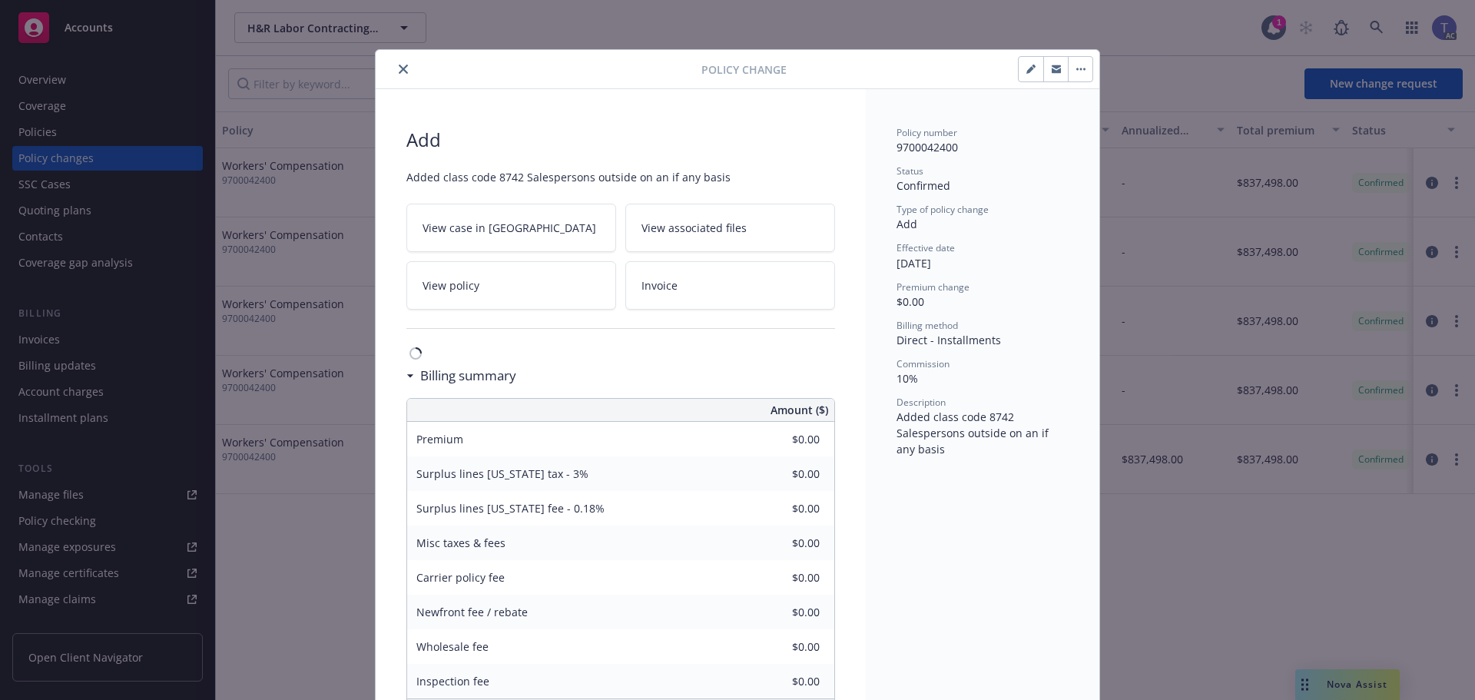
scroll to position [46, 0]
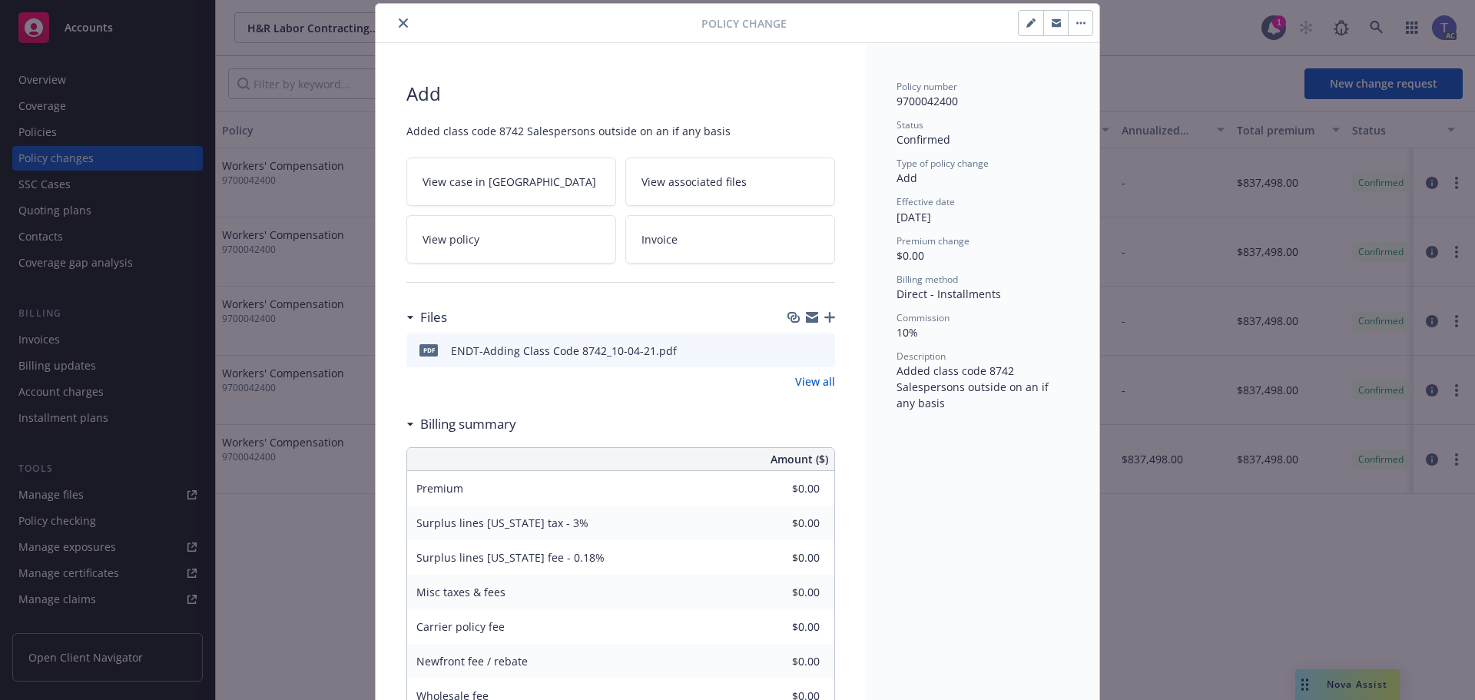
click at [817, 347] on icon "preview file" at bounding box center [821, 349] width 14 height 11
click at [399, 27] on icon "close" at bounding box center [403, 22] width 9 height 9
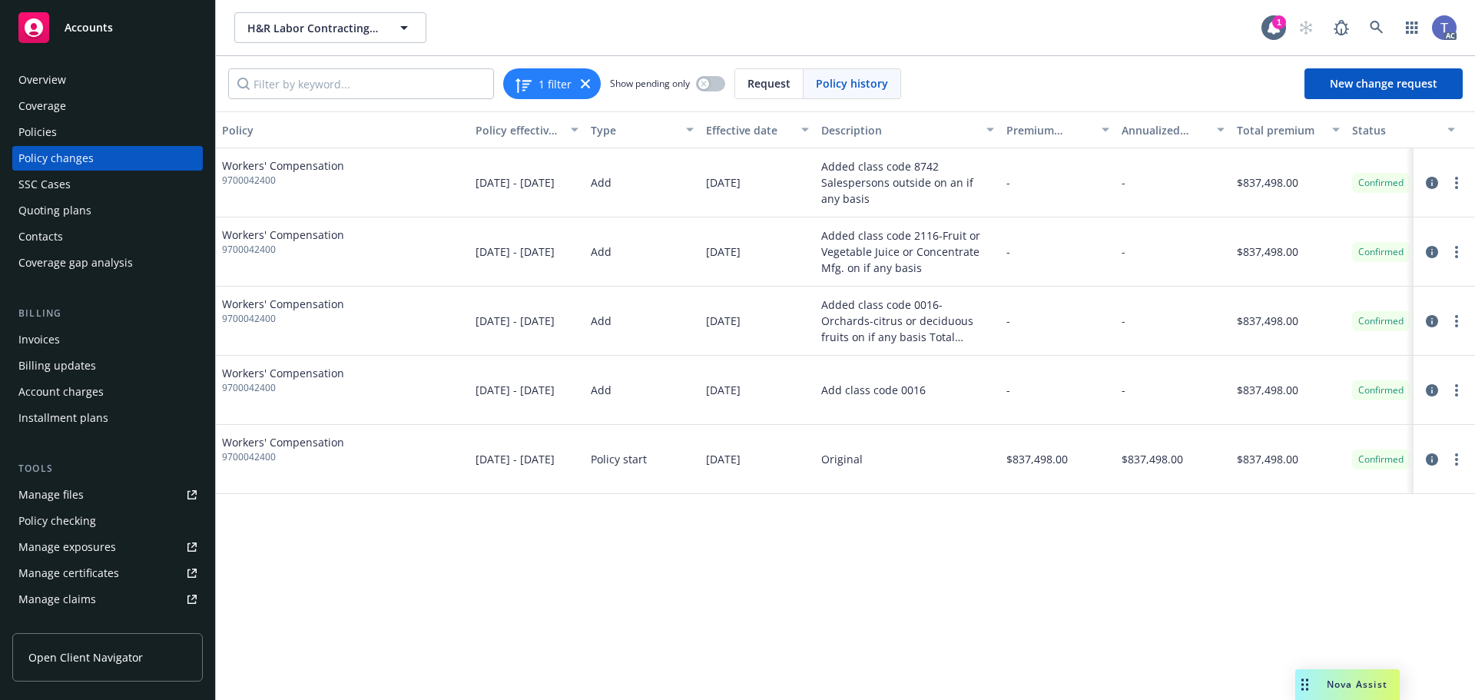
click at [1060, 78] on div "1 filter Show pending only Request Policy history New change request" at bounding box center [845, 83] width 1234 height 31
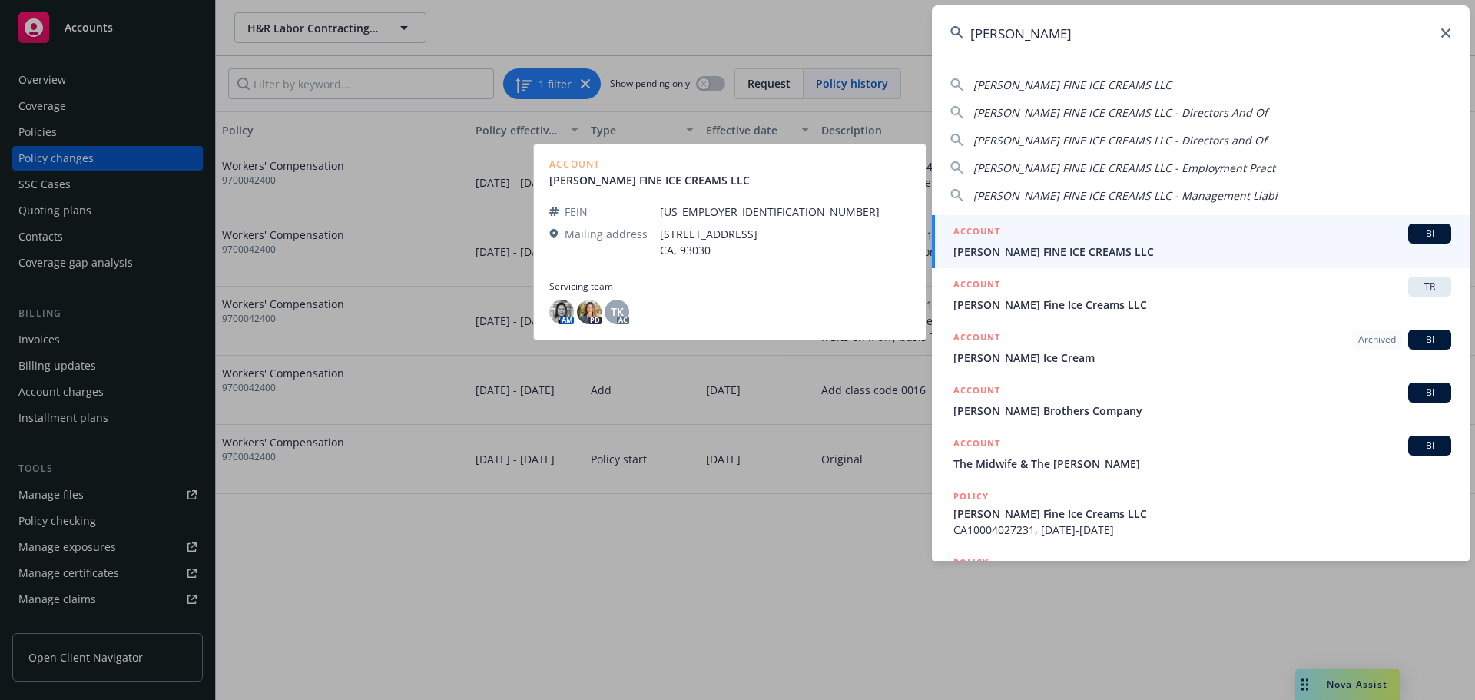
type input "mcconnell"
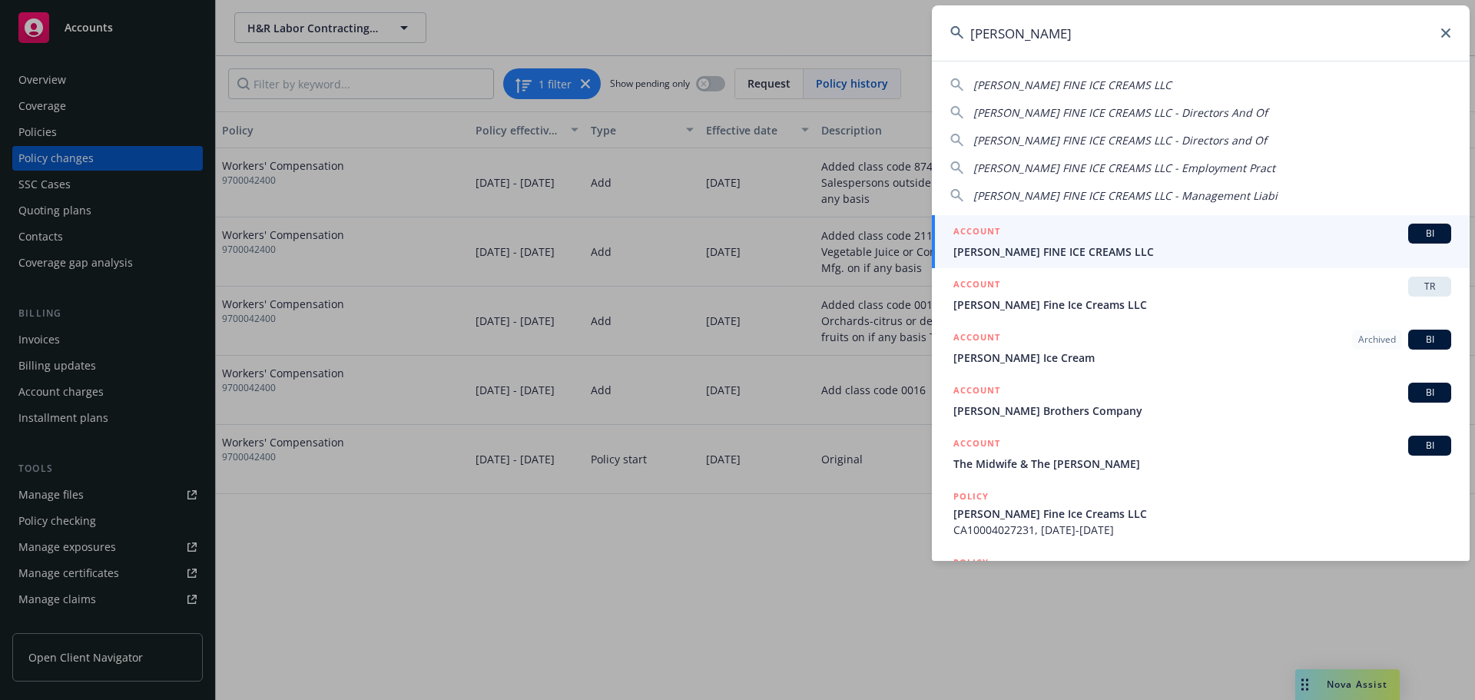
click at [1100, 245] on span "[PERSON_NAME] FINE ICE CREAMS LLC" at bounding box center [1202, 252] width 498 height 16
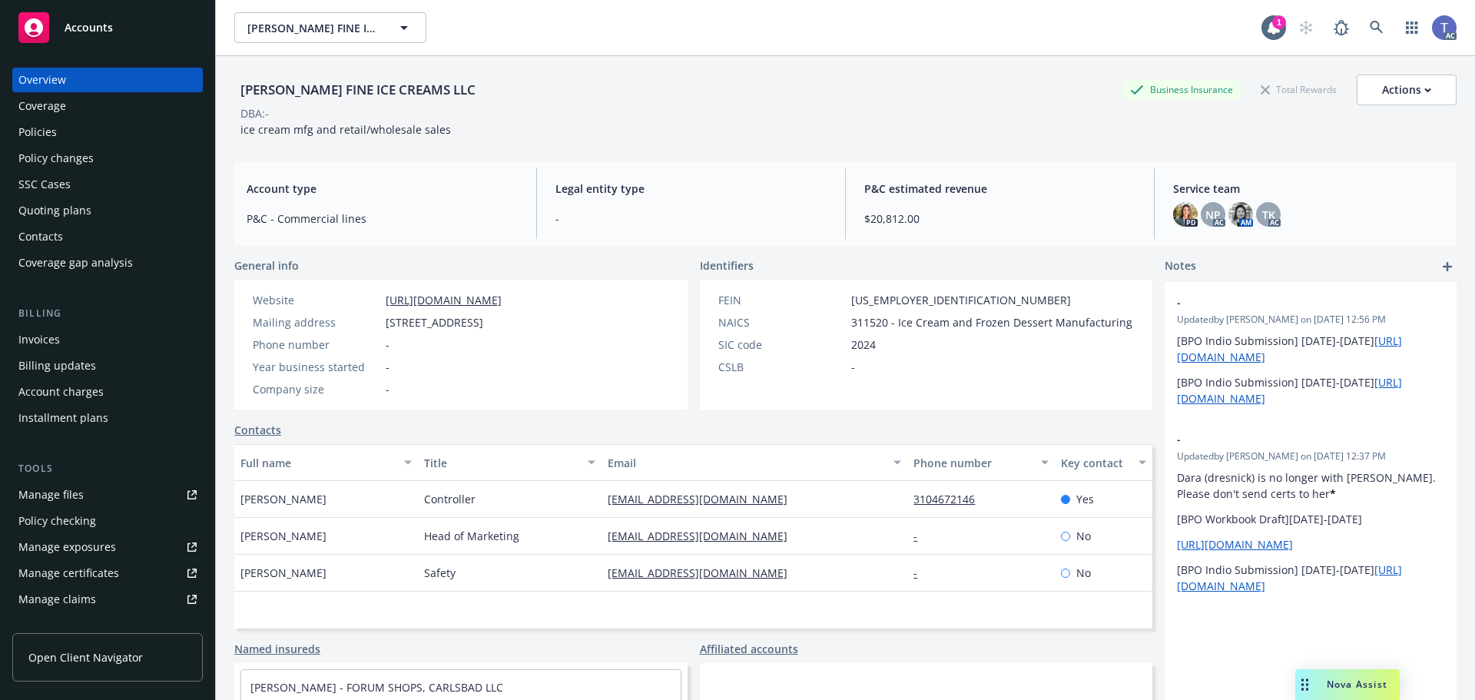
drag, startPoint x: 77, startPoint y: 220, endPoint x: 281, endPoint y: 206, distance: 204.8
click at [77, 220] on div "Quoting plans" at bounding box center [54, 210] width 73 height 25
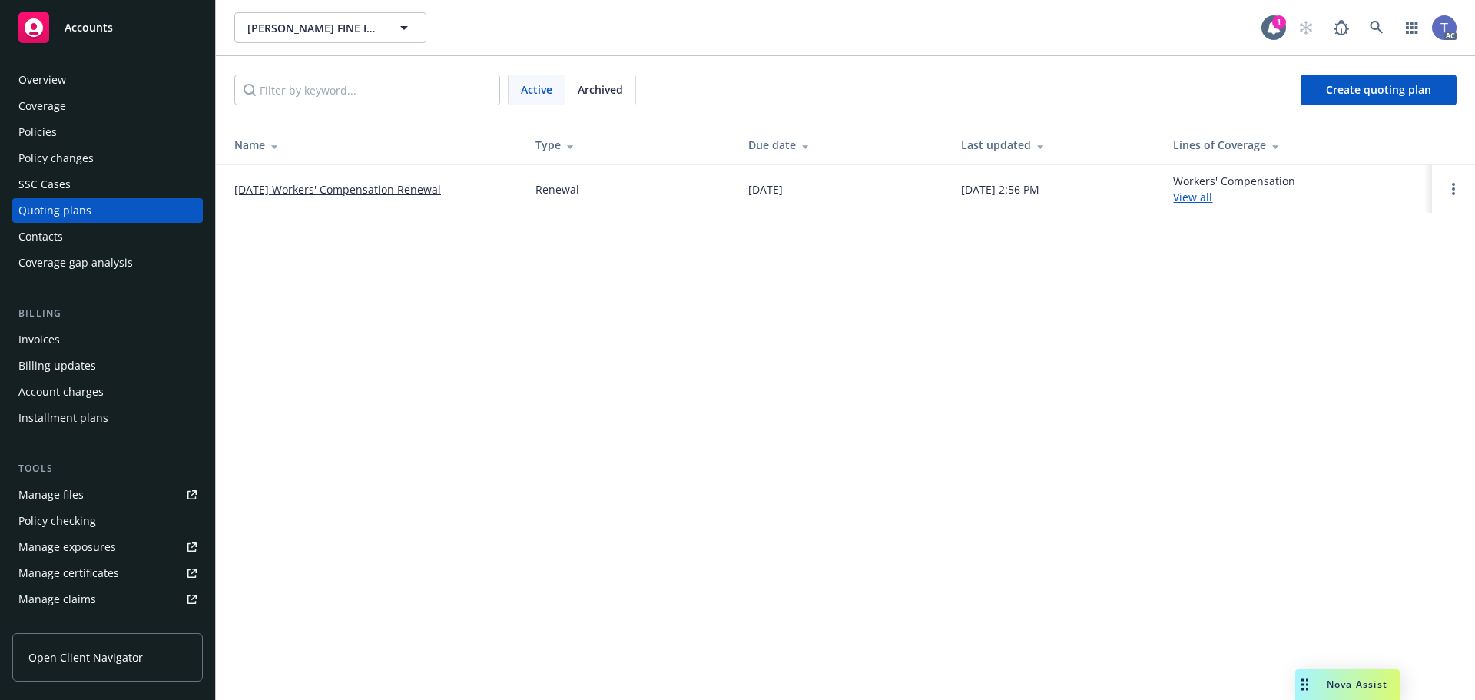
click at [319, 197] on link "[DATE] Workers' Compensation Renewal" at bounding box center [337, 189] width 207 height 16
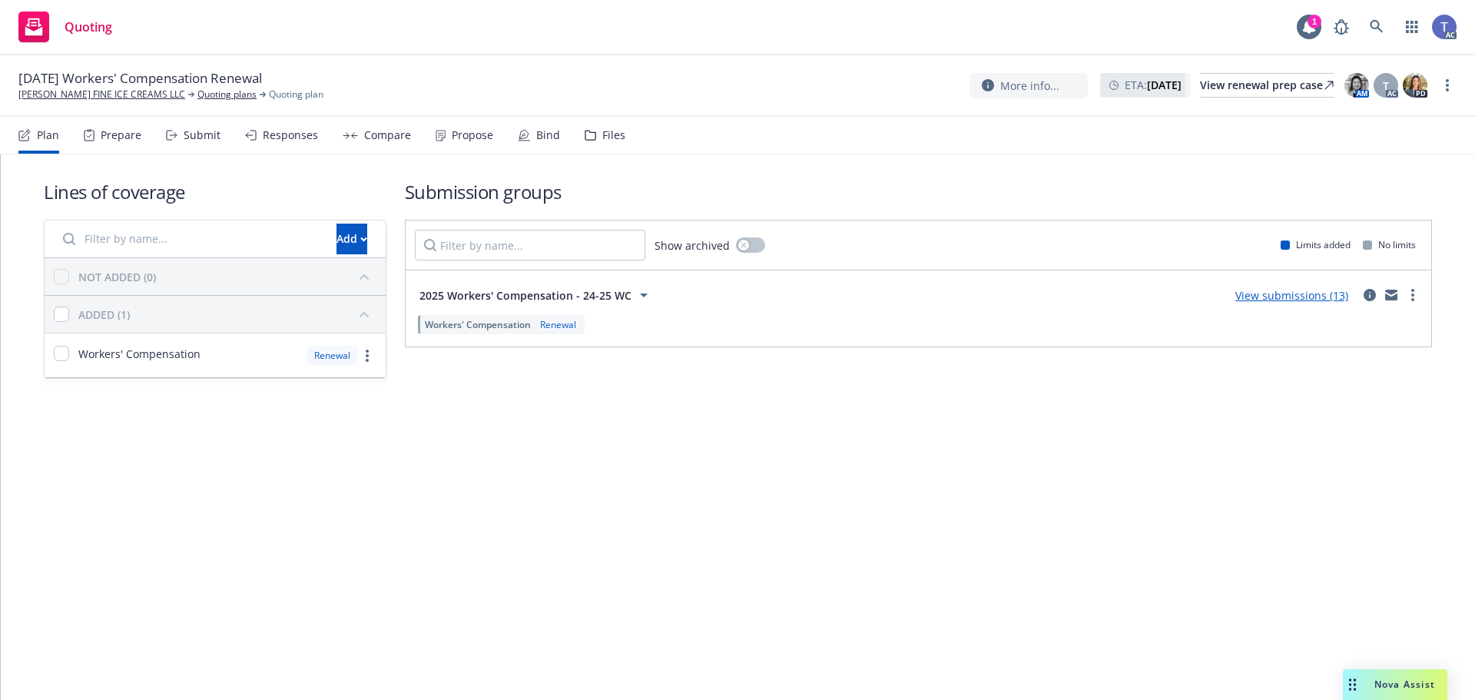
click at [617, 144] on div "Files" at bounding box center [605, 135] width 41 height 37
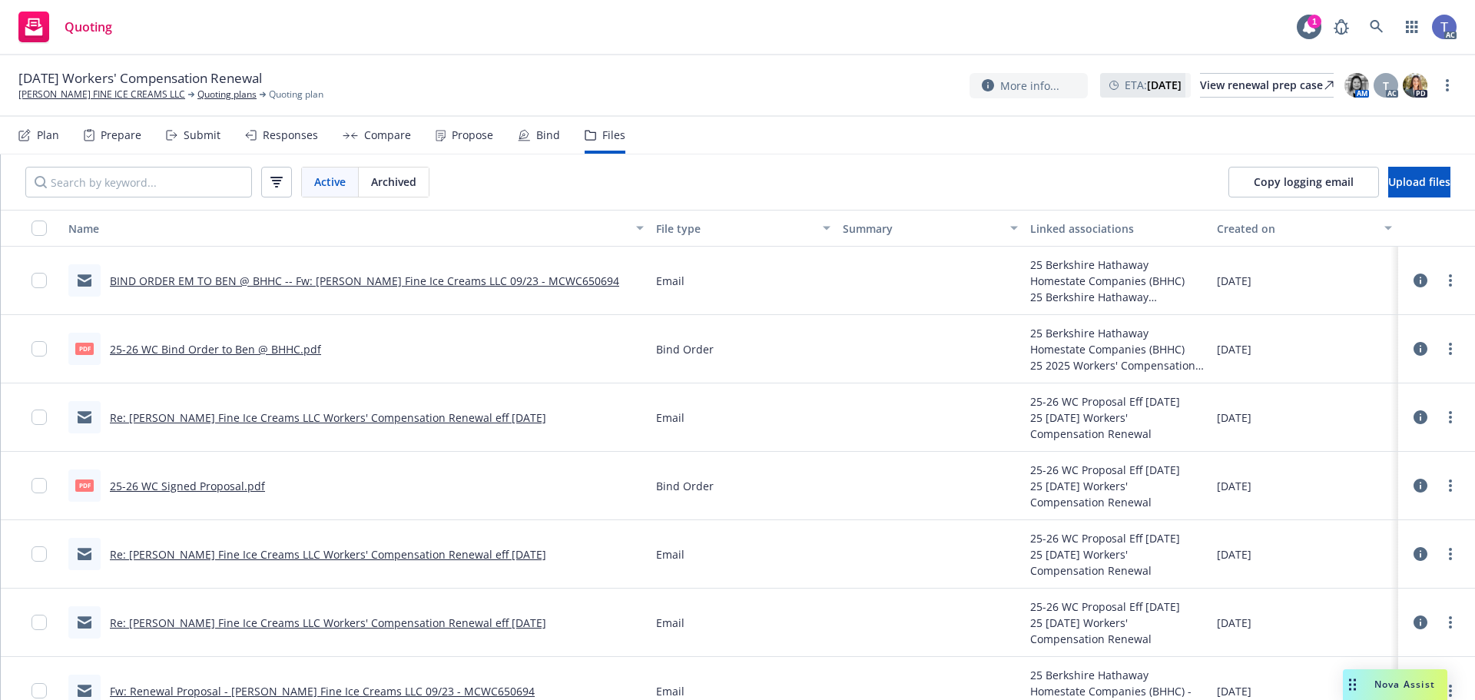
click at [536, 129] on div "Bind" at bounding box center [548, 135] width 24 height 12
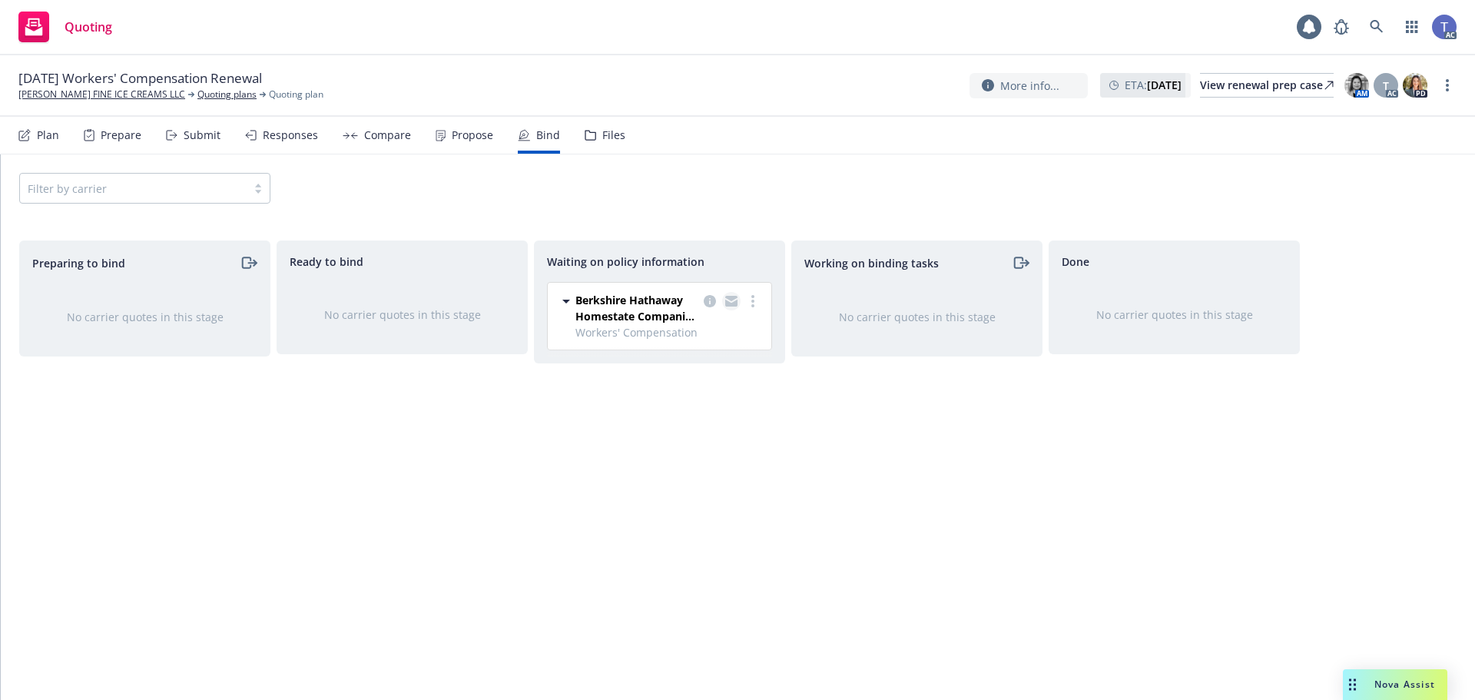
click at [732, 299] on icon "copy logging email" at bounding box center [731, 298] width 12 height 5
click at [739, 300] on link "copy logging email" at bounding box center [731, 301] width 18 height 18
click at [684, 138] on nav "Plan Prepare Submit Responses Compare Propose Bind Files" at bounding box center [737, 135] width 1438 height 37
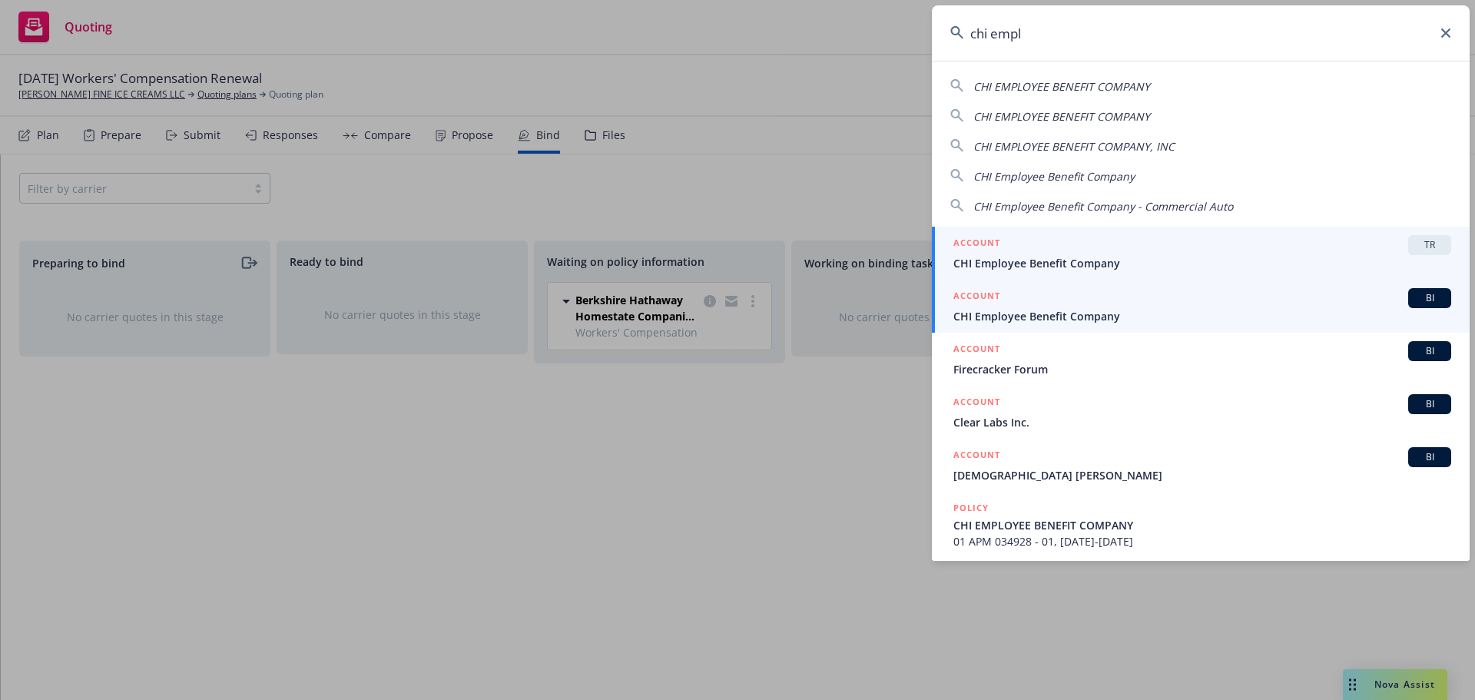
type input "chi empl"
click at [1064, 312] on span "CHI Employee Benefit Company" at bounding box center [1202, 316] width 498 height 16
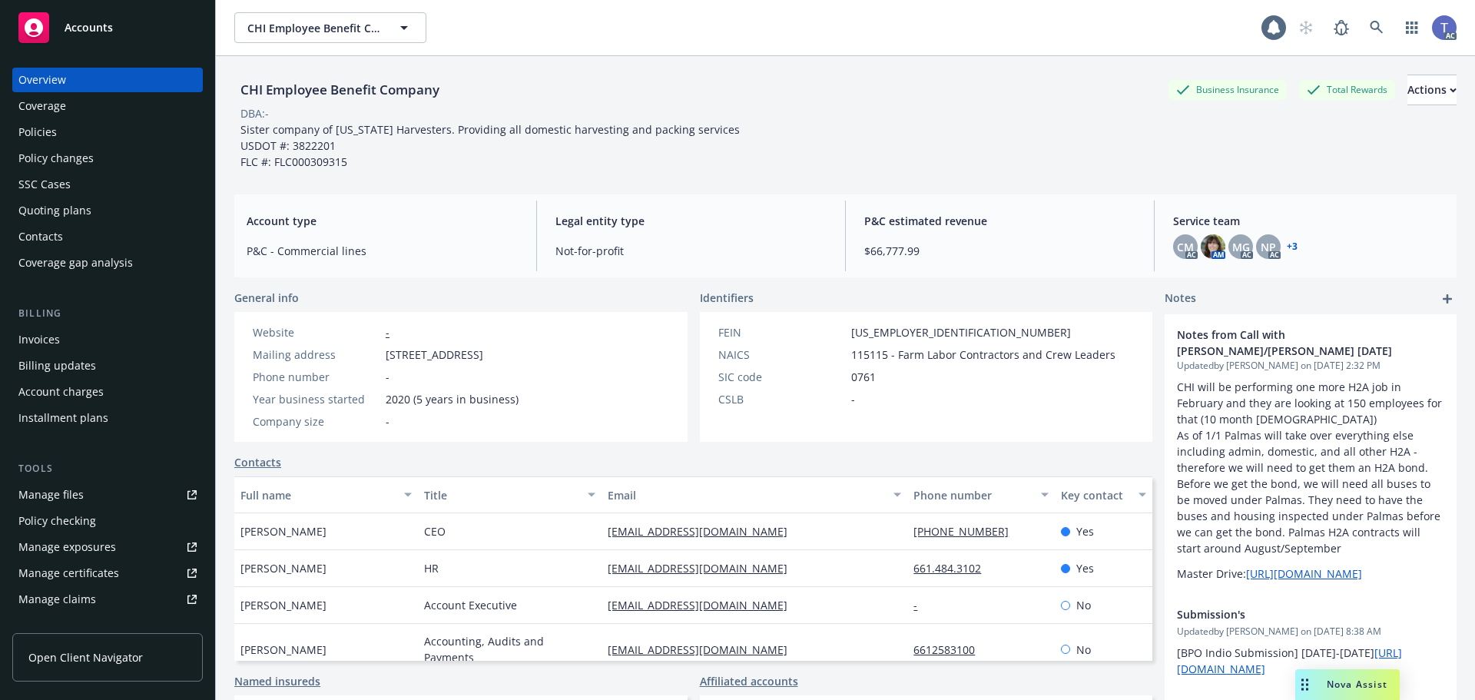
click at [82, 155] on div "Policy changes" at bounding box center [55, 158] width 75 height 25
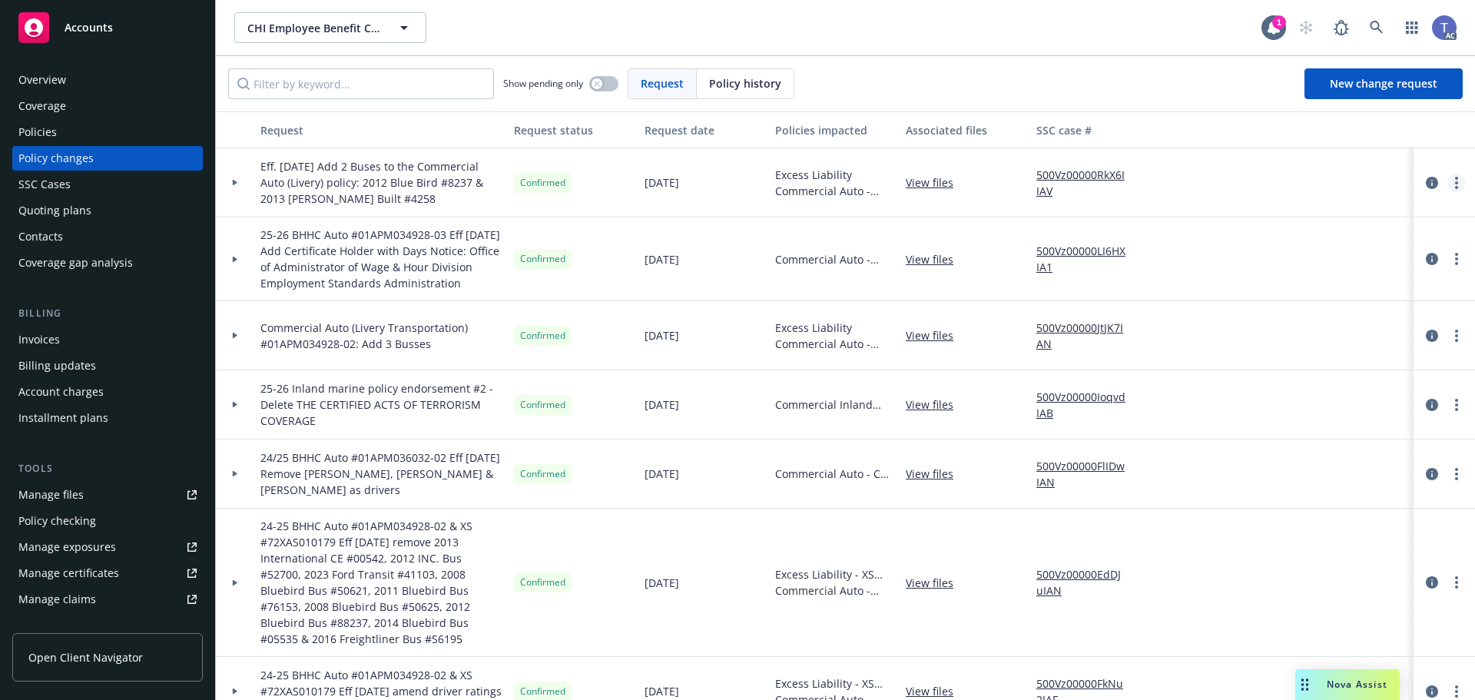
click at [1455, 183] on icon "more" at bounding box center [1456, 183] width 3 height 12
drag, startPoint x: 1282, startPoint y: 214, endPoint x: 1435, endPoint y: 213, distance: 152.9
click at [1282, 214] on link "Copy logging email" at bounding box center [1321, 214] width 263 height 31
